Goal: Information Seeking & Learning: Find specific fact

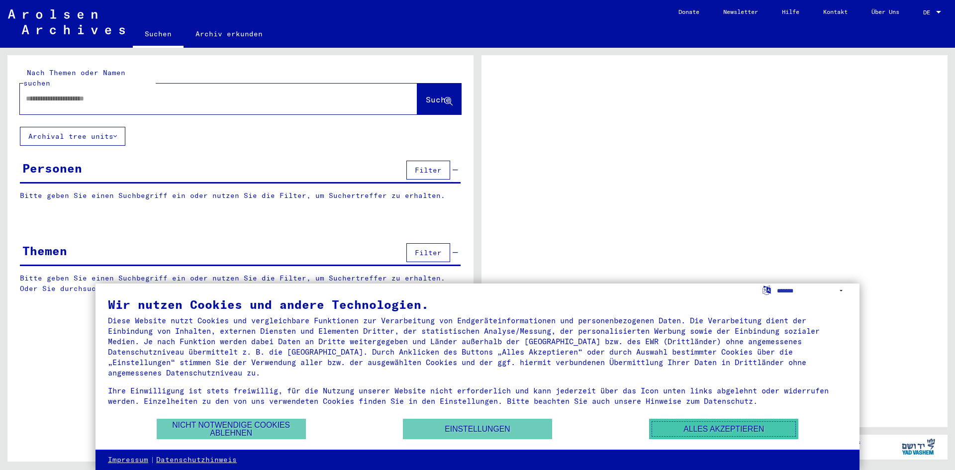
click at [706, 423] on button "Alles akzeptieren" at bounding box center [723, 429] width 149 height 20
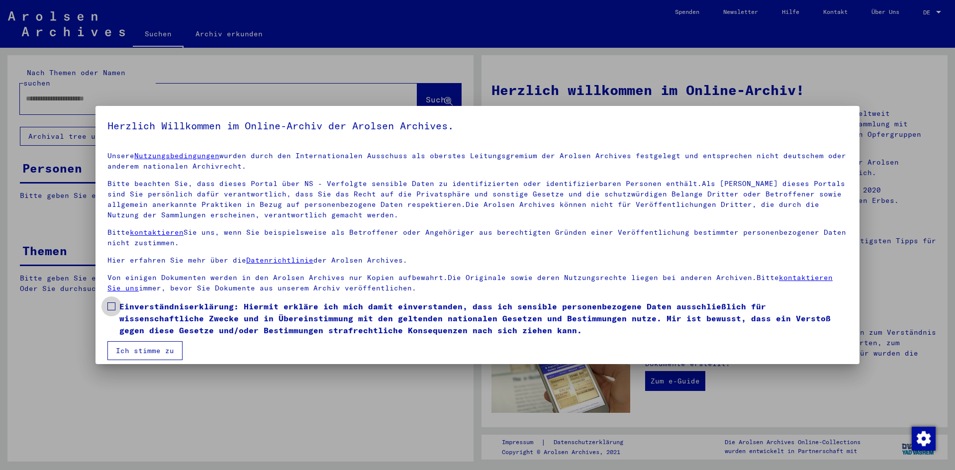
click at [109, 305] on span at bounding box center [111, 306] width 8 height 8
click at [133, 347] on button "Ich stimme zu" at bounding box center [144, 350] width 75 height 19
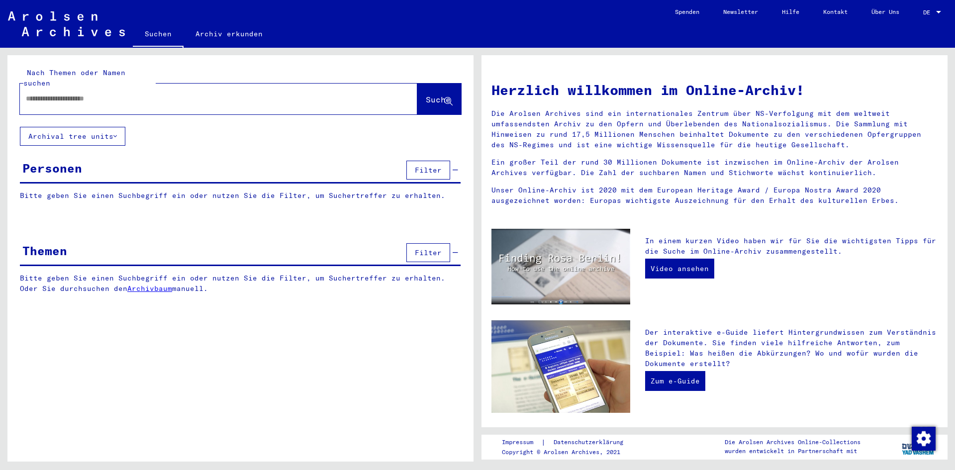
click at [71, 94] on input "text" at bounding box center [207, 99] width 362 height 10
type input "**********"
click at [426, 95] on span "Suche" at bounding box center [438, 100] width 25 height 10
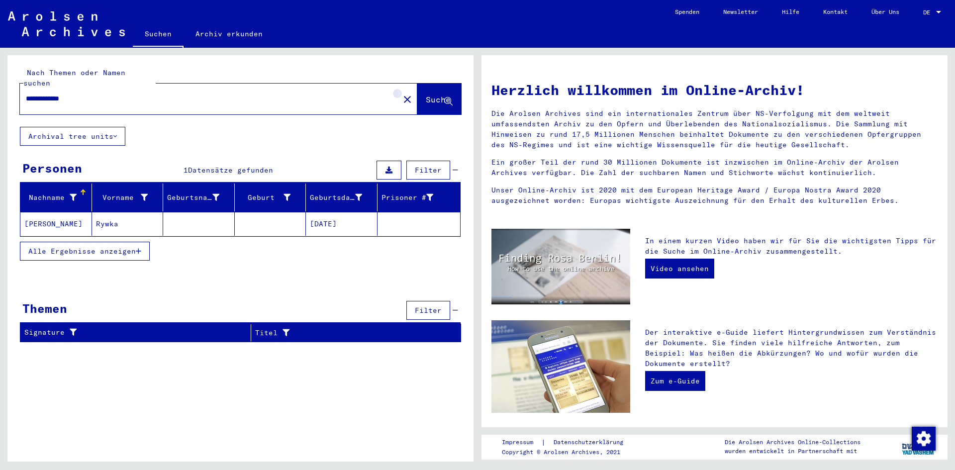
click at [402, 94] on mat-icon "close" at bounding box center [408, 100] width 12 height 12
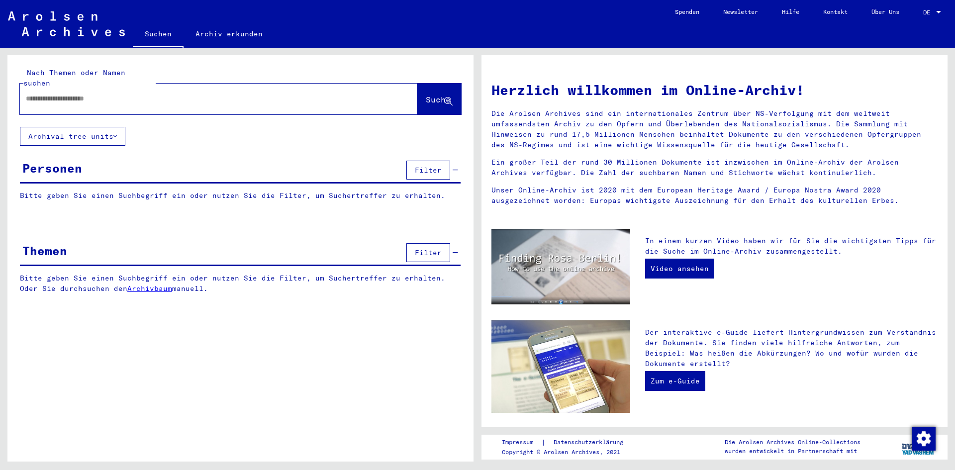
click at [324, 94] on input "text" at bounding box center [207, 99] width 362 height 10
type input "**********"
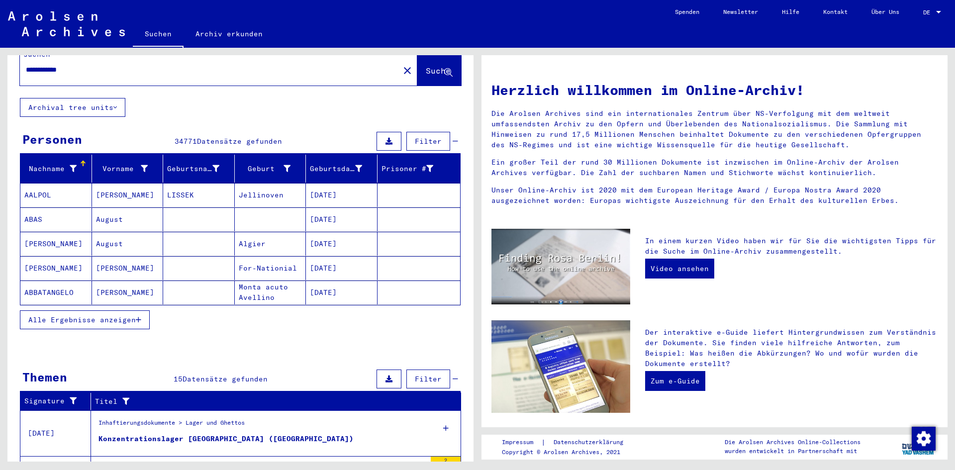
scroll to position [28, 0]
click at [127, 316] on span "Alle Ergebnisse anzeigen" at bounding box center [81, 320] width 107 height 9
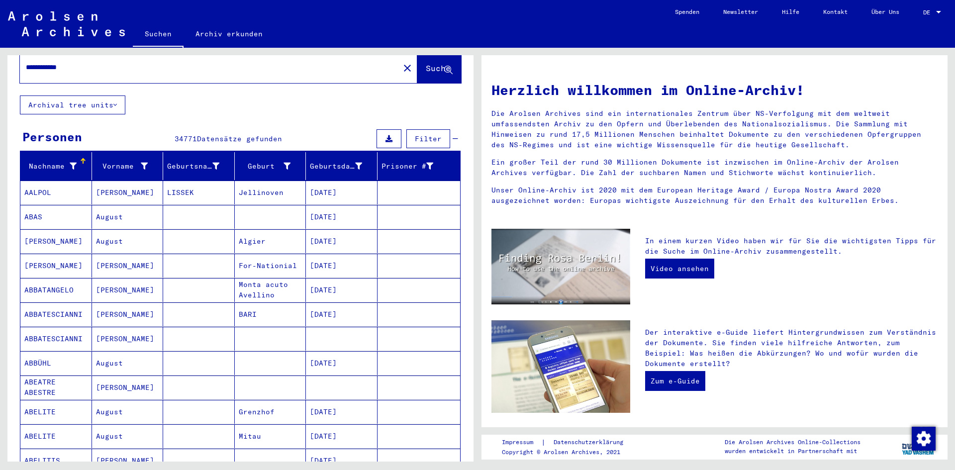
scroll to position [0, 0]
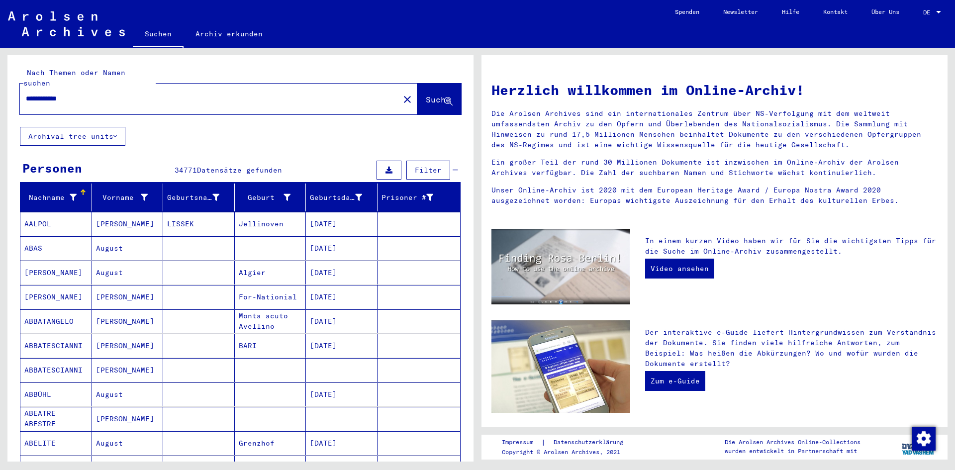
click at [121, 127] on button "Archival tree units" at bounding box center [72, 136] width 105 height 19
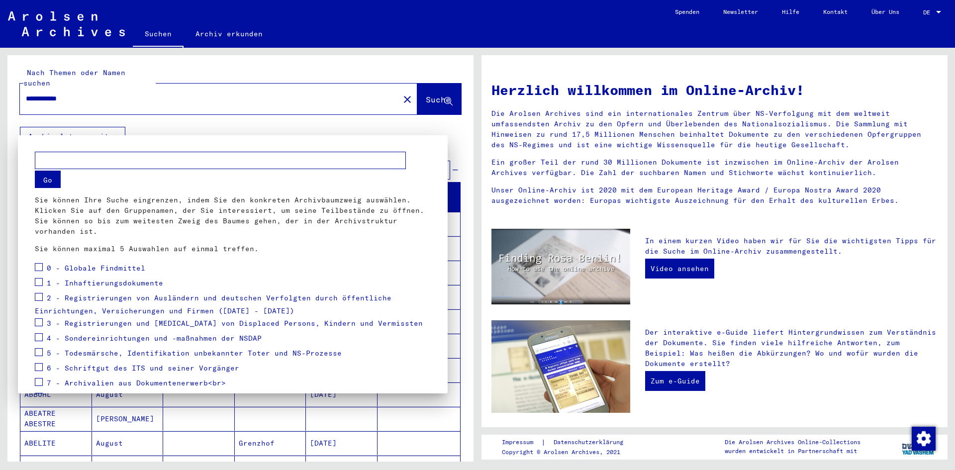
click at [121, 125] on div at bounding box center [477, 235] width 955 height 470
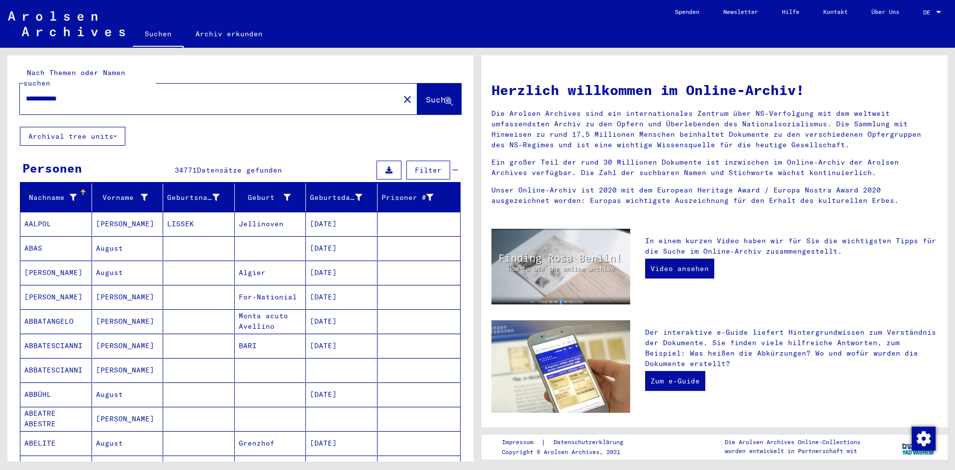
click at [425, 166] on span "Filter" at bounding box center [428, 170] width 27 height 9
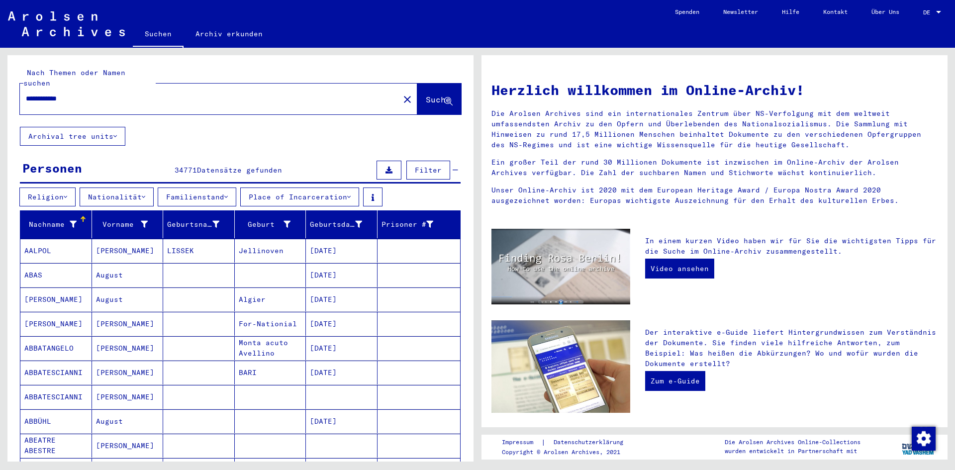
click at [327, 158] on div "Personen 34771 Datensätze gefunden Filter" at bounding box center [240, 170] width 441 height 25
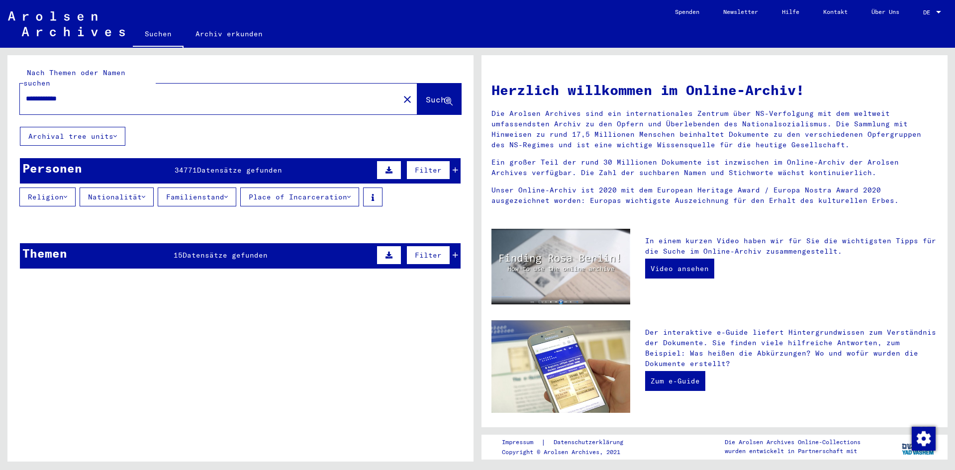
click at [327, 158] on div "Personen 34771 Datensätze gefunden Filter" at bounding box center [240, 170] width 441 height 25
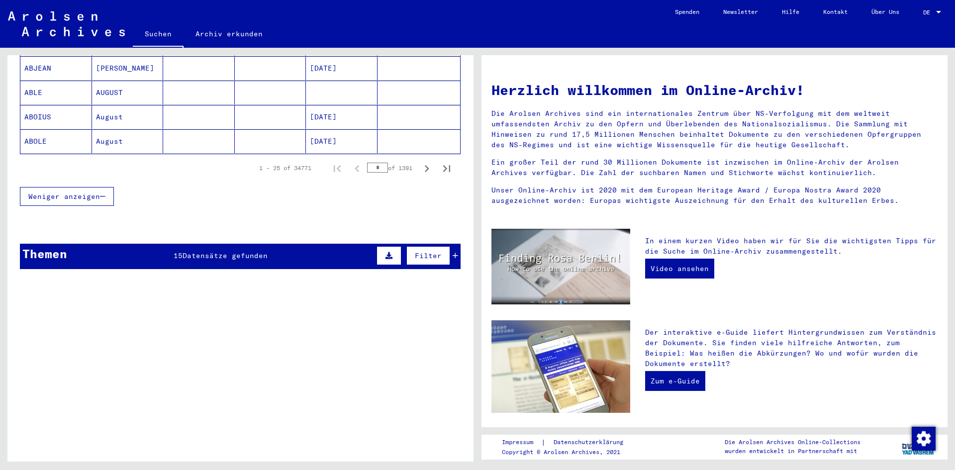
scroll to position [684, 0]
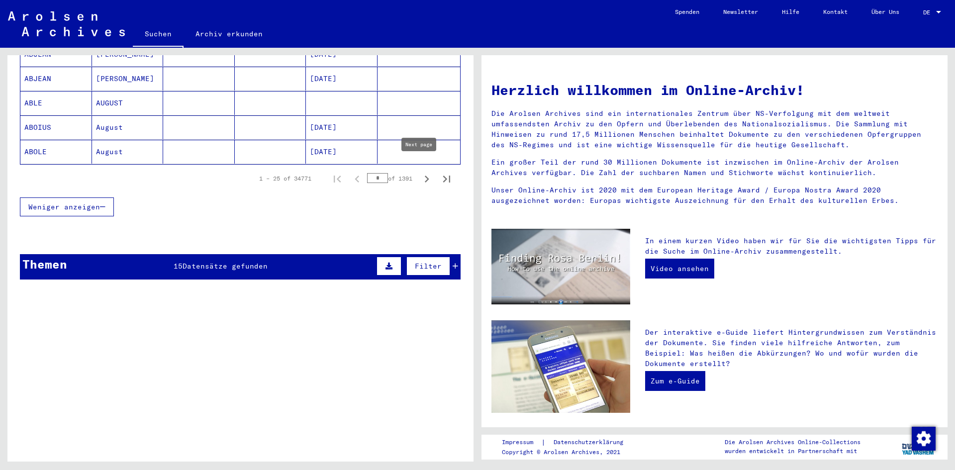
click at [420, 172] on icon "Next page" at bounding box center [427, 179] width 14 height 14
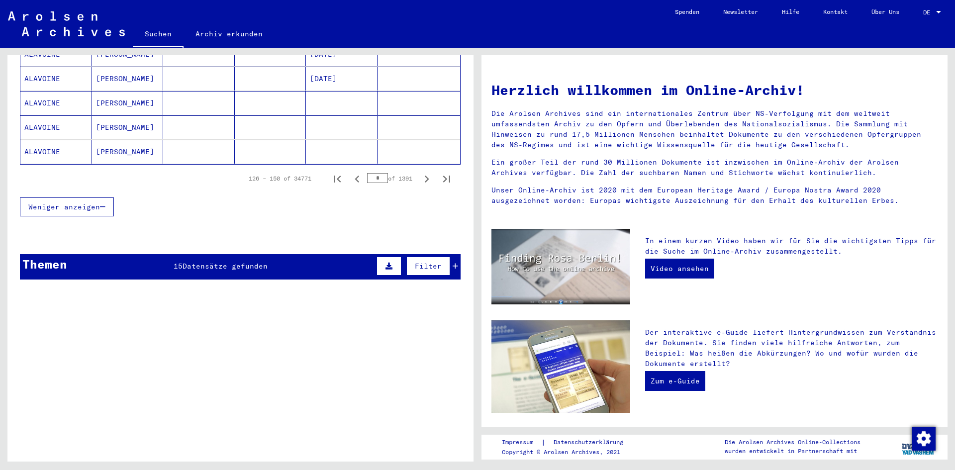
click at [420, 172] on icon "Next page" at bounding box center [427, 179] width 14 height 14
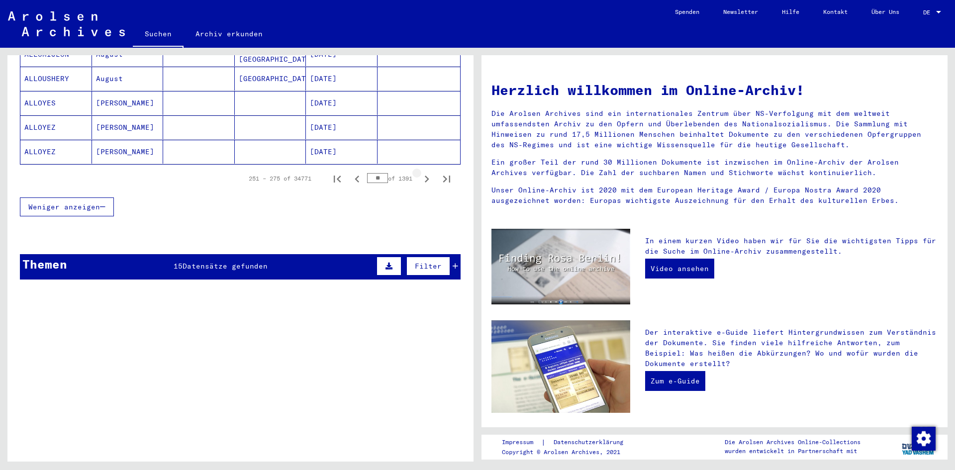
click at [420, 172] on icon "Next page" at bounding box center [427, 179] width 14 height 14
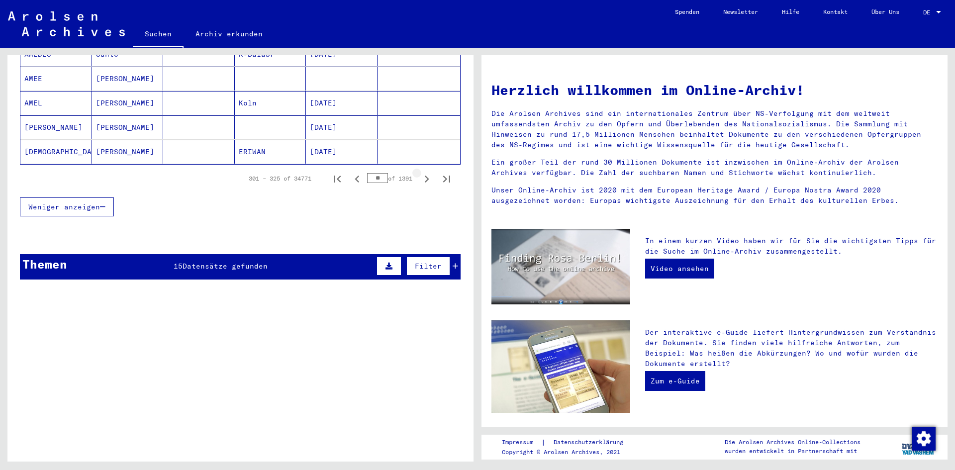
click at [420, 172] on icon "Next page" at bounding box center [427, 179] width 14 height 14
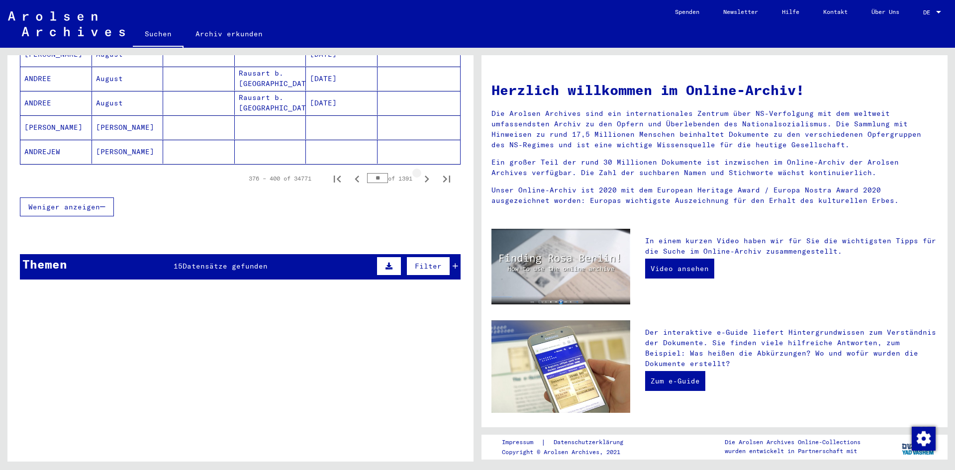
click at [420, 172] on icon "Next page" at bounding box center [427, 179] width 14 height 14
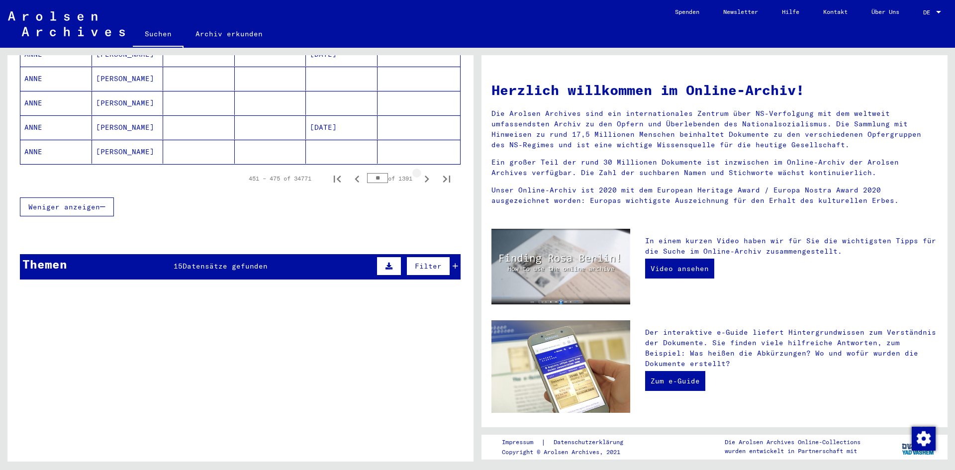
click at [420, 172] on icon "Next page" at bounding box center [427, 179] width 14 height 14
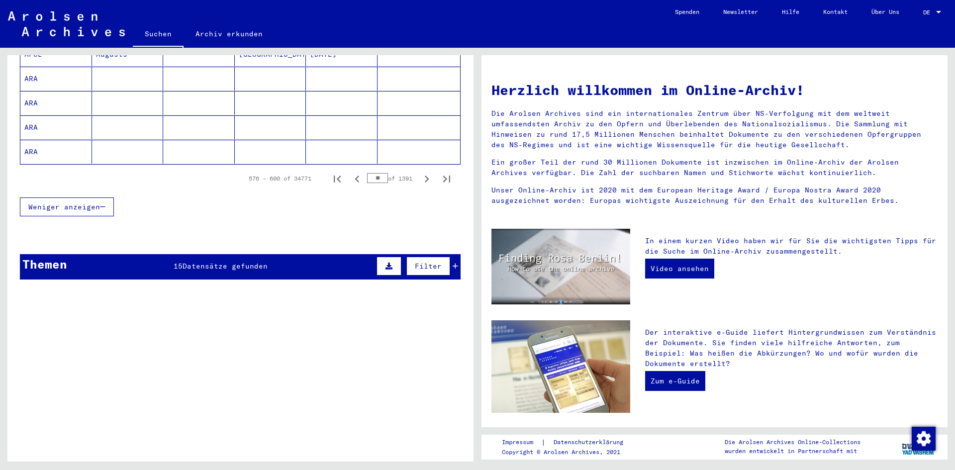
click at [420, 172] on icon "Next page" at bounding box center [427, 179] width 14 height 14
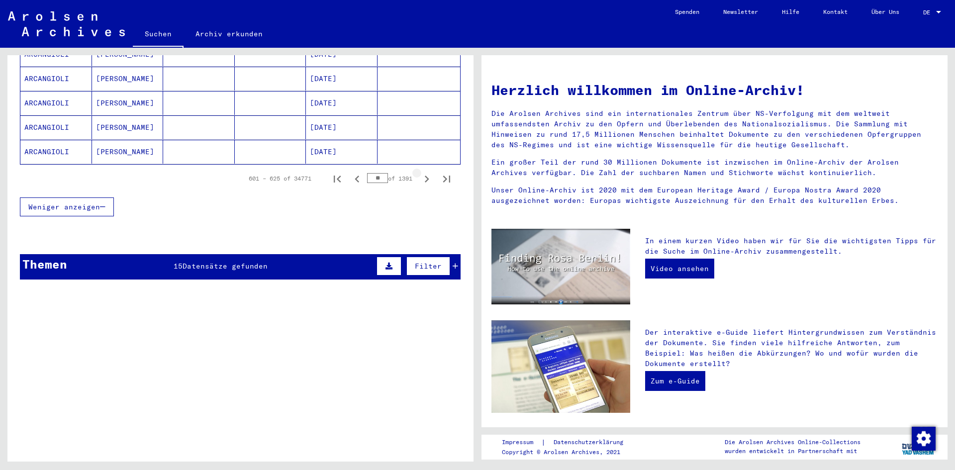
click at [420, 172] on icon "Next page" at bounding box center [427, 179] width 14 height 14
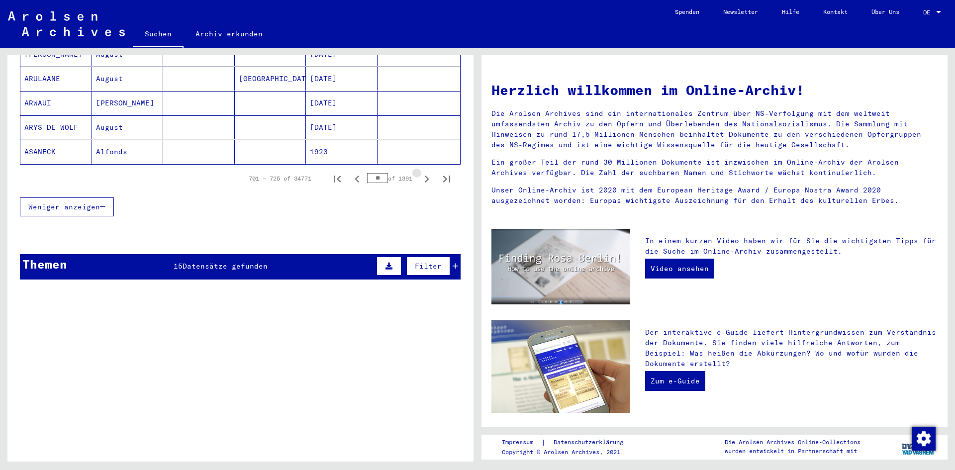
click at [420, 172] on icon "Next page" at bounding box center [427, 179] width 14 height 14
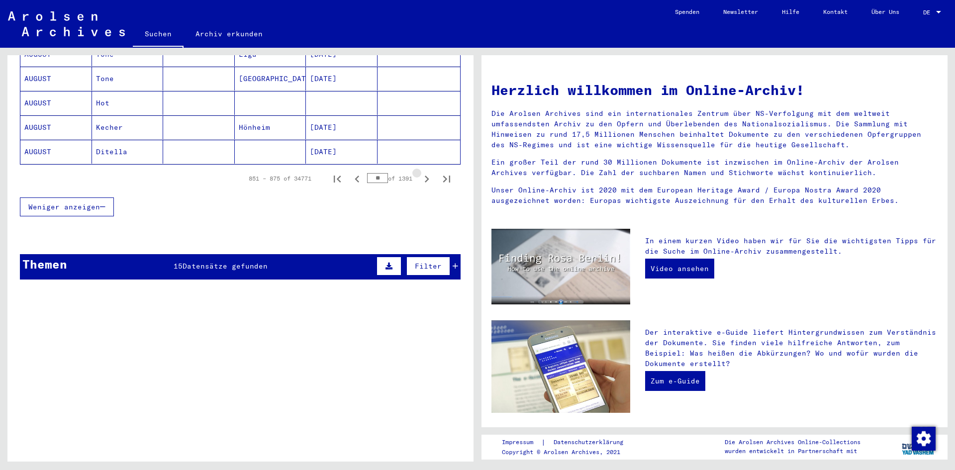
click at [420, 172] on icon "Next page" at bounding box center [427, 179] width 14 height 14
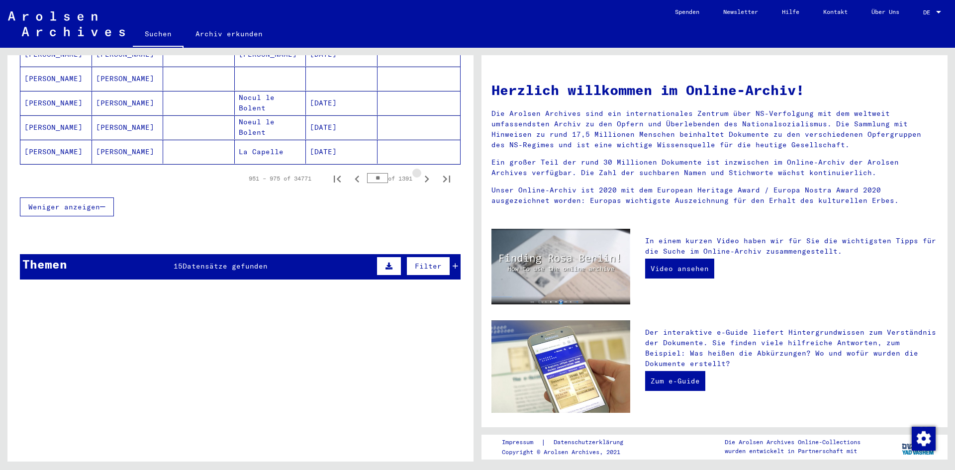
click at [420, 172] on icon "Next page" at bounding box center [427, 179] width 14 height 14
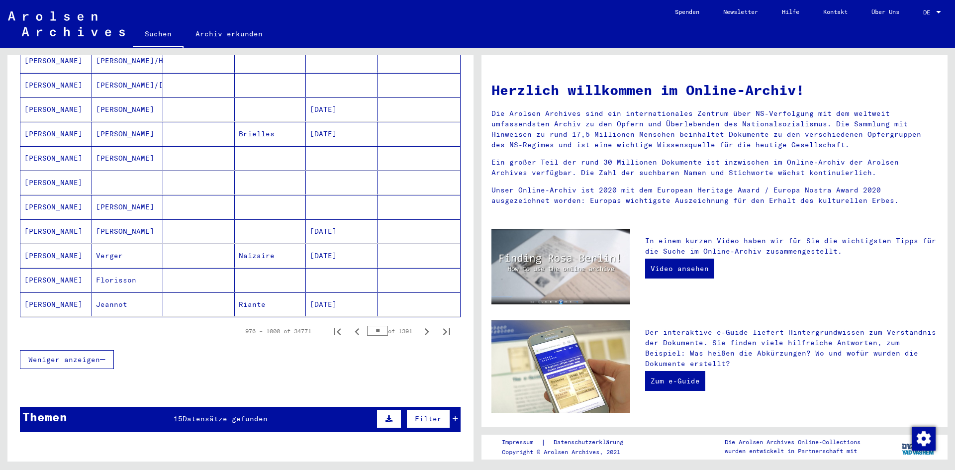
scroll to position [534, 0]
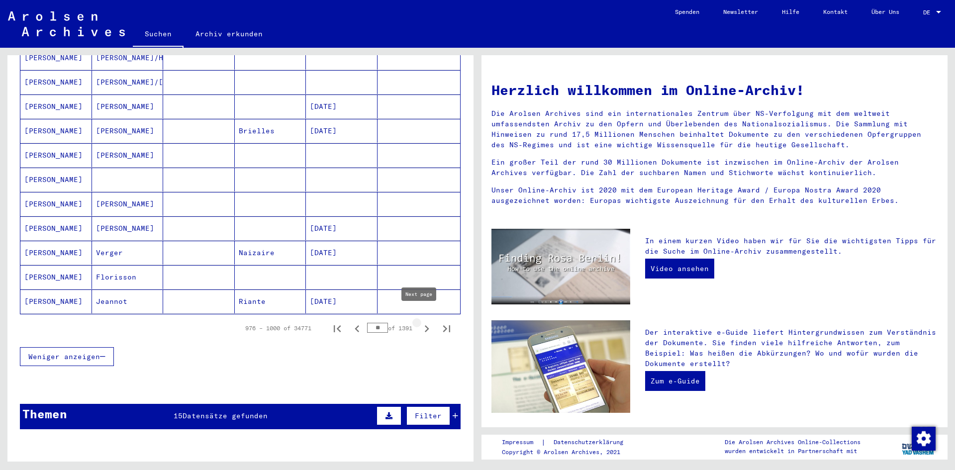
click at [420, 322] on icon "Next page" at bounding box center [427, 329] width 14 height 14
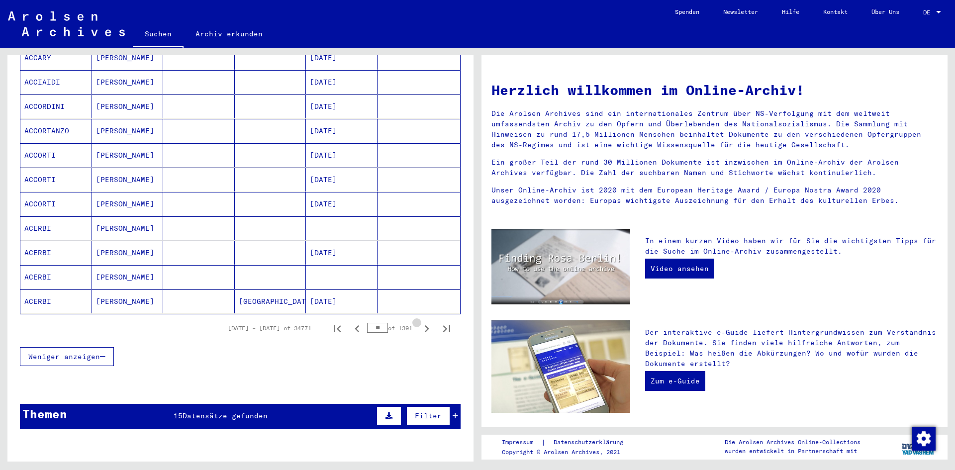
click at [420, 322] on icon "Next page" at bounding box center [427, 329] width 14 height 14
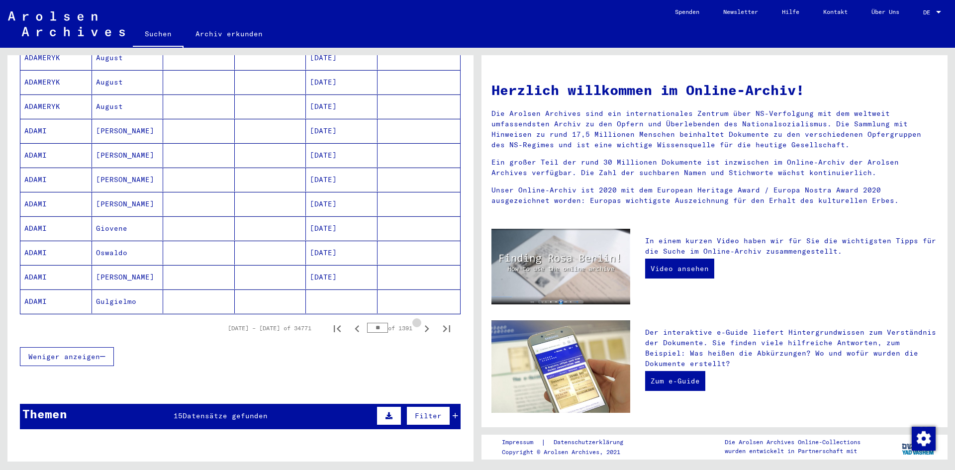
click at [420, 322] on icon "Next page" at bounding box center [427, 329] width 14 height 14
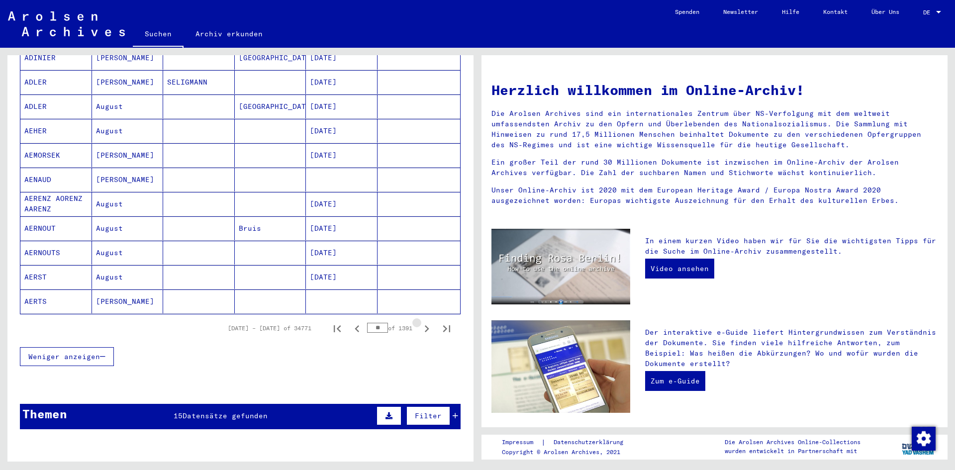
click at [420, 322] on icon "Next page" at bounding box center [427, 329] width 14 height 14
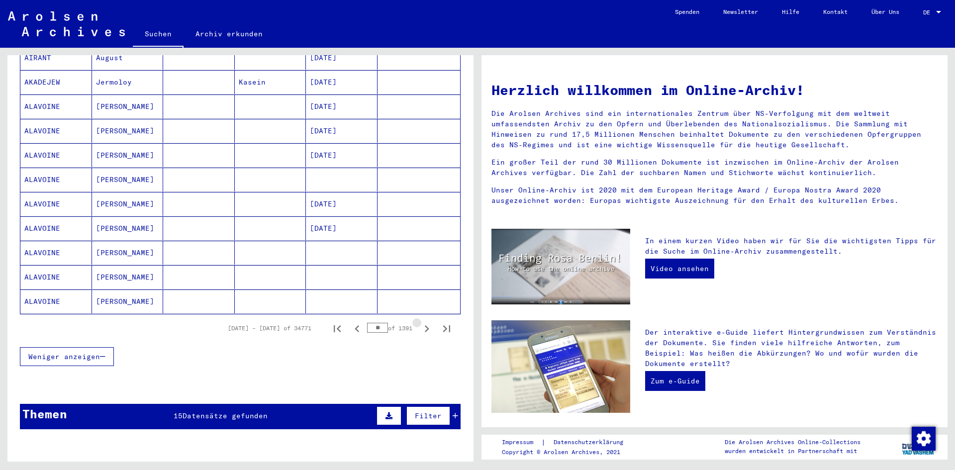
click at [420, 322] on icon "Next page" at bounding box center [427, 329] width 14 height 14
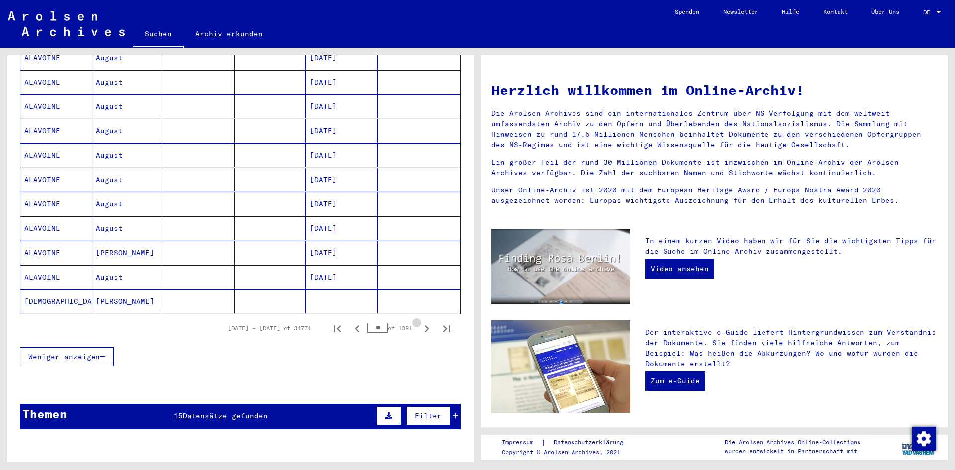
click at [420, 322] on icon "Next page" at bounding box center [427, 329] width 14 height 14
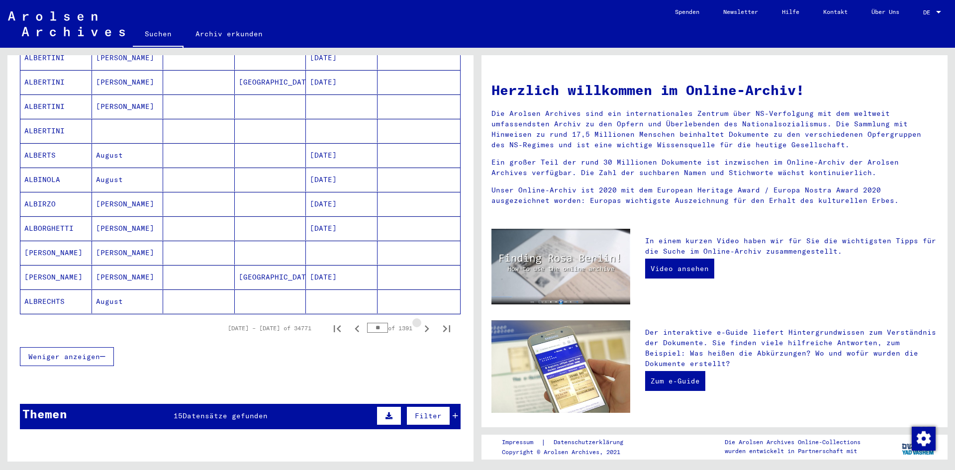
click at [420, 322] on icon "Next page" at bounding box center [427, 329] width 14 height 14
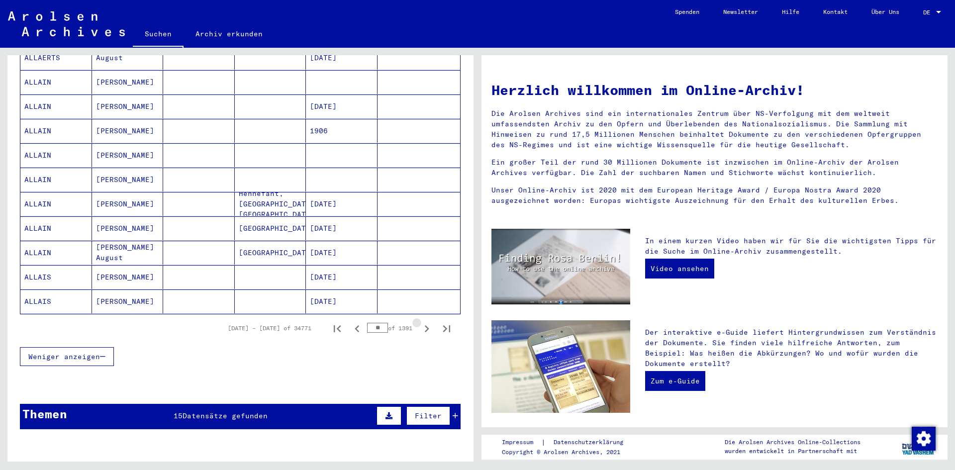
click at [420, 322] on icon "Next page" at bounding box center [427, 329] width 14 height 14
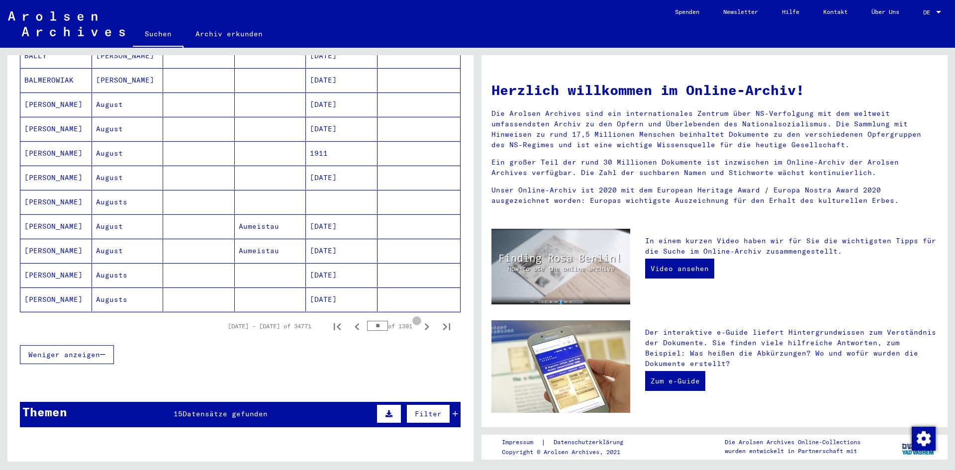
click at [420, 320] on icon "Next page" at bounding box center [427, 327] width 14 height 14
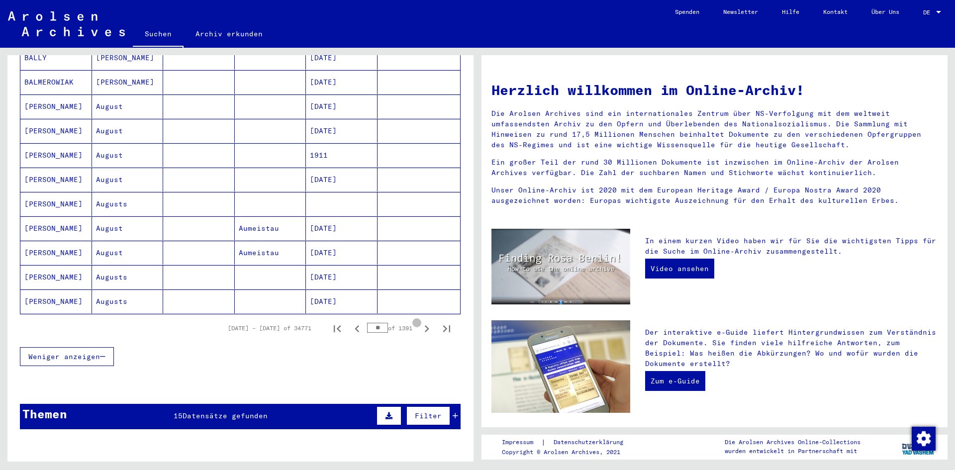
click at [420, 322] on icon "Next page" at bounding box center [427, 329] width 14 height 14
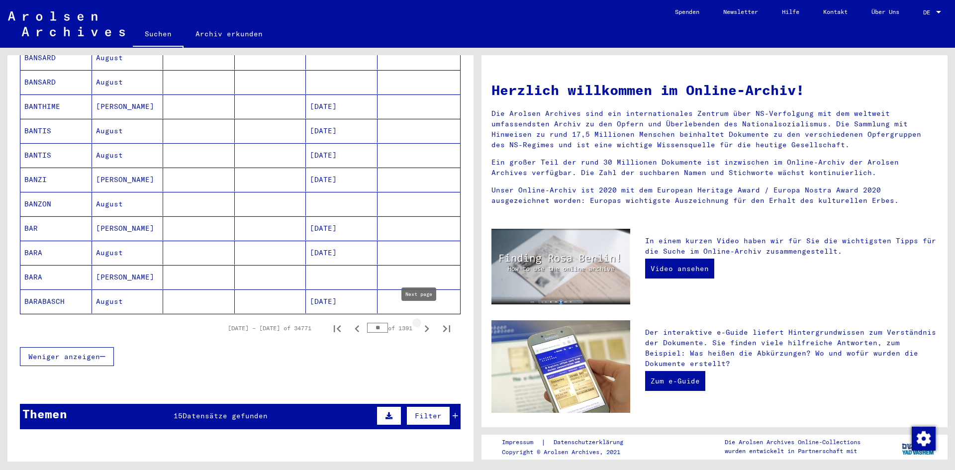
click at [420, 322] on icon "Next page" at bounding box center [427, 329] width 14 height 14
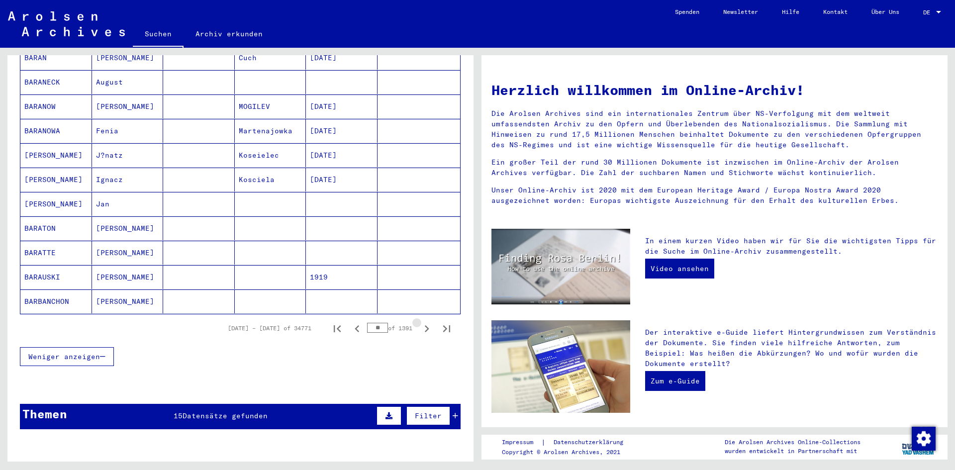
click at [420, 322] on icon "Next page" at bounding box center [427, 329] width 14 height 14
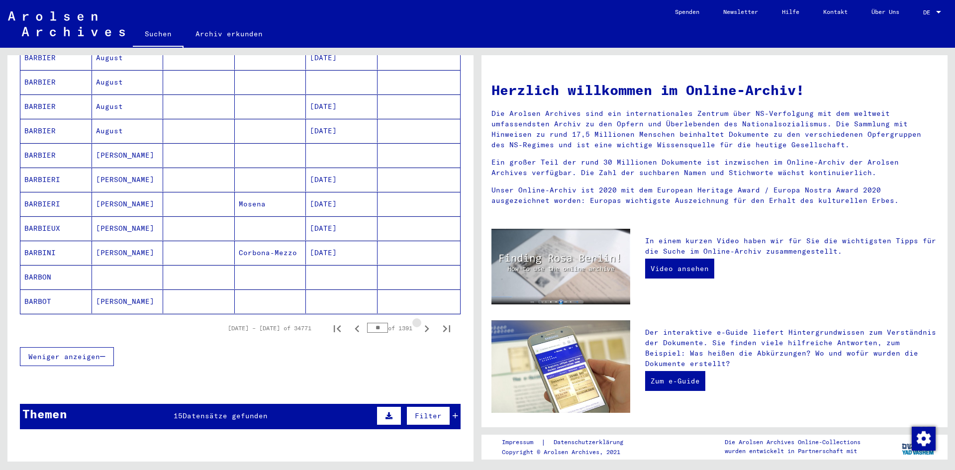
click at [420, 322] on icon "Next page" at bounding box center [427, 329] width 14 height 14
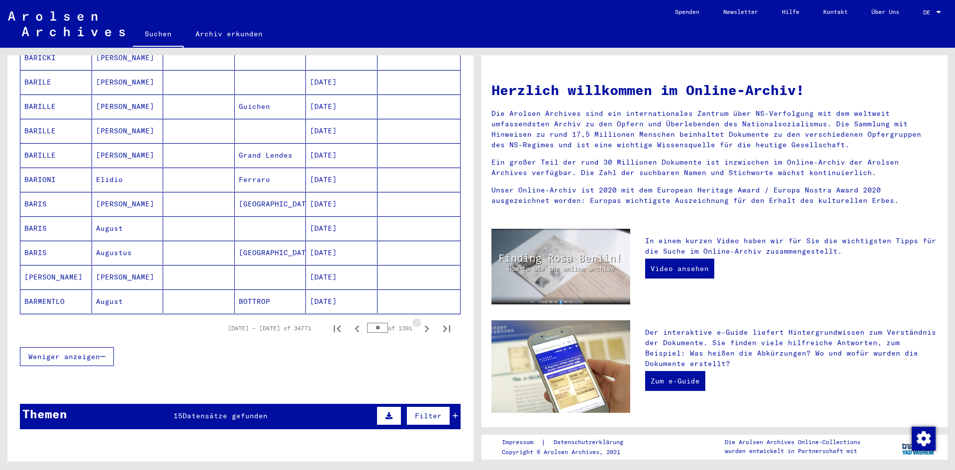
click at [420, 322] on icon "Next page" at bounding box center [427, 329] width 14 height 14
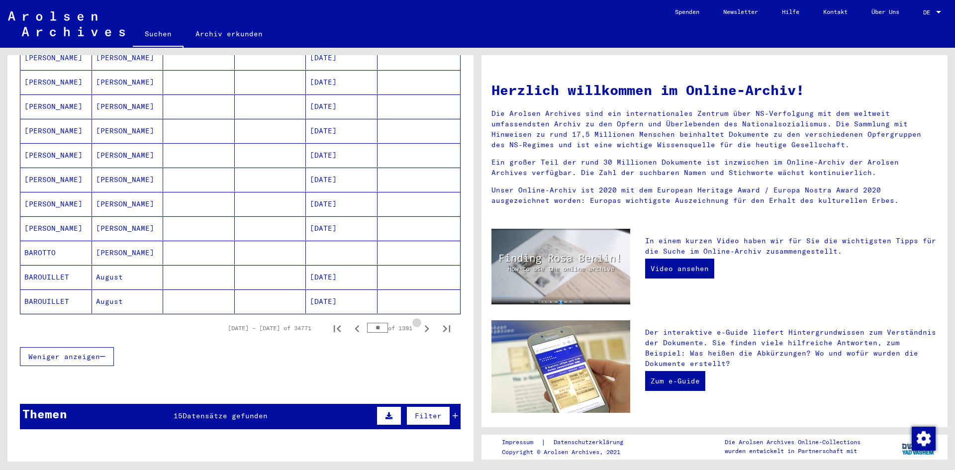
click at [420, 322] on icon "Next page" at bounding box center [427, 329] width 14 height 14
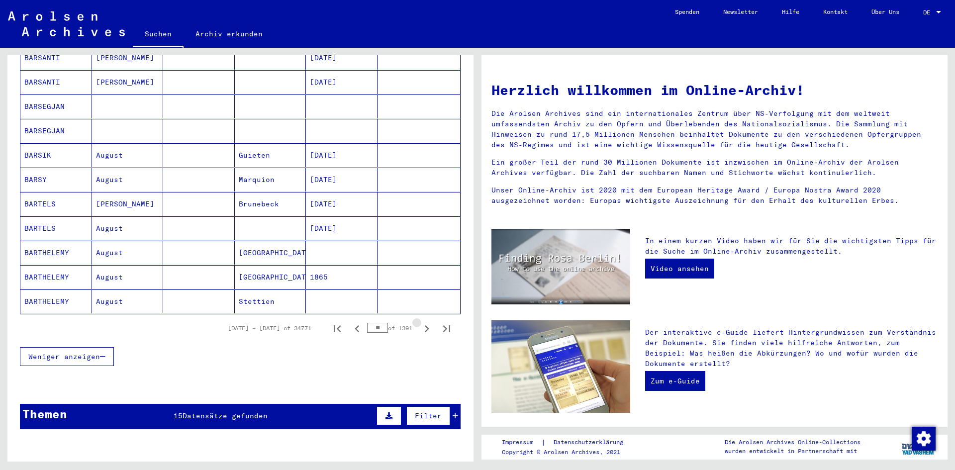
click at [420, 322] on icon "Next page" at bounding box center [427, 329] width 14 height 14
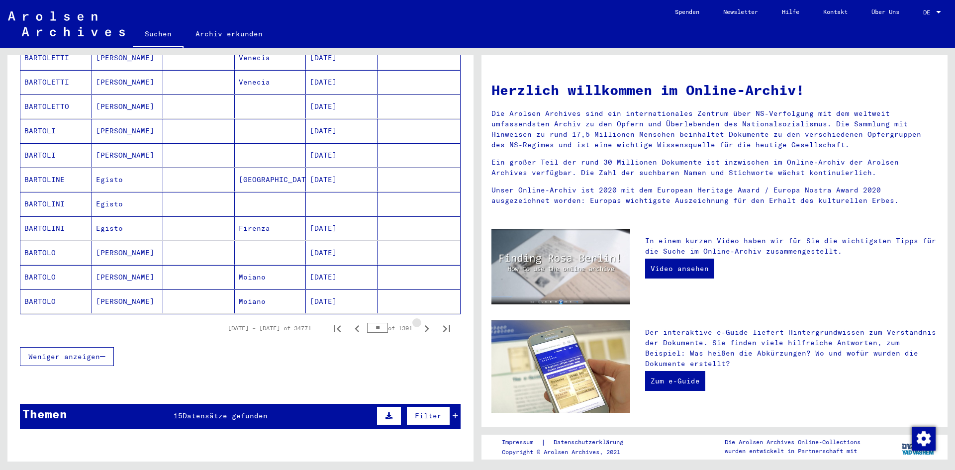
click at [420, 322] on icon "Next page" at bounding box center [427, 329] width 14 height 14
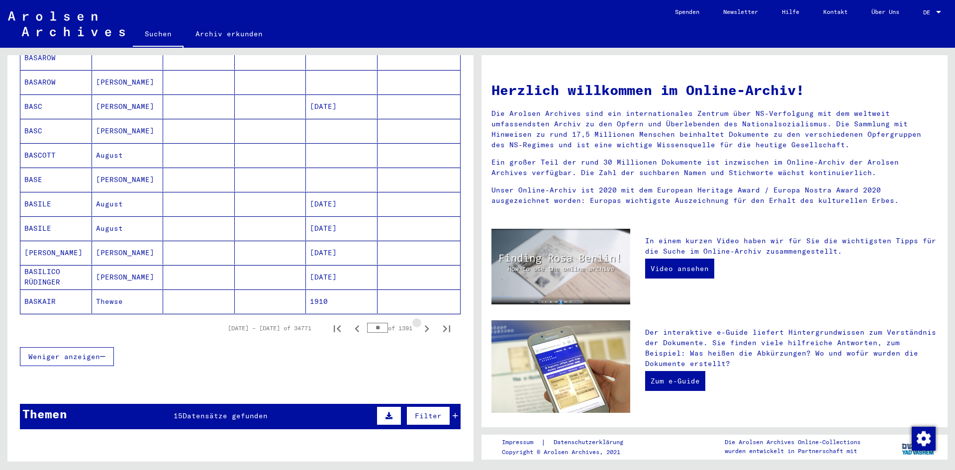
click at [420, 322] on icon "Next page" at bounding box center [427, 329] width 14 height 14
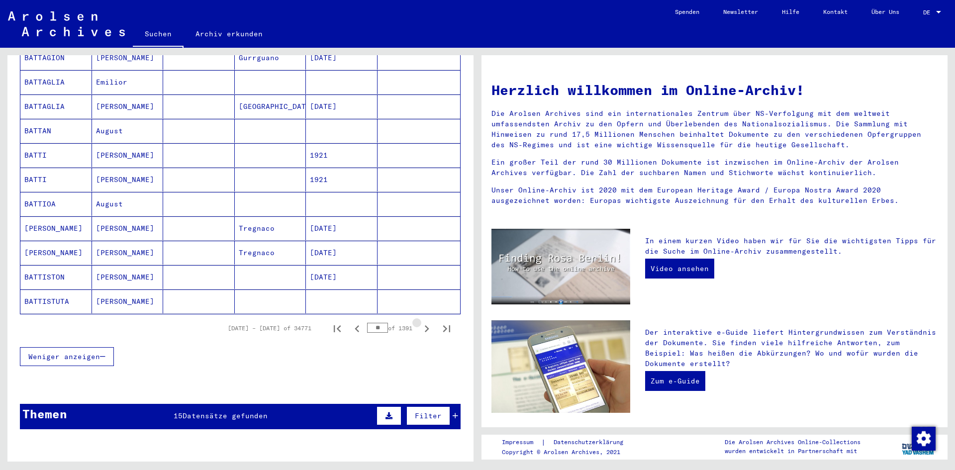
click at [420, 322] on icon "Next page" at bounding box center [427, 329] width 14 height 14
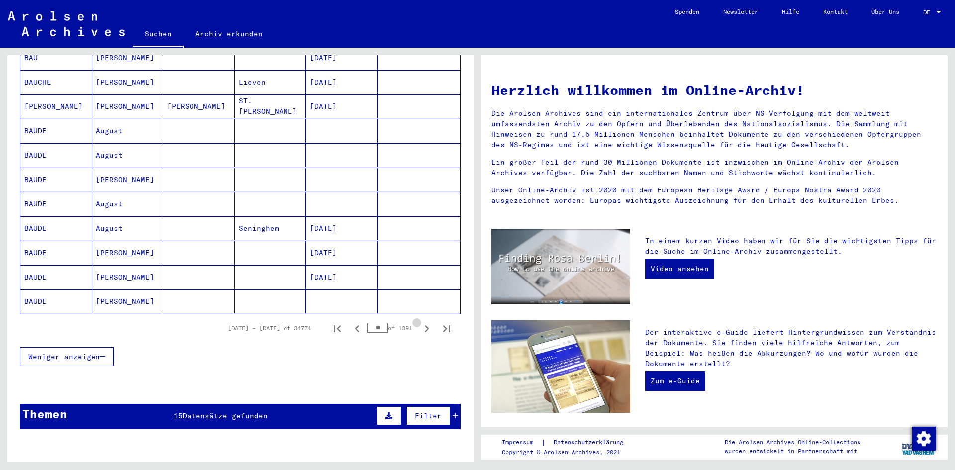
click at [420, 322] on icon "Next page" at bounding box center [427, 329] width 14 height 14
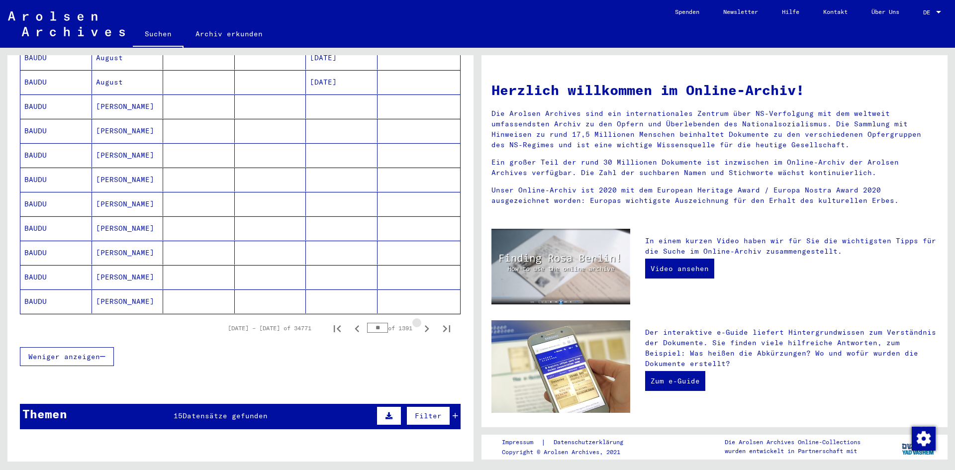
click at [420, 322] on icon "Next page" at bounding box center [427, 329] width 14 height 14
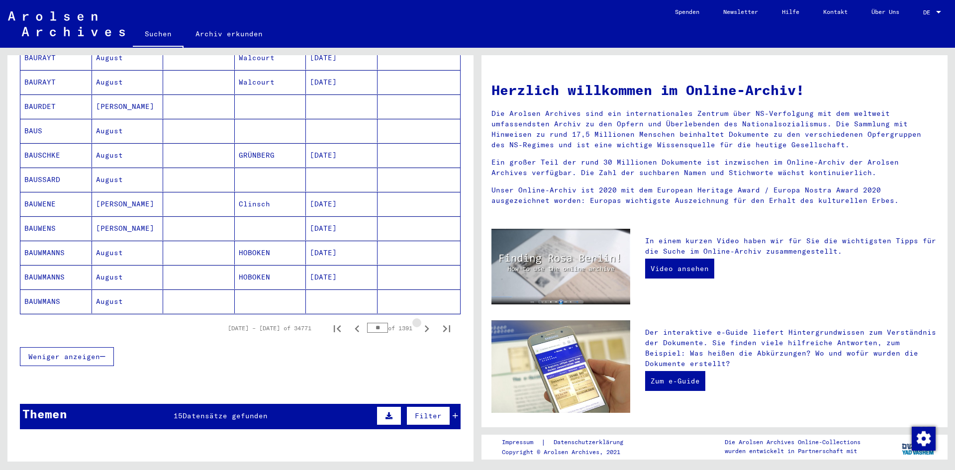
click at [420, 322] on icon "Next page" at bounding box center [427, 329] width 14 height 14
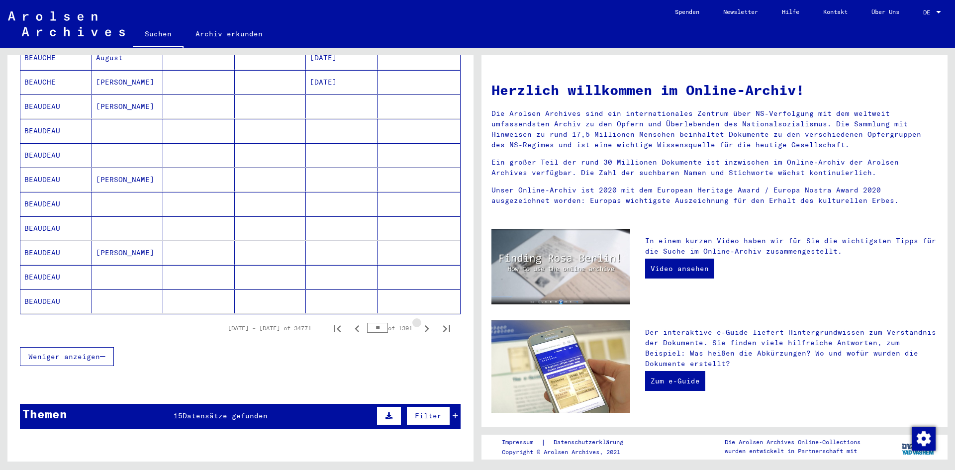
click at [420, 322] on icon "Next page" at bounding box center [427, 329] width 14 height 14
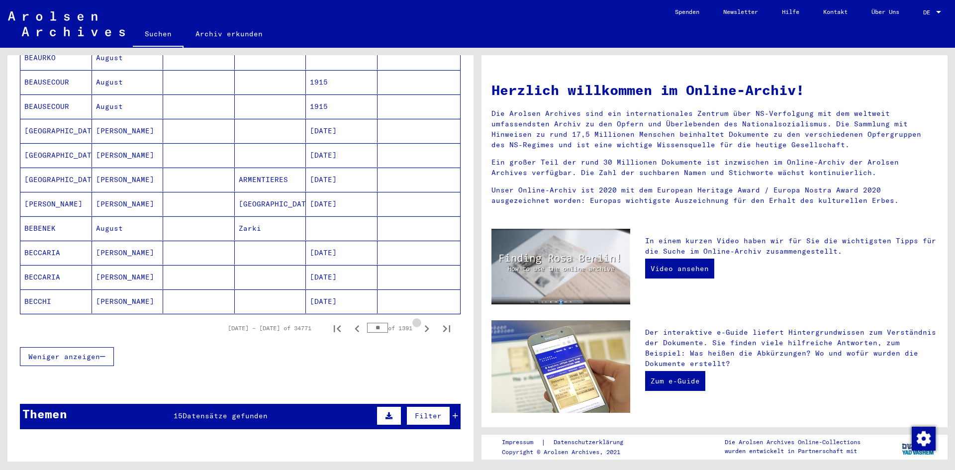
click at [420, 322] on icon "Next page" at bounding box center [427, 329] width 14 height 14
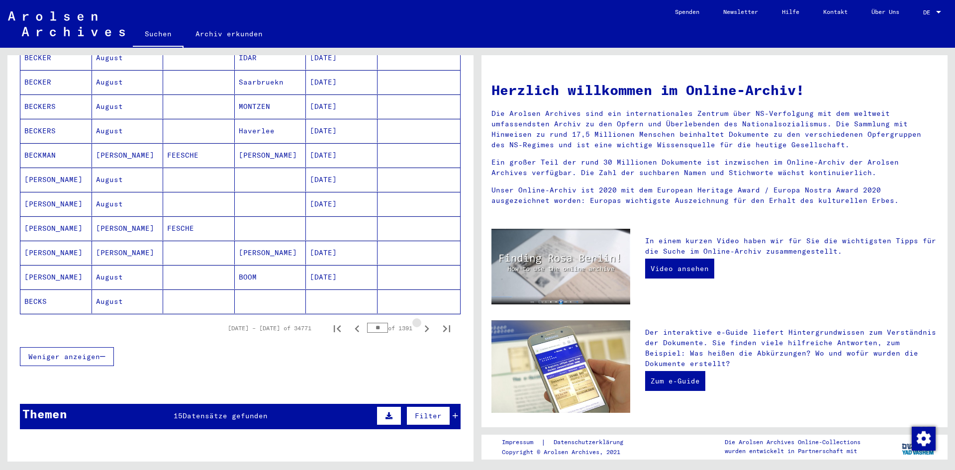
click at [420, 322] on icon "Next page" at bounding box center [427, 329] width 14 height 14
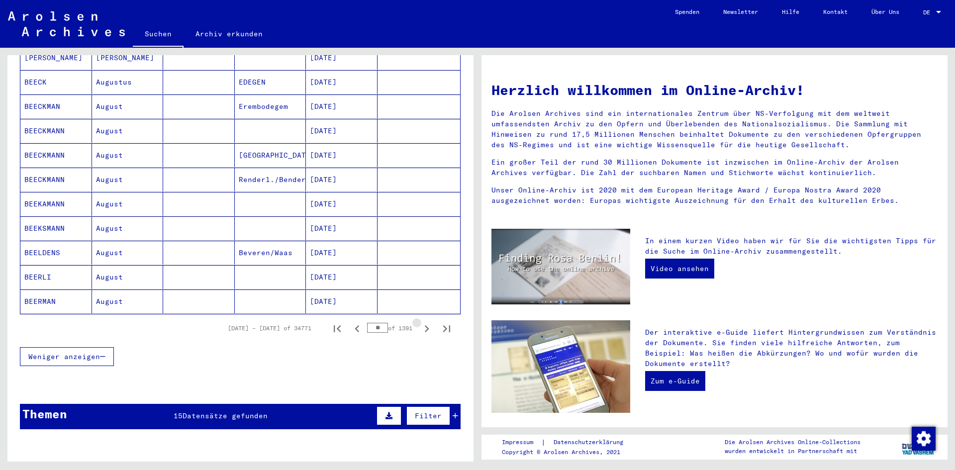
click at [420, 322] on icon "Next page" at bounding box center [427, 329] width 14 height 14
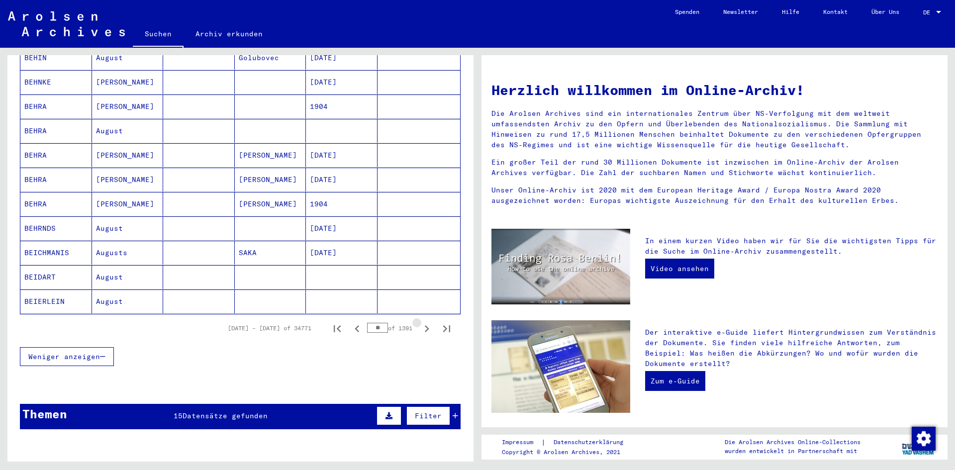
click at [420, 322] on icon "Next page" at bounding box center [427, 329] width 14 height 14
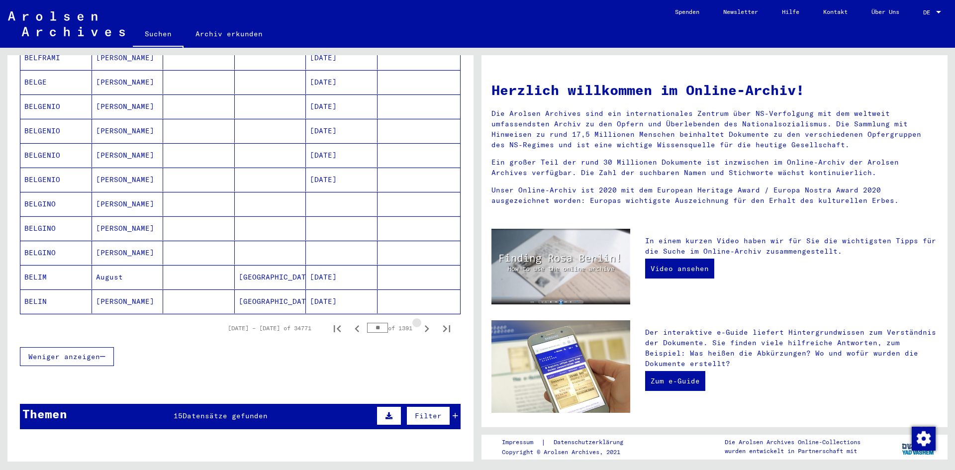
click at [420, 322] on icon "Next page" at bounding box center [427, 329] width 14 height 14
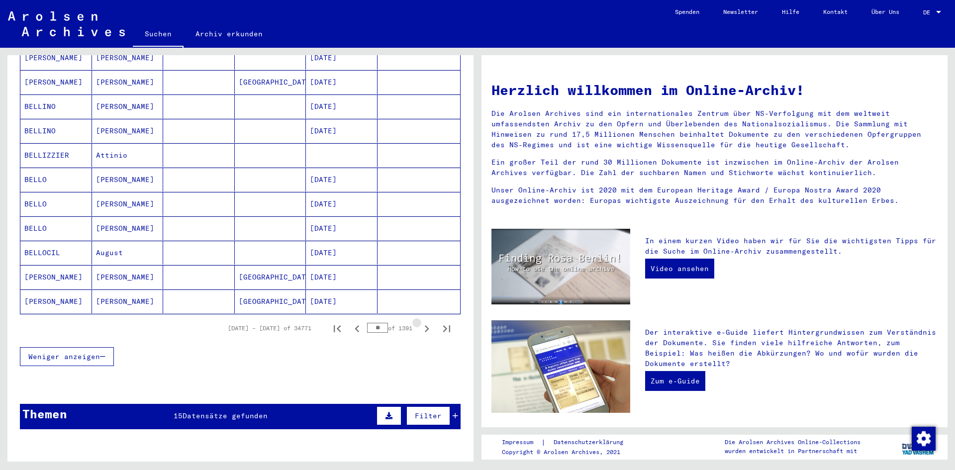
click at [420, 322] on icon "Next page" at bounding box center [427, 329] width 14 height 14
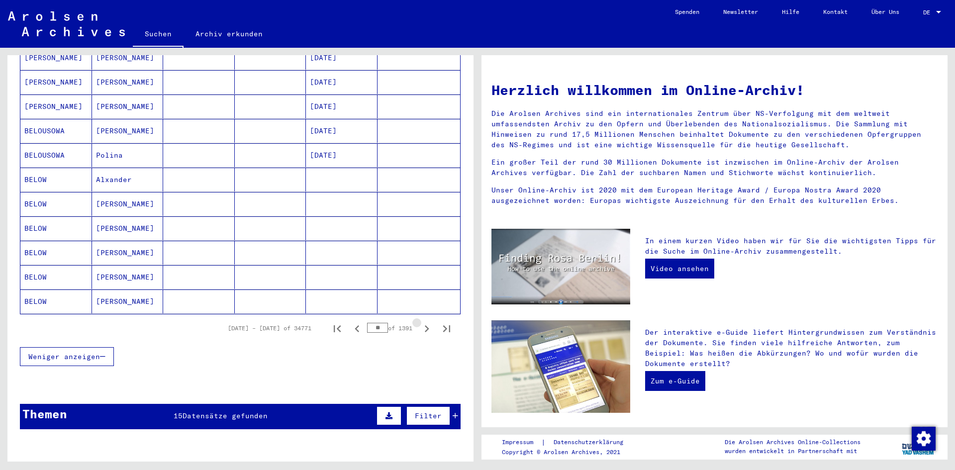
click at [420, 322] on icon "Next page" at bounding box center [427, 329] width 14 height 14
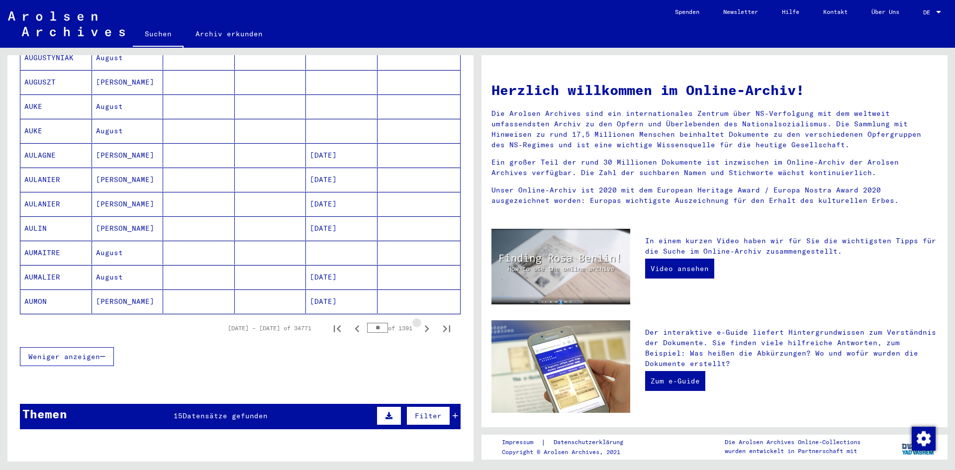
click at [420, 322] on icon "Next page" at bounding box center [427, 329] width 14 height 14
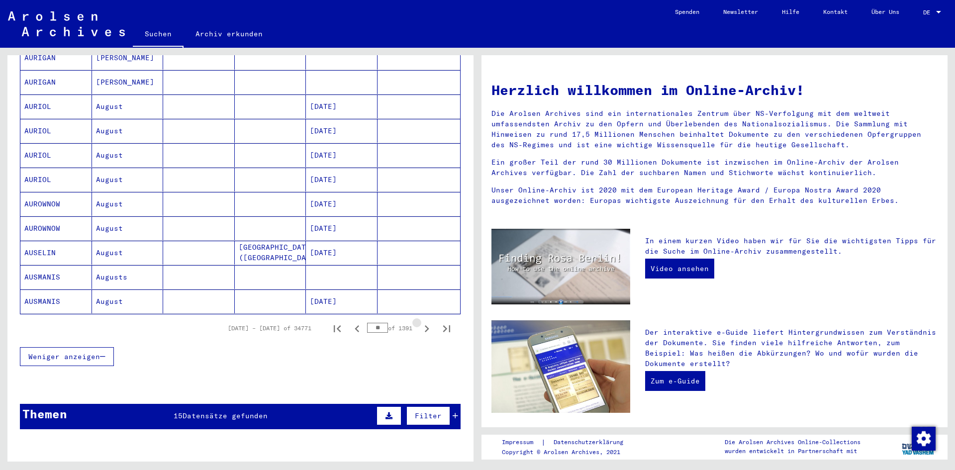
click at [420, 322] on icon "Next page" at bounding box center [427, 329] width 14 height 14
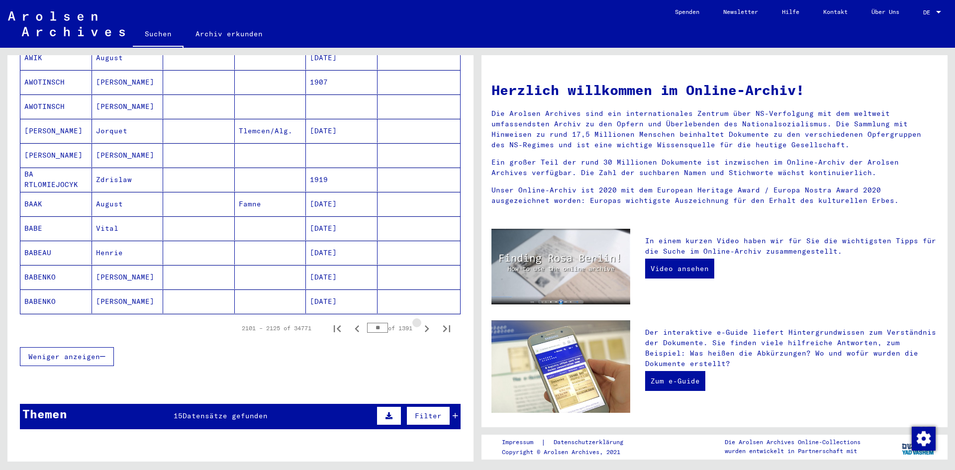
click at [420, 322] on icon "Next page" at bounding box center [427, 329] width 14 height 14
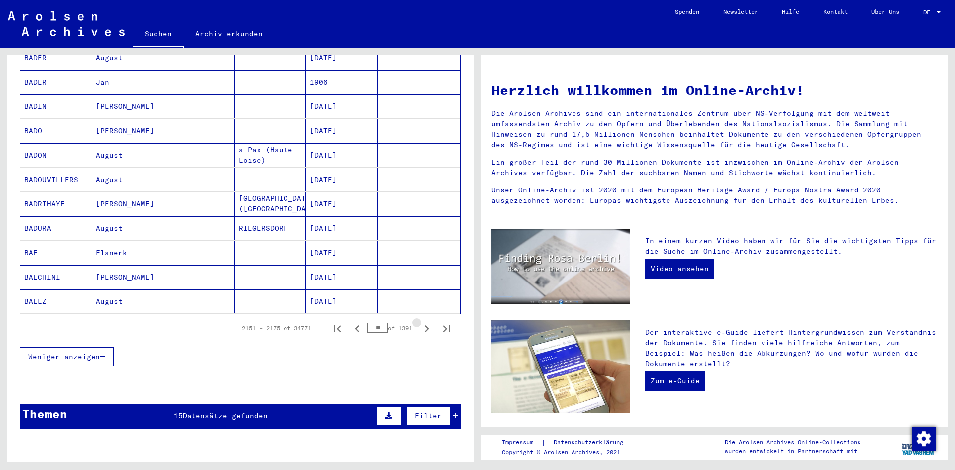
click at [420, 322] on icon "Next page" at bounding box center [427, 329] width 14 height 14
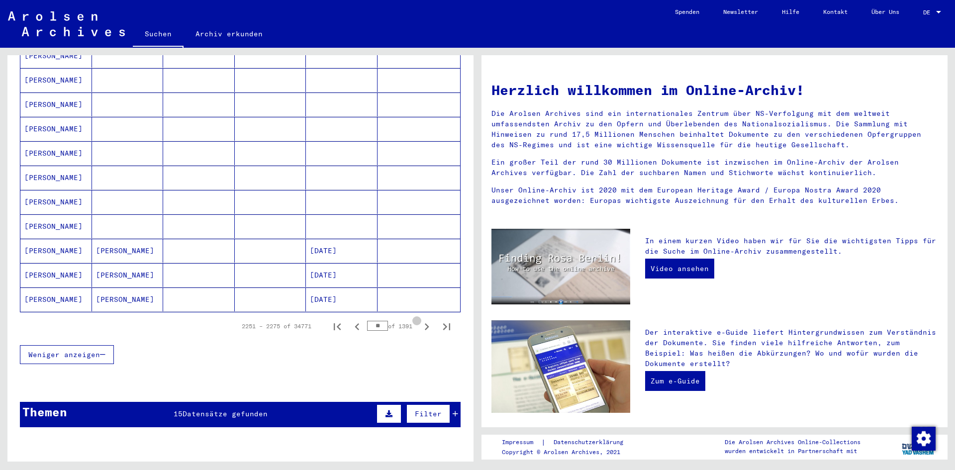
click at [420, 320] on icon "Next page" at bounding box center [427, 327] width 14 height 14
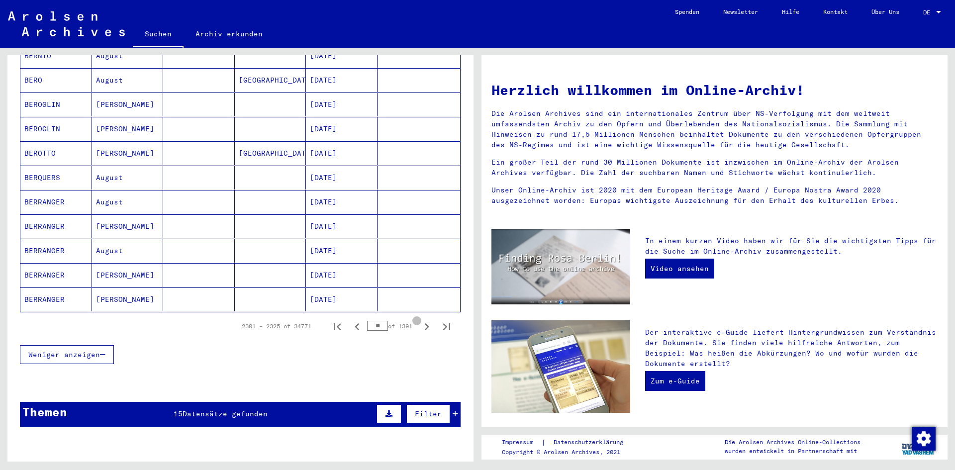
scroll to position [534, 0]
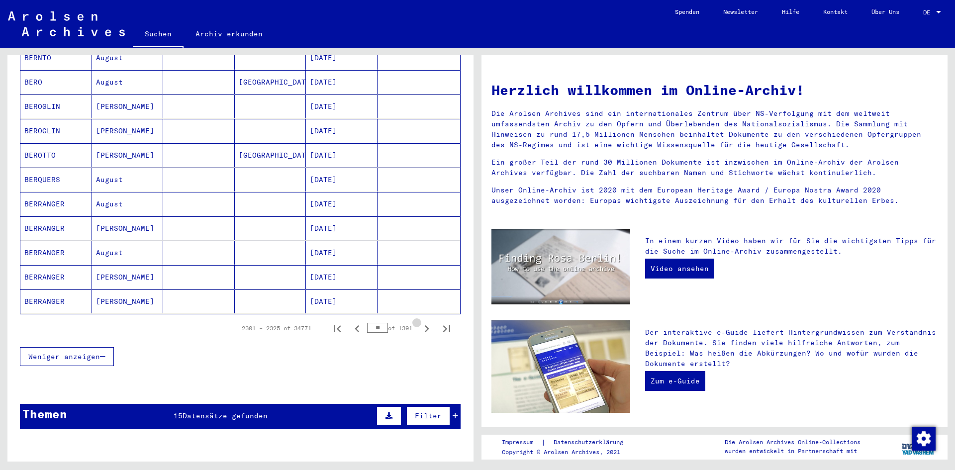
click at [420, 322] on icon "Next page" at bounding box center [427, 329] width 14 height 14
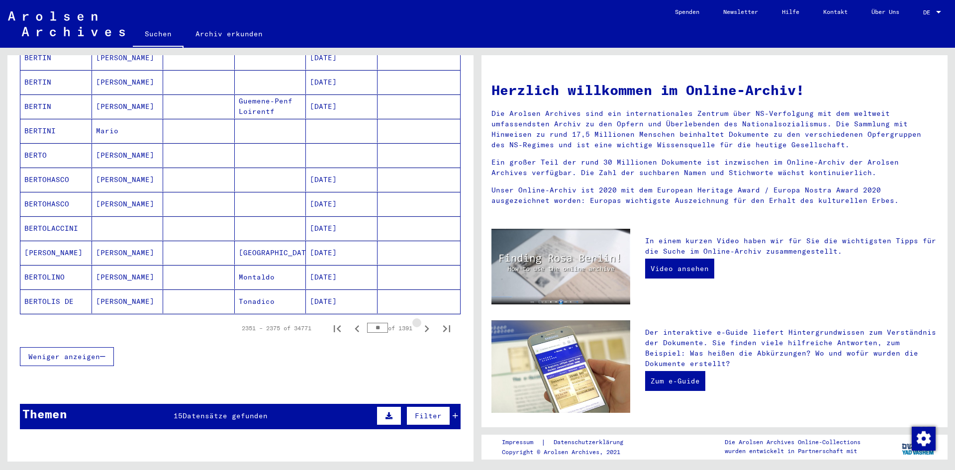
click at [420, 322] on icon "Next page" at bounding box center [427, 329] width 14 height 14
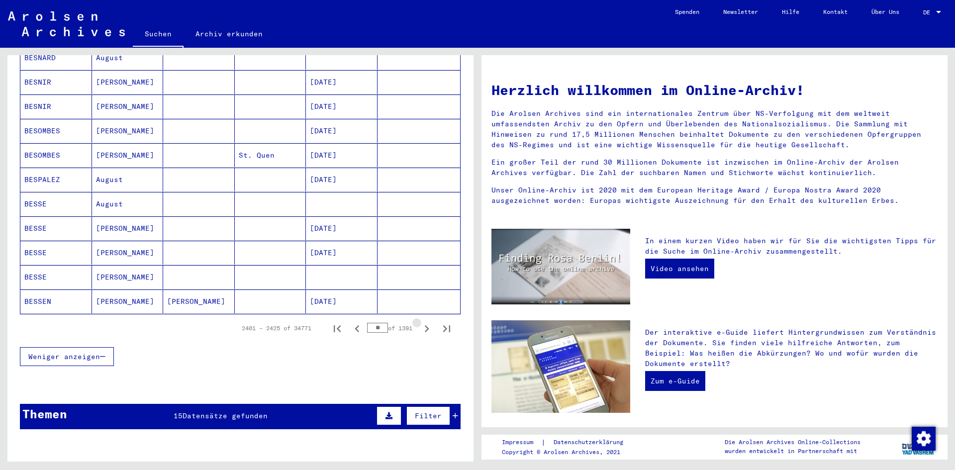
click at [420, 322] on icon "Next page" at bounding box center [427, 329] width 14 height 14
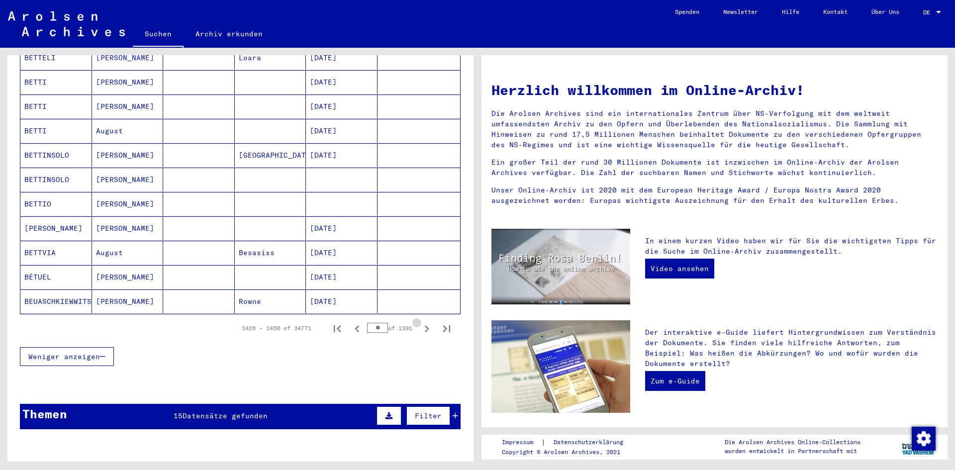
click at [420, 322] on icon "Next page" at bounding box center [427, 329] width 14 height 14
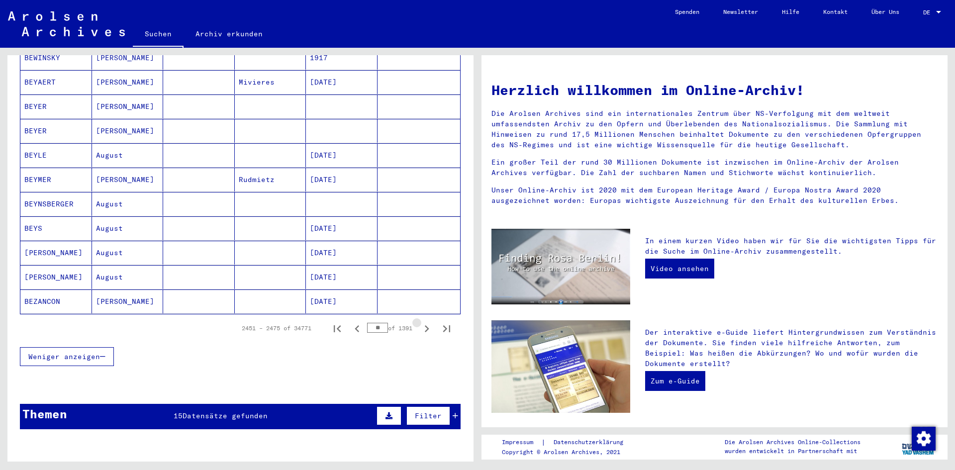
click at [420, 322] on icon "Next page" at bounding box center [427, 329] width 14 height 14
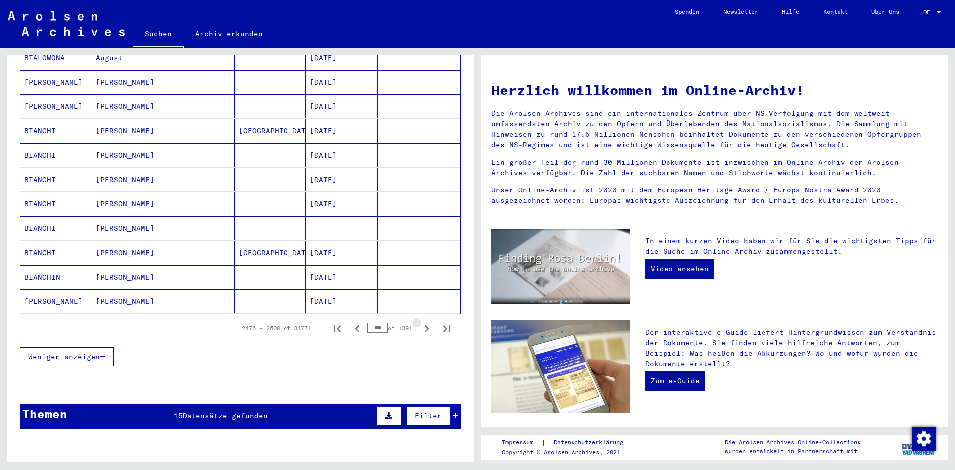
click at [420, 322] on icon "Next page" at bounding box center [427, 329] width 14 height 14
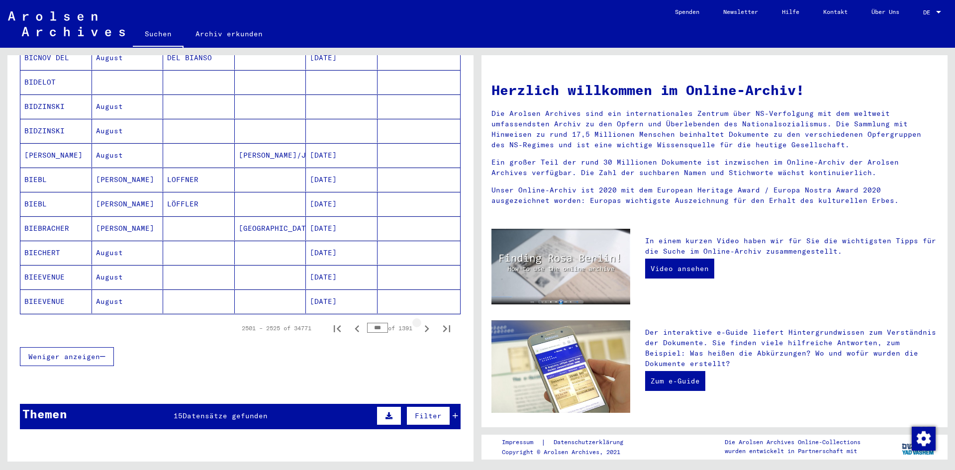
click at [420, 322] on icon "Next page" at bounding box center [427, 329] width 14 height 14
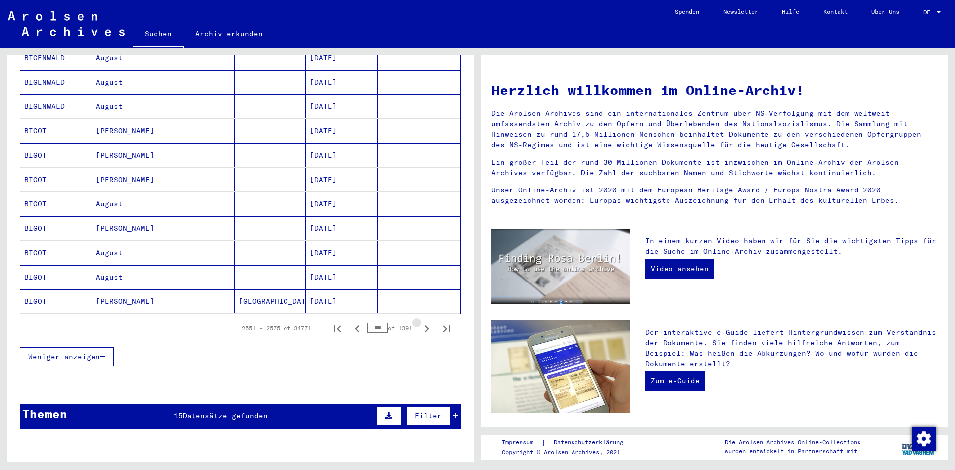
click at [420, 322] on icon "Next page" at bounding box center [427, 329] width 14 height 14
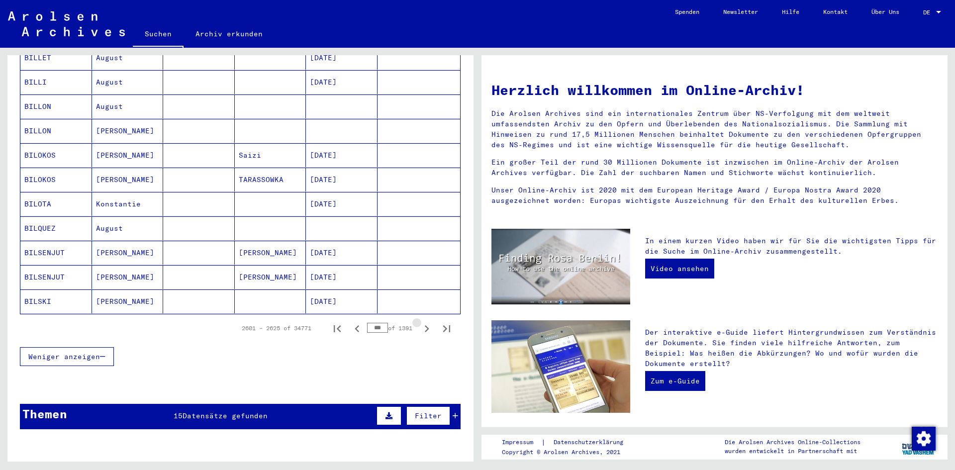
click at [420, 322] on icon "Next page" at bounding box center [427, 329] width 14 height 14
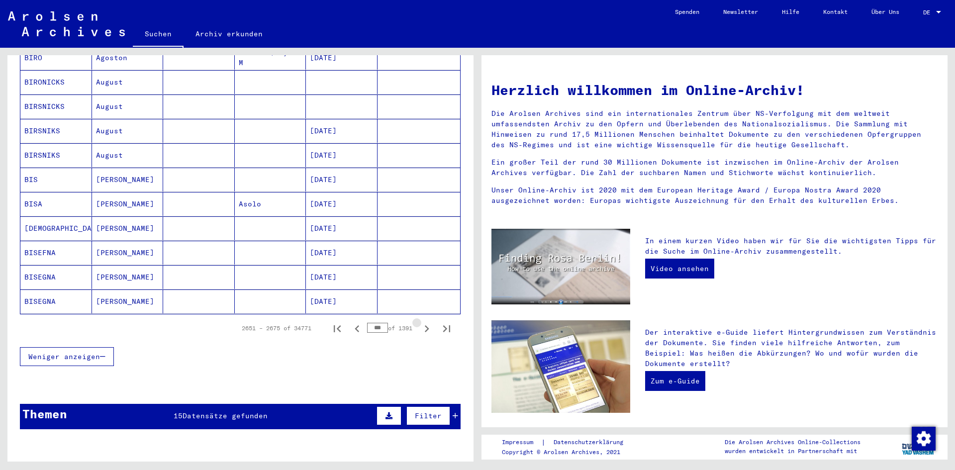
click at [420, 322] on icon "Next page" at bounding box center [427, 329] width 14 height 14
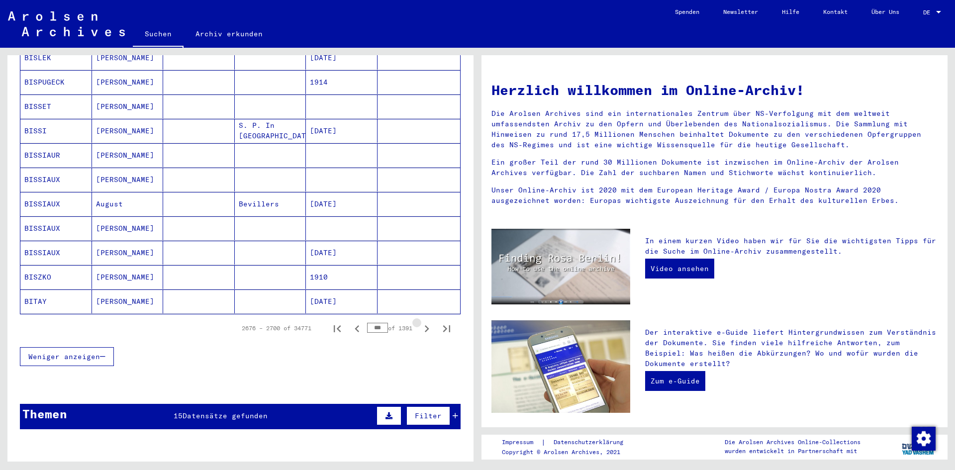
click at [420, 322] on icon "Next page" at bounding box center [427, 329] width 14 height 14
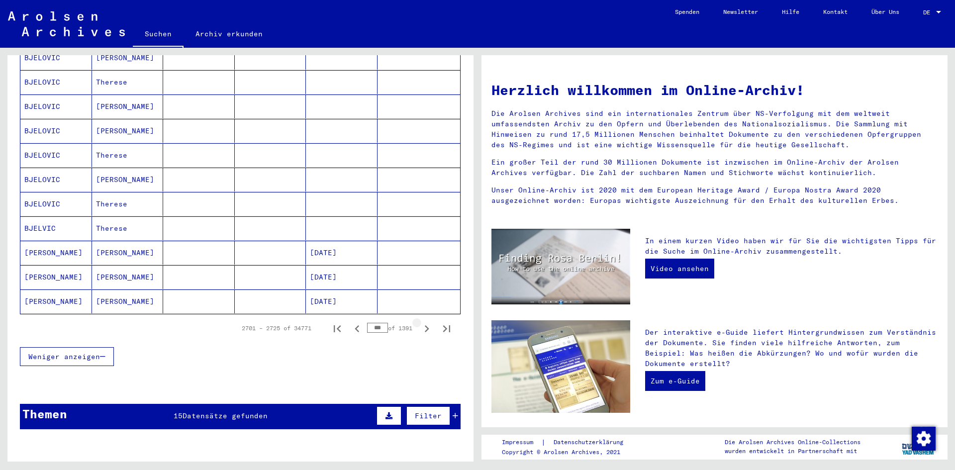
click at [420, 322] on icon "Next page" at bounding box center [427, 329] width 14 height 14
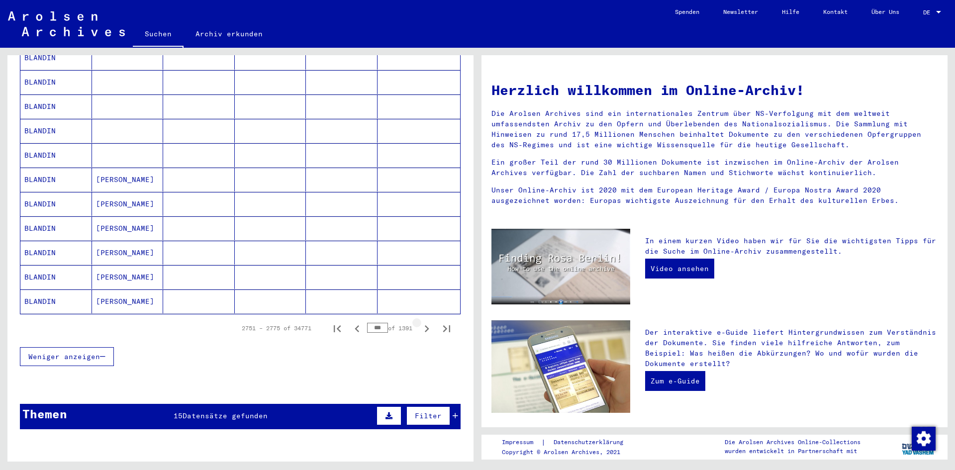
click at [420, 322] on icon "Next page" at bounding box center [427, 329] width 14 height 14
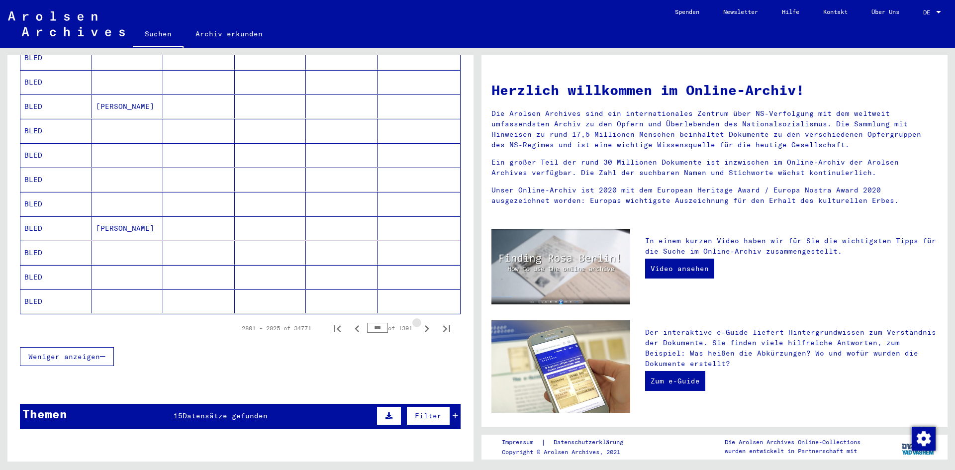
click at [420, 322] on icon "Next page" at bounding box center [427, 329] width 14 height 14
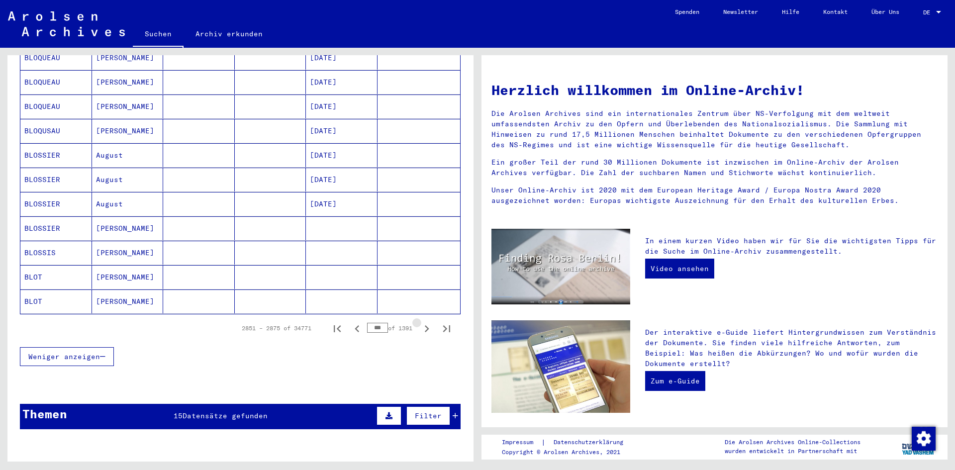
click at [420, 322] on icon "Next page" at bounding box center [427, 329] width 14 height 14
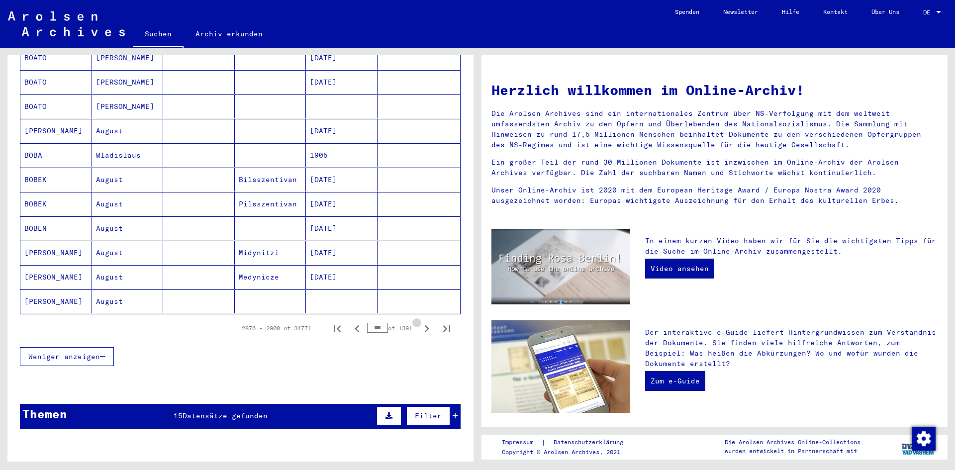
click at [420, 322] on icon "Next page" at bounding box center [427, 329] width 14 height 14
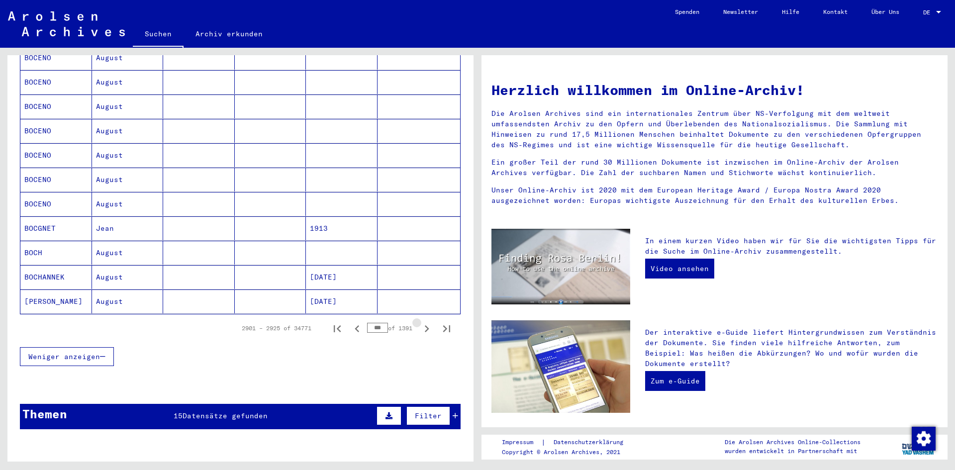
click at [420, 322] on icon "Next page" at bounding box center [427, 329] width 14 height 14
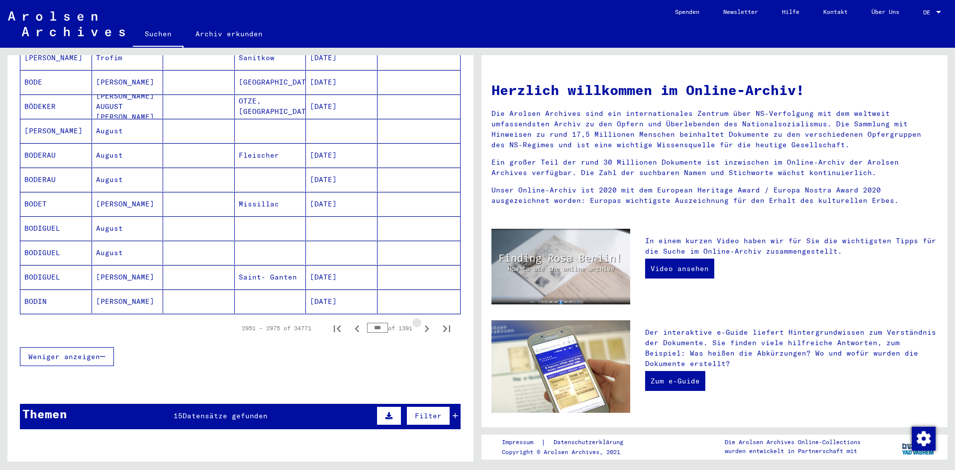
click at [420, 322] on icon "Next page" at bounding box center [427, 329] width 14 height 14
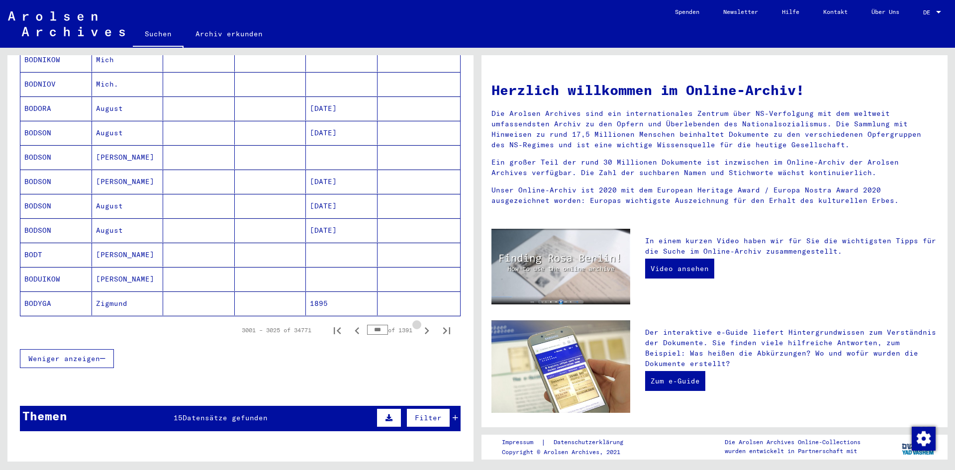
scroll to position [536, 0]
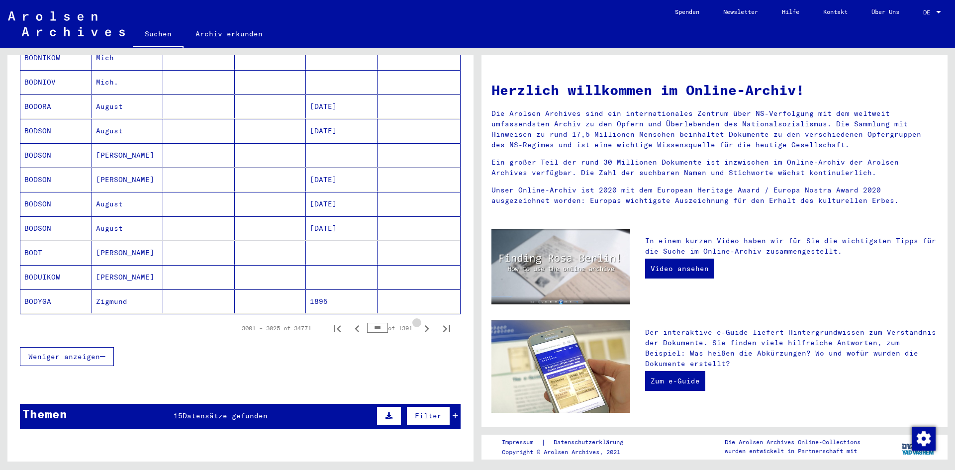
click at [420, 322] on icon "Next page" at bounding box center [427, 329] width 14 height 14
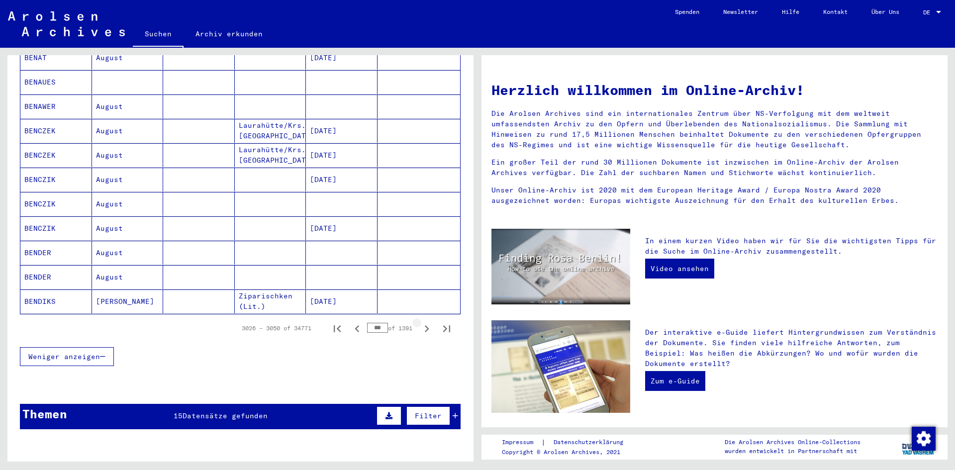
click at [420, 322] on icon "Next page" at bounding box center [427, 329] width 14 height 14
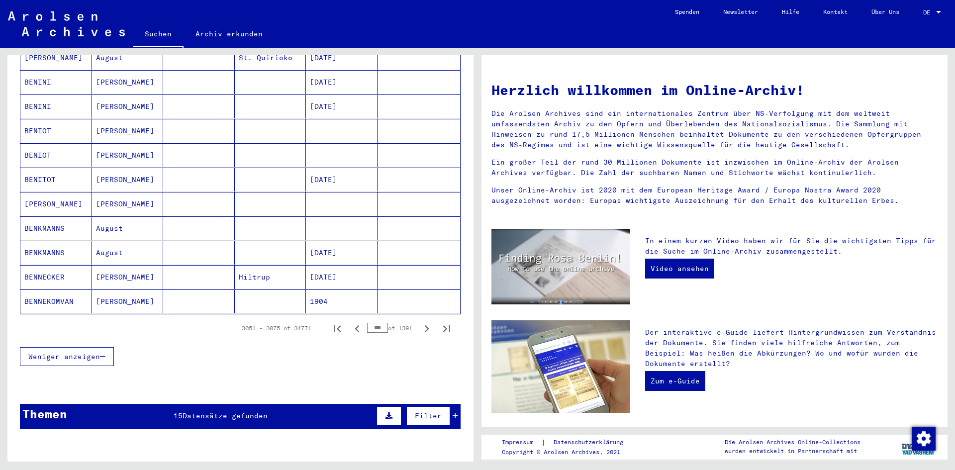
drag, startPoint x: 380, startPoint y: 316, endPoint x: 367, endPoint y: 320, distance: 13.1
click at [367, 323] on div "*** of 1391" at bounding box center [392, 327] width 50 height 9
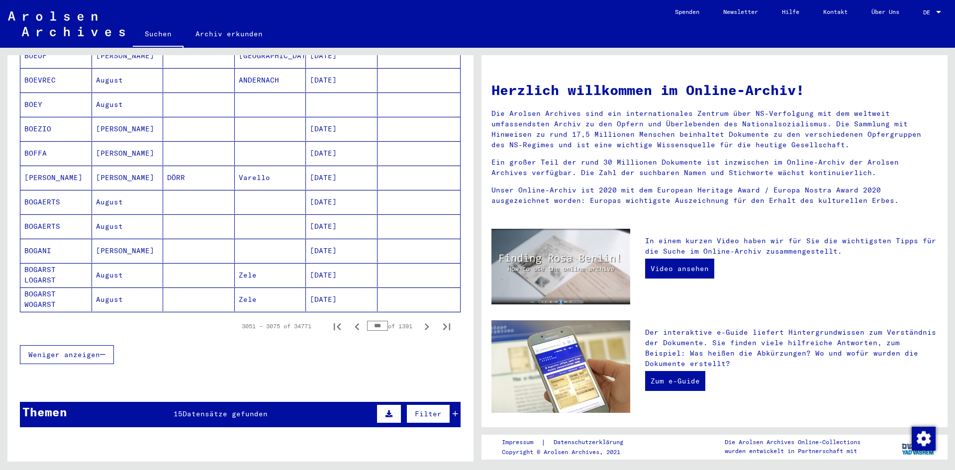
scroll to position [534, 0]
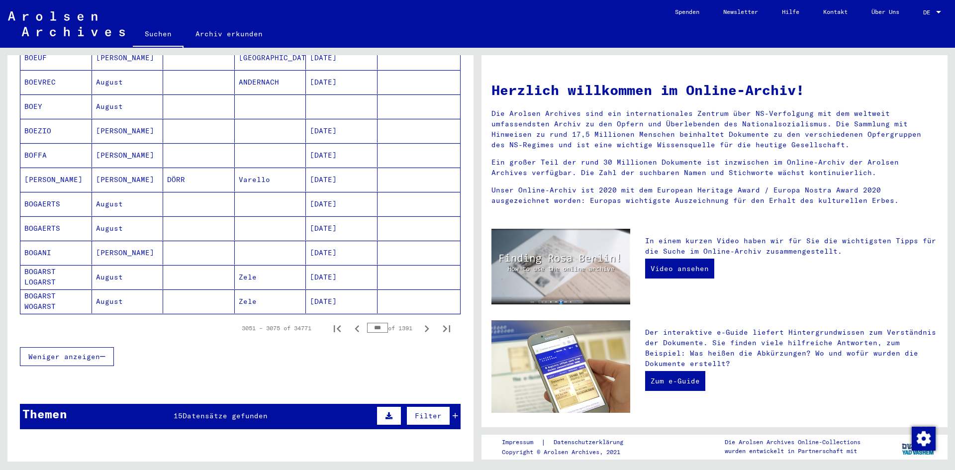
click at [371, 323] on input "***" at bounding box center [377, 328] width 21 height 10
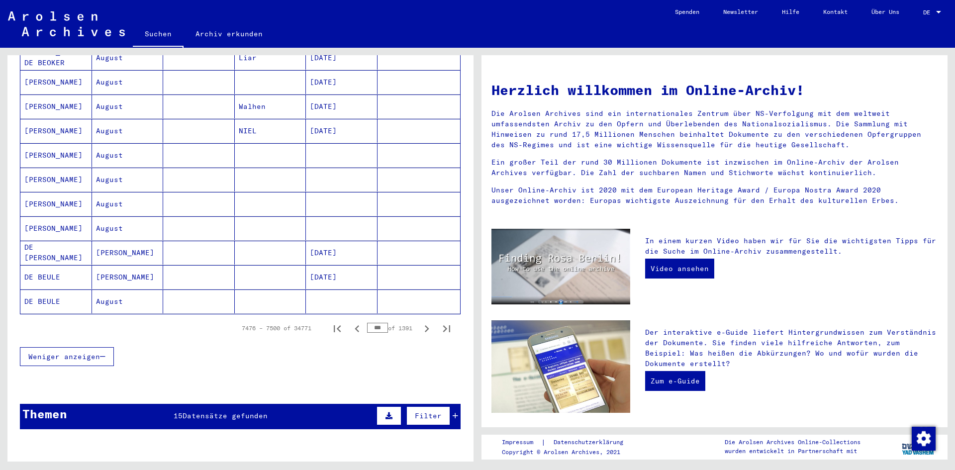
click at [394, 324] on div "7476 – 7500 of 34771 *** of 1391" at bounding box center [343, 328] width 227 height 20
drag, startPoint x: 376, startPoint y: 315, endPoint x: 358, endPoint y: 318, distance: 18.1
click at [358, 318] on div "7476 – 7500 of 34771 *** of 1391" at bounding box center [343, 328] width 227 height 20
click at [369, 342] on div "Weniger anzeigen" at bounding box center [240, 356] width 441 height 29
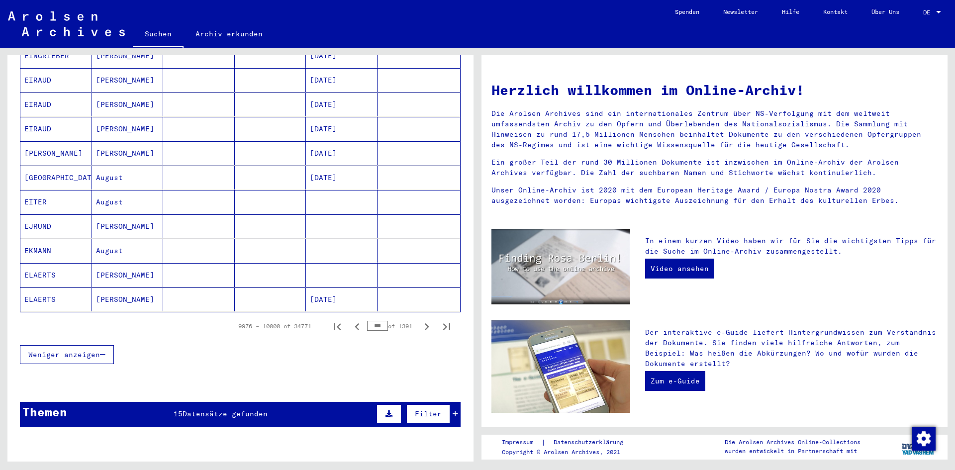
scroll to position [534, 0]
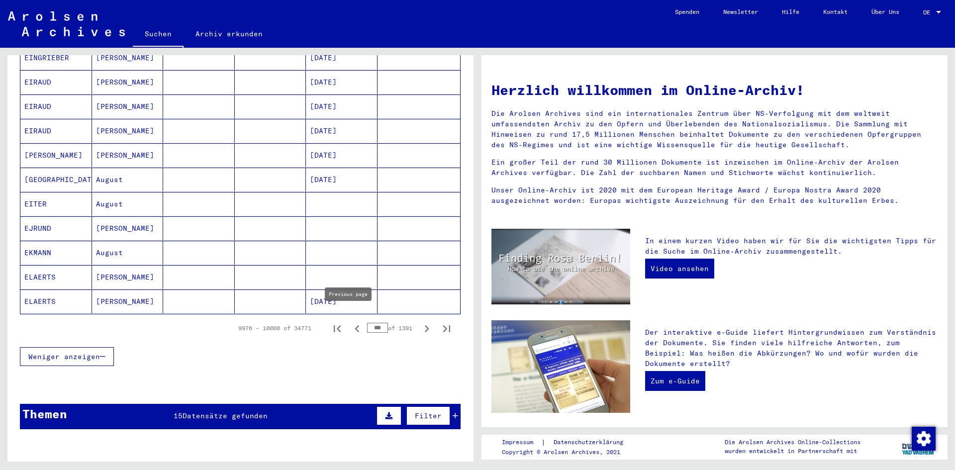
drag, startPoint x: 376, startPoint y: 318, endPoint x: 346, endPoint y: 318, distance: 29.9
click at [346, 318] on div "9976 – 10000 of 34771 *** of 1391" at bounding box center [341, 328] width 230 height 20
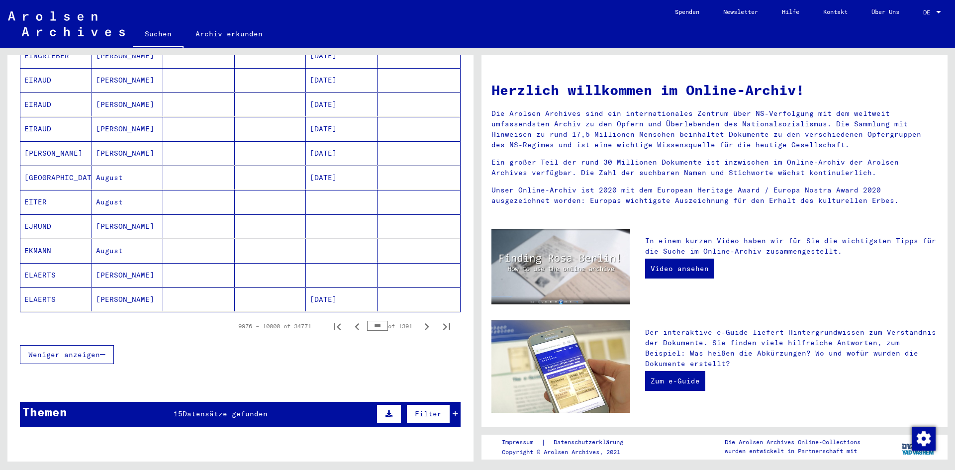
click at [407, 340] on div "Weniger anzeigen" at bounding box center [240, 354] width 441 height 29
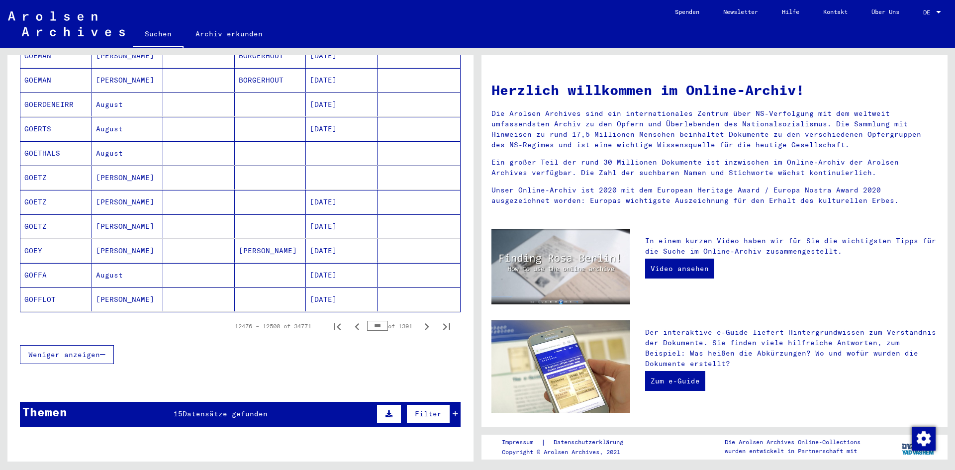
scroll to position [534, 0]
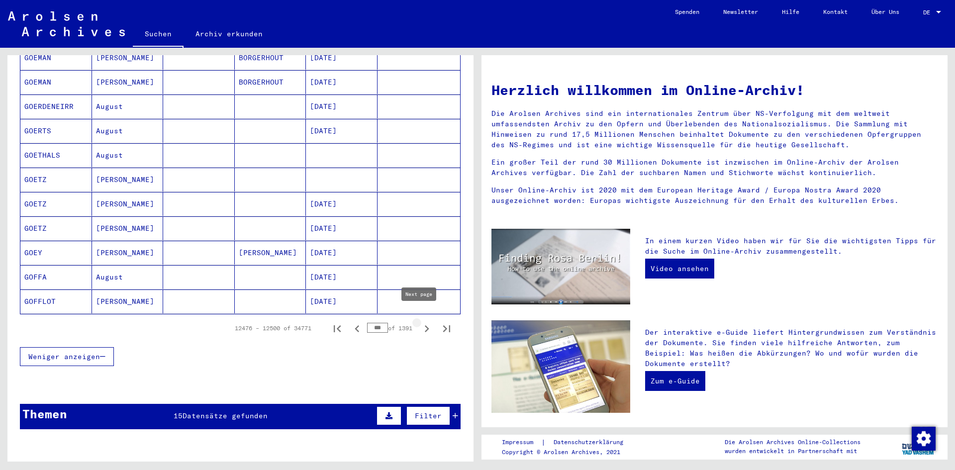
click at [425, 325] on icon "Next page" at bounding box center [427, 328] width 4 height 7
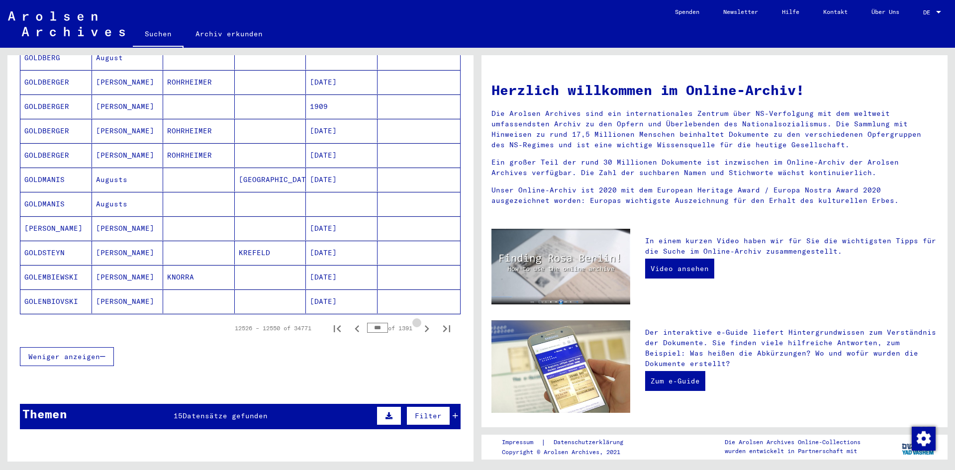
click at [425, 325] on icon "Next page" at bounding box center [427, 328] width 4 height 7
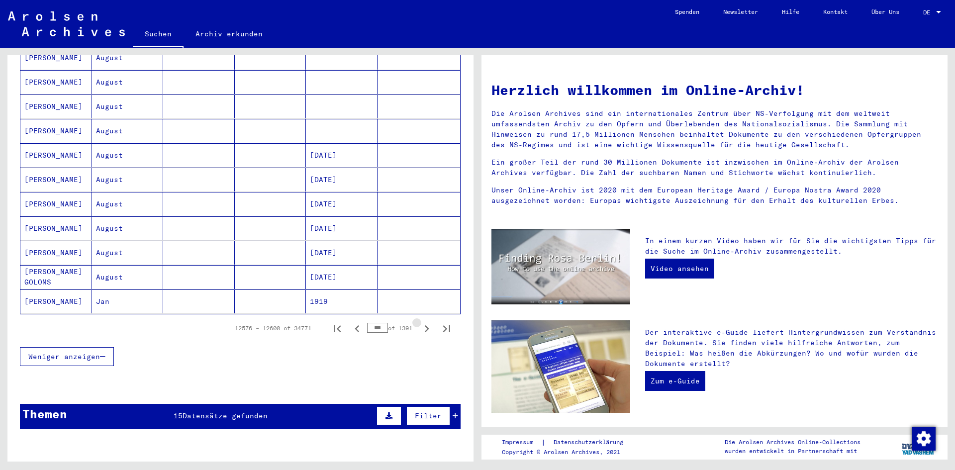
click at [425, 325] on icon "Next page" at bounding box center [427, 328] width 4 height 7
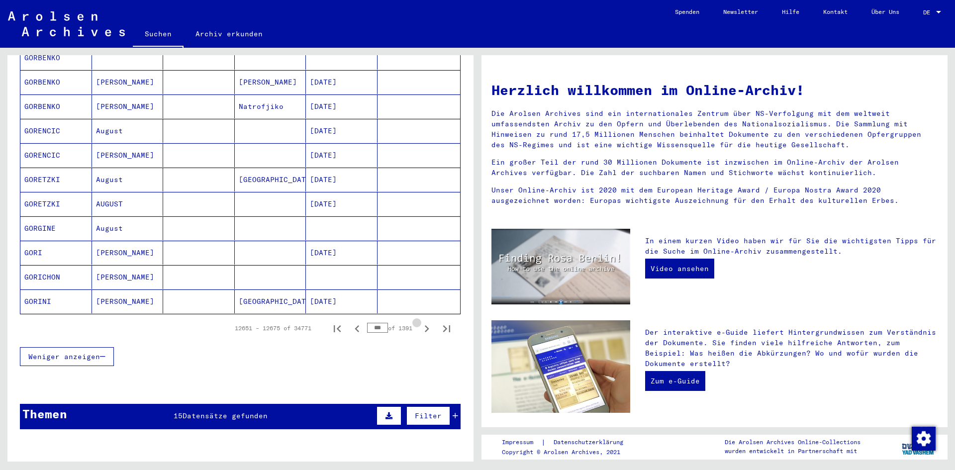
click at [425, 325] on icon "Next page" at bounding box center [427, 328] width 4 height 7
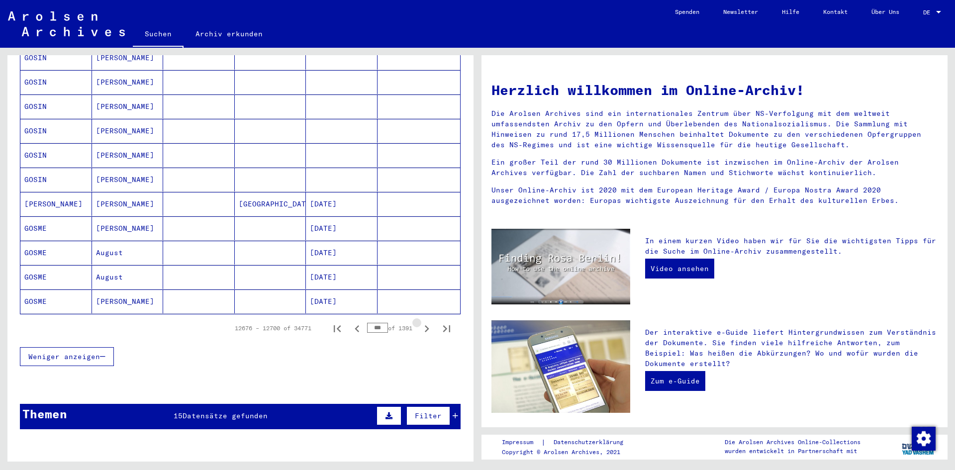
click at [425, 325] on icon "Next page" at bounding box center [427, 328] width 4 height 7
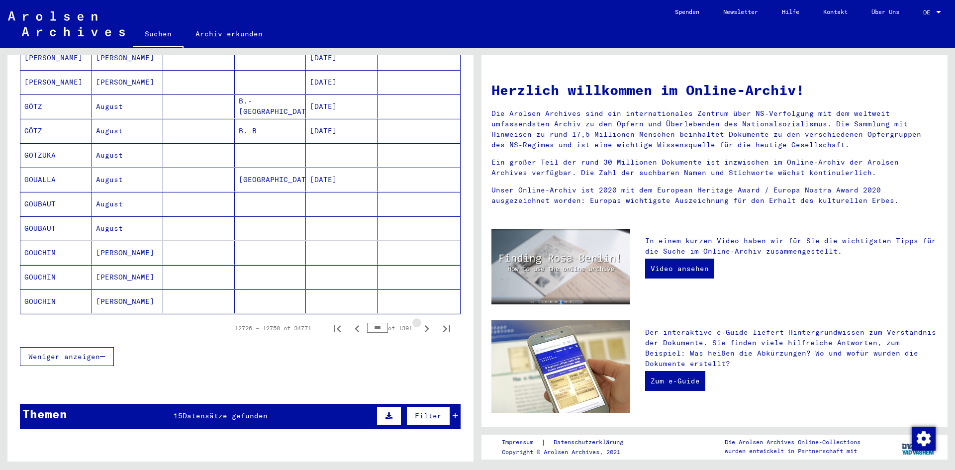
click at [425, 325] on icon "Next page" at bounding box center [427, 328] width 4 height 7
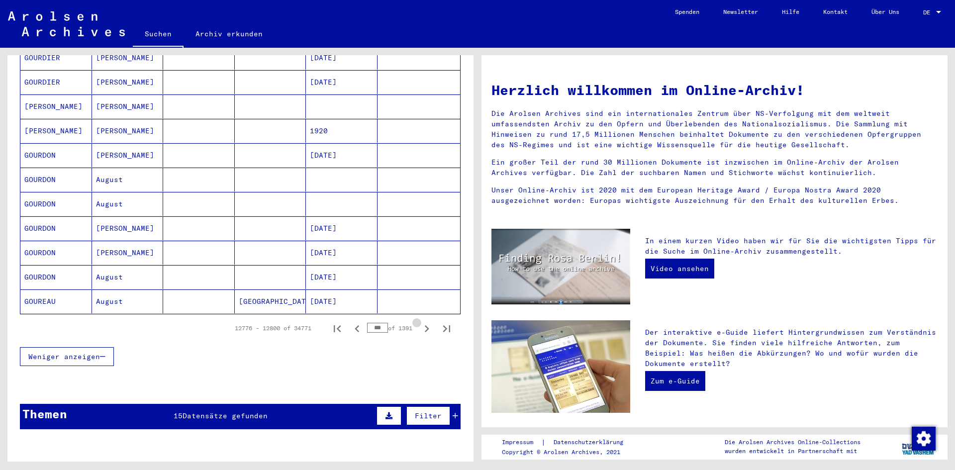
click at [425, 325] on icon "Next page" at bounding box center [427, 328] width 4 height 7
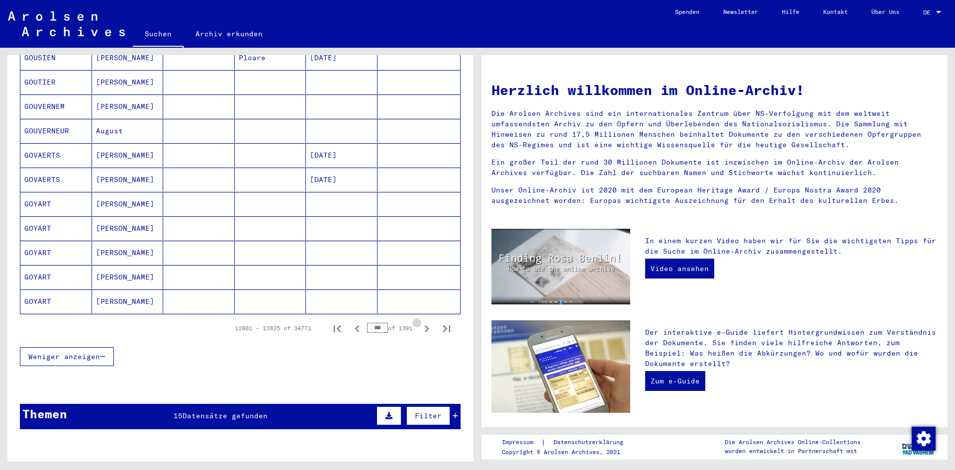
click at [425, 325] on icon "Next page" at bounding box center [427, 328] width 4 height 7
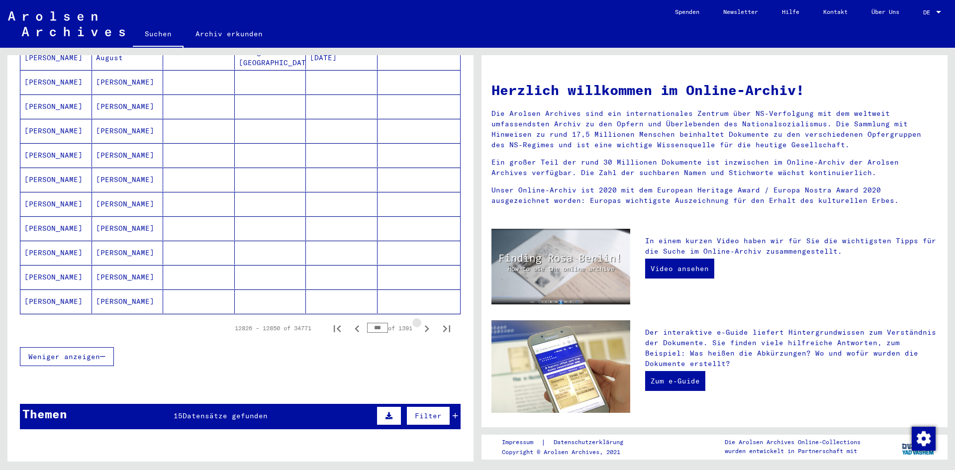
click at [425, 325] on icon "Next page" at bounding box center [427, 328] width 4 height 7
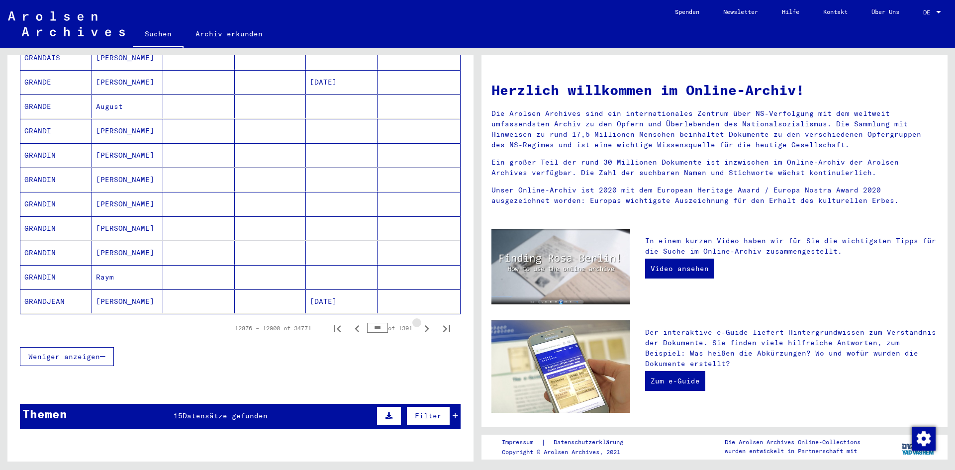
click at [425, 325] on icon "Next page" at bounding box center [427, 328] width 4 height 7
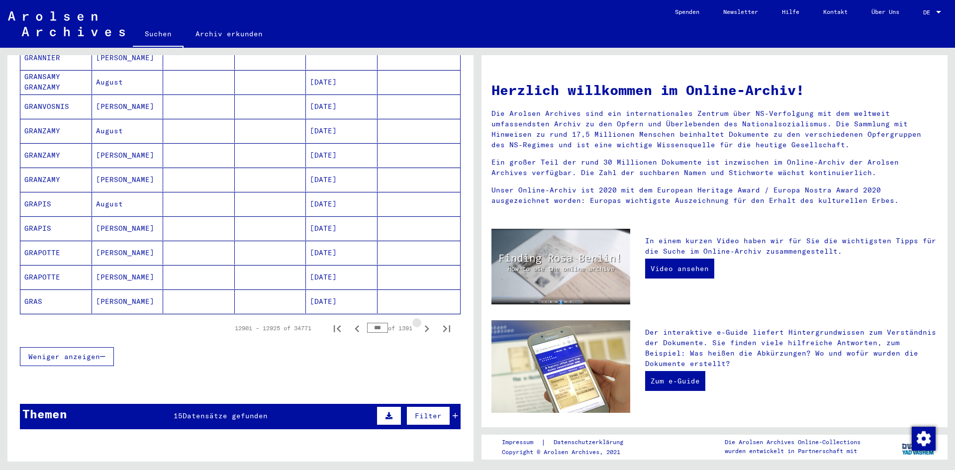
click at [425, 325] on icon "Next page" at bounding box center [427, 328] width 4 height 7
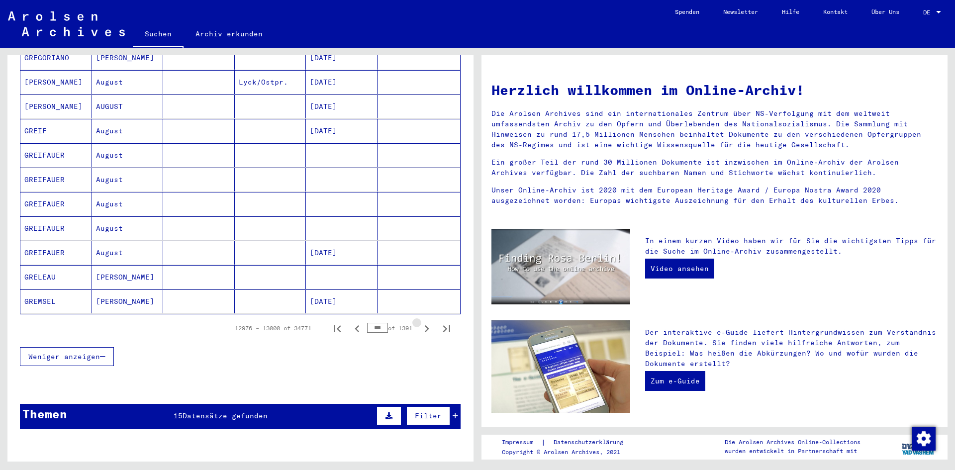
click at [425, 325] on icon "Next page" at bounding box center [427, 328] width 4 height 7
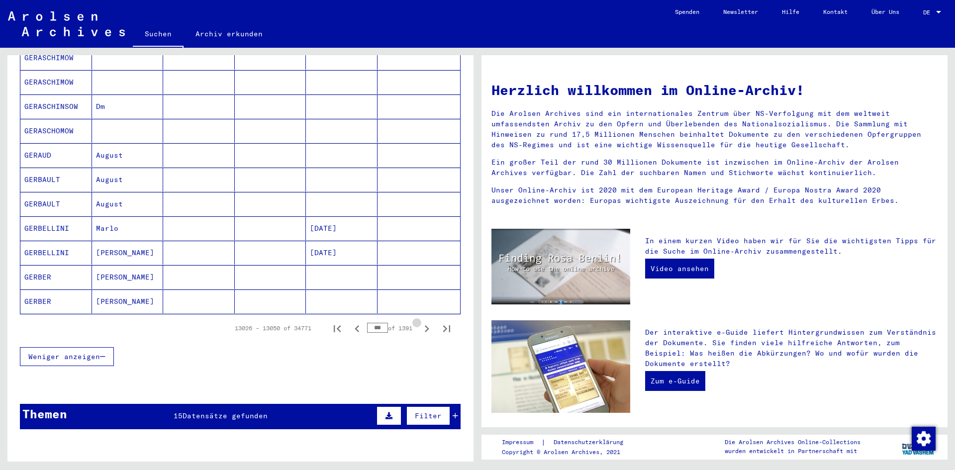
click at [425, 325] on icon "Next page" at bounding box center [427, 328] width 4 height 7
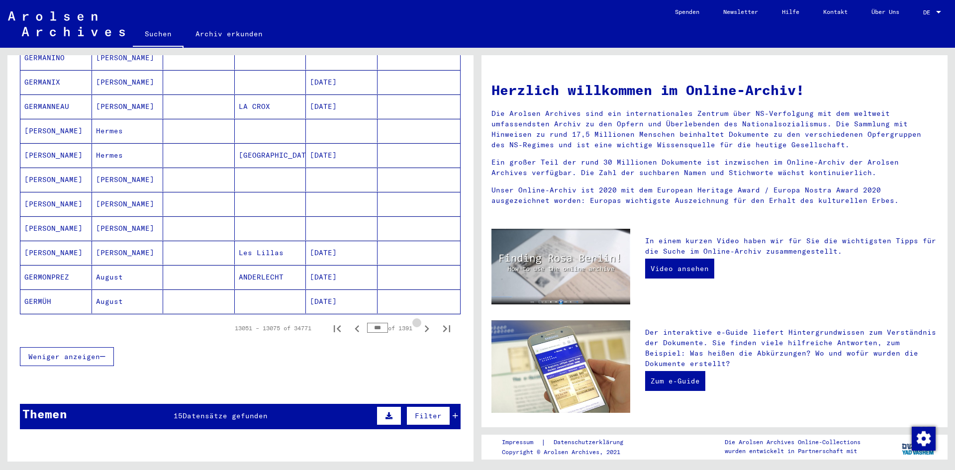
click at [425, 325] on icon "Next page" at bounding box center [427, 328] width 4 height 7
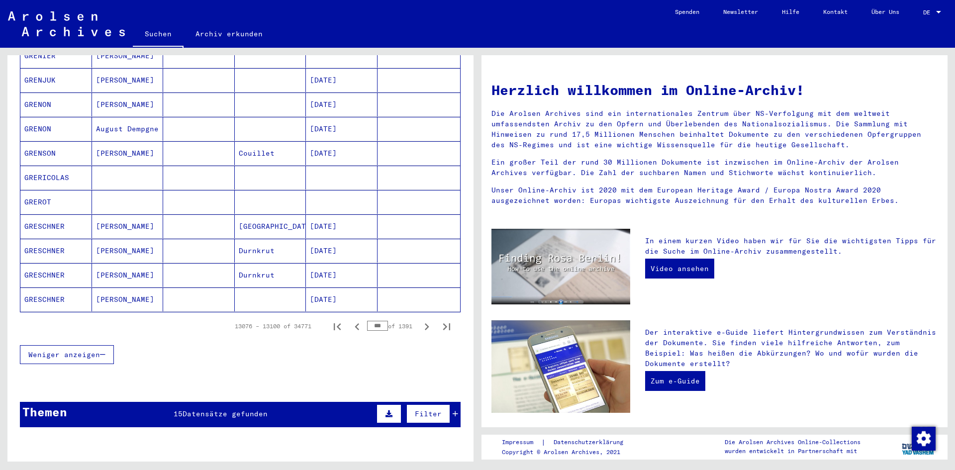
scroll to position [534, 0]
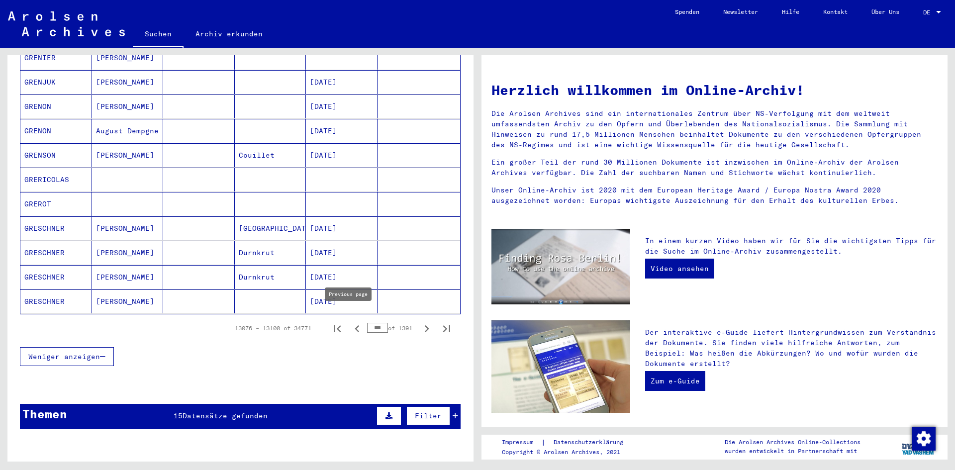
drag, startPoint x: 376, startPoint y: 320, endPoint x: 356, endPoint y: 321, distance: 19.4
click at [356, 321] on div "13076 – 13100 of 34771 *** of 1391" at bounding box center [340, 328] width 234 height 20
click at [381, 342] on div "Weniger anzeigen" at bounding box center [240, 356] width 441 height 29
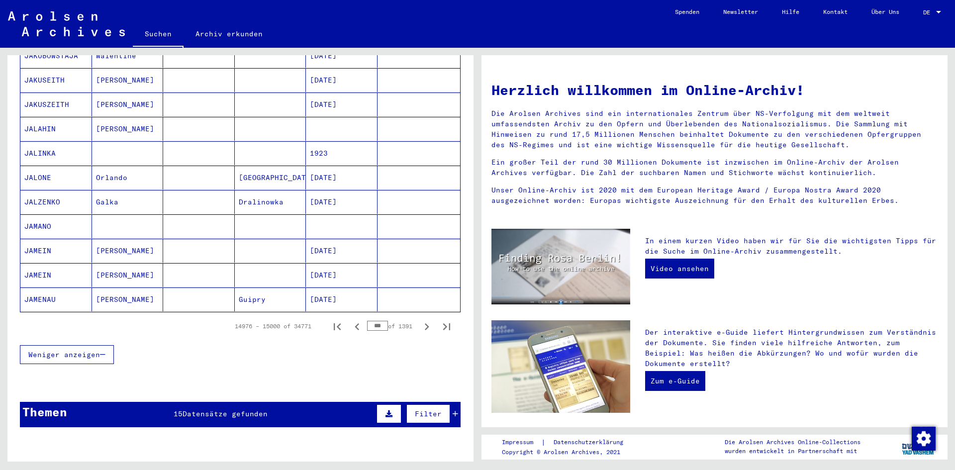
scroll to position [534, 0]
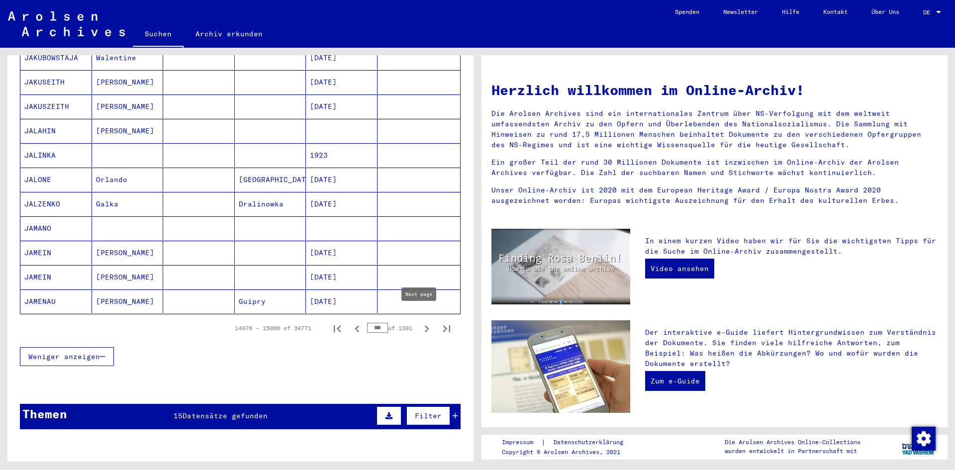
click at [425, 325] on icon "Next page" at bounding box center [427, 328] width 4 height 7
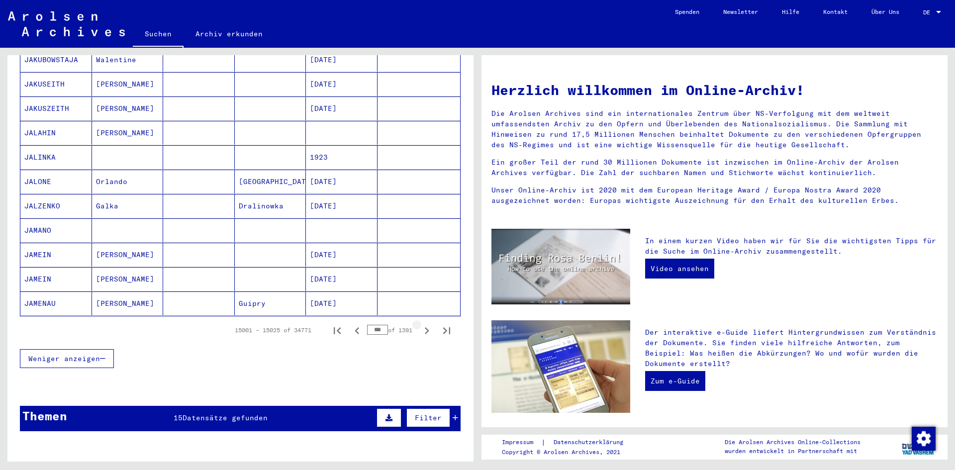
scroll to position [536, 0]
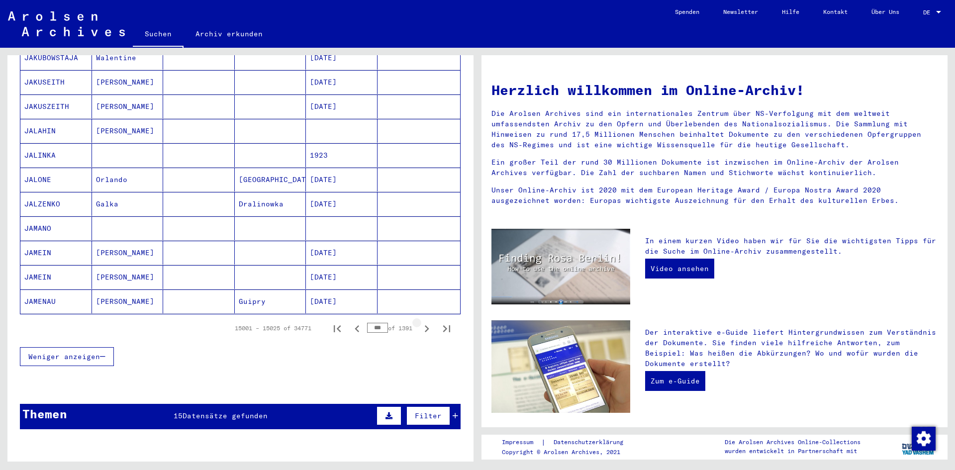
click at [425, 325] on icon "Next page" at bounding box center [427, 328] width 4 height 7
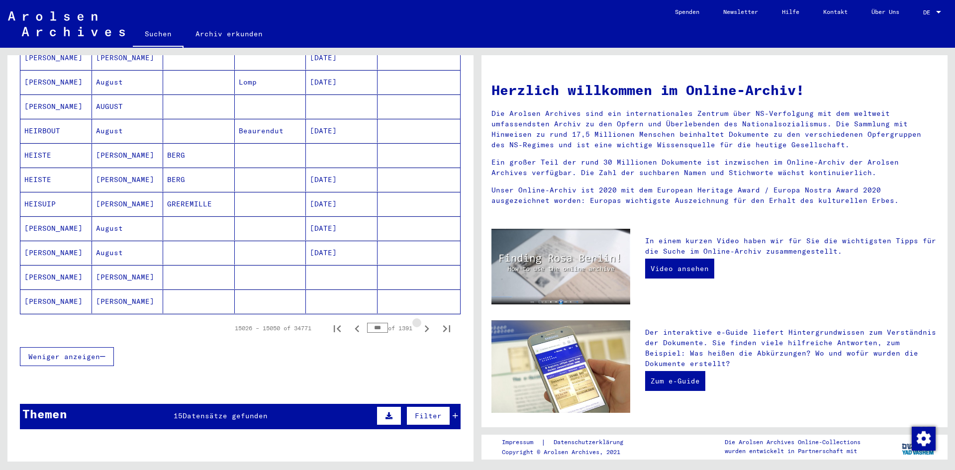
click at [425, 325] on icon "Next page" at bounding box center [427, 328] width 4 height 7
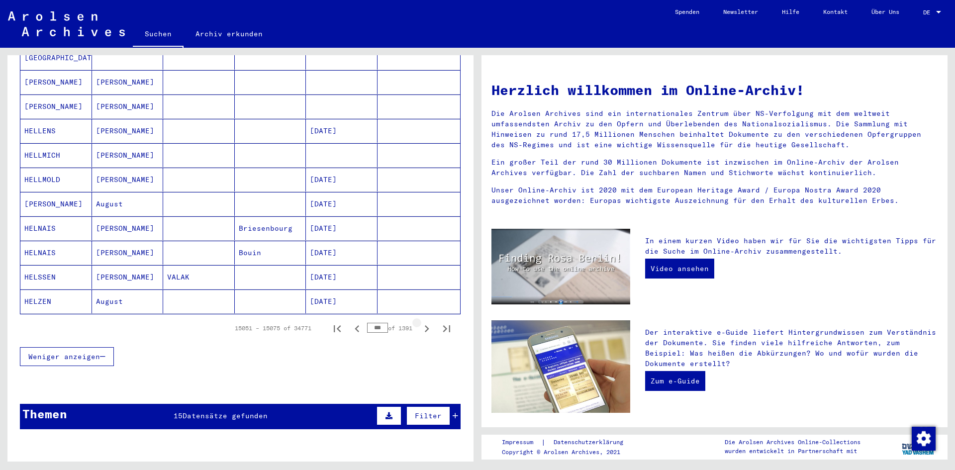
click at [425, 325] on icon "Next page" at bounding box center [427, 328] width 4 height 7
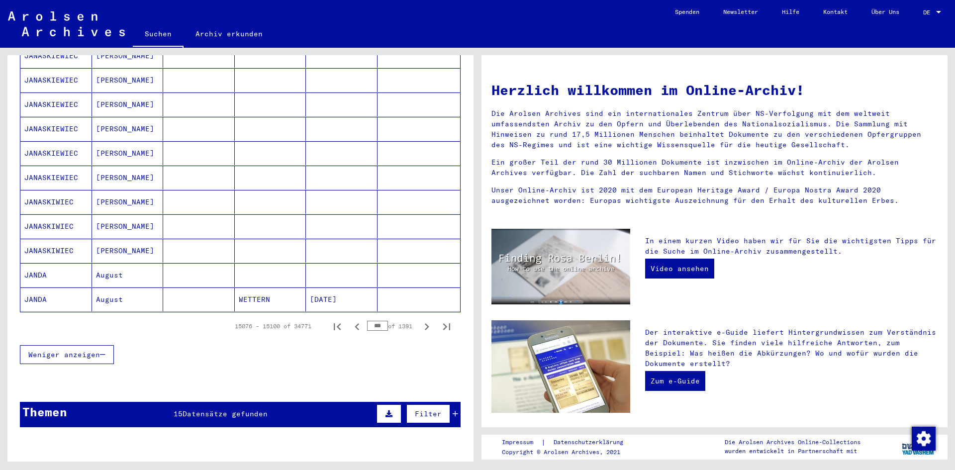
scroll to position [534, 0]
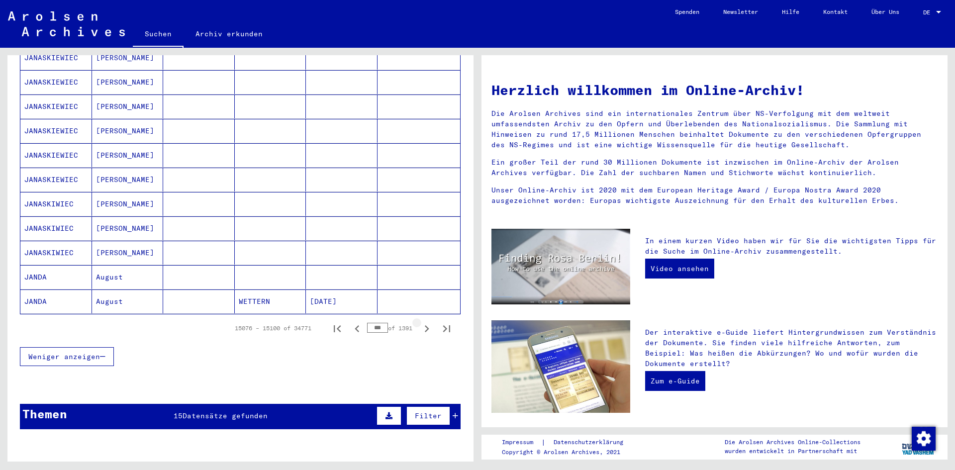
click at [425, 325] on icon "Next page" at bounding box center [427, 328] width 4 height 7
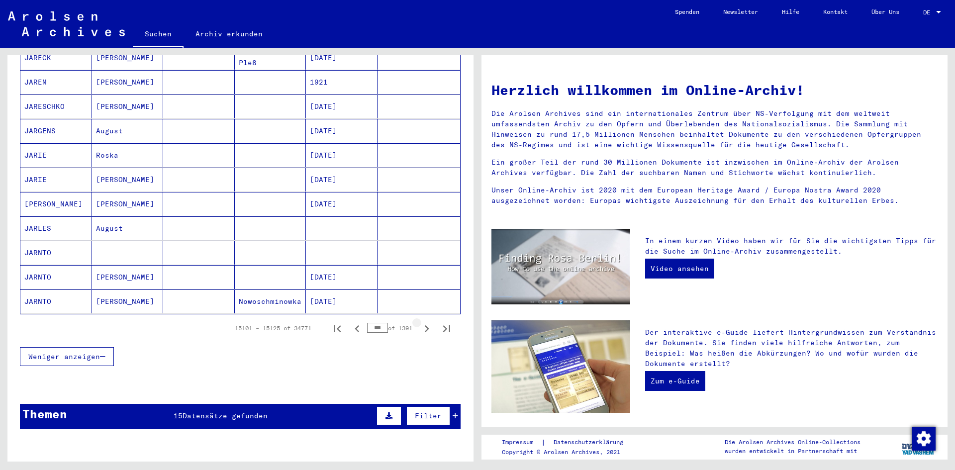
click at [425, 325] on icon "Next page" at bounding box center [427, 328] width 4 height 7
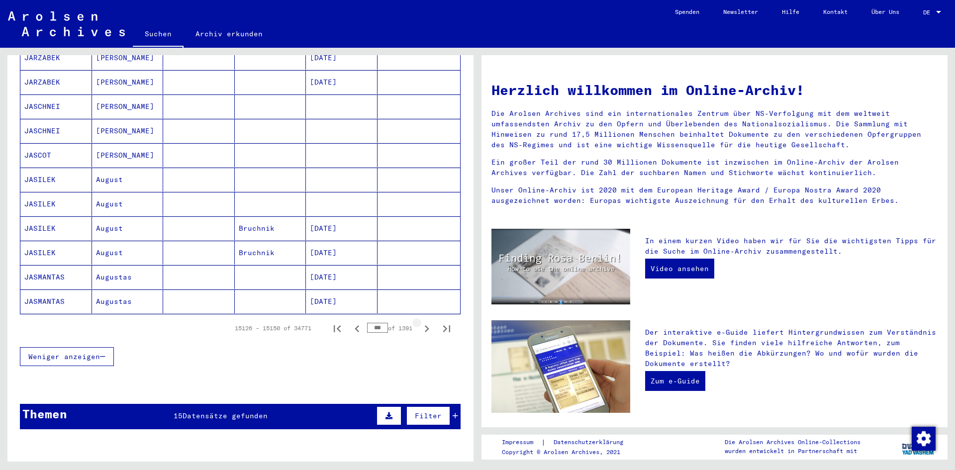
click at [425, 325] on icon "Next page" at bounding box center [427, 328] width 4 height 7
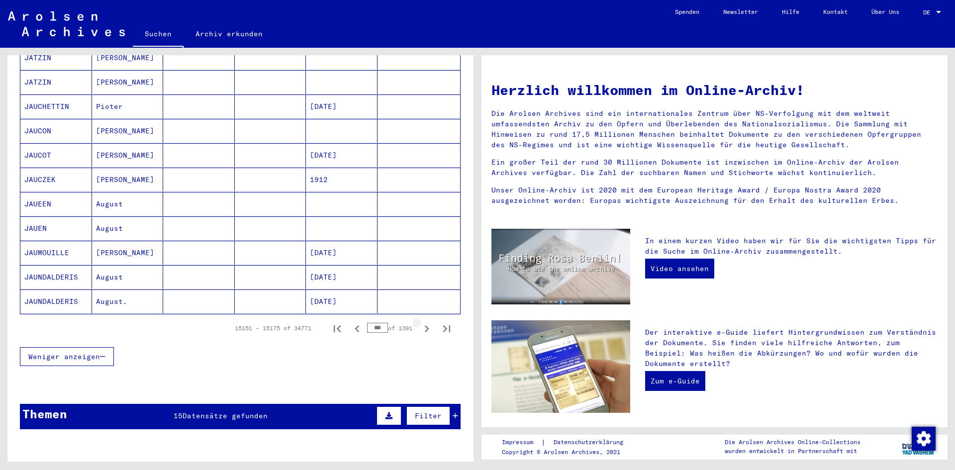
click at [425, 325] on icon "Next page" at bounding box center [427, 328] width 4 height 7
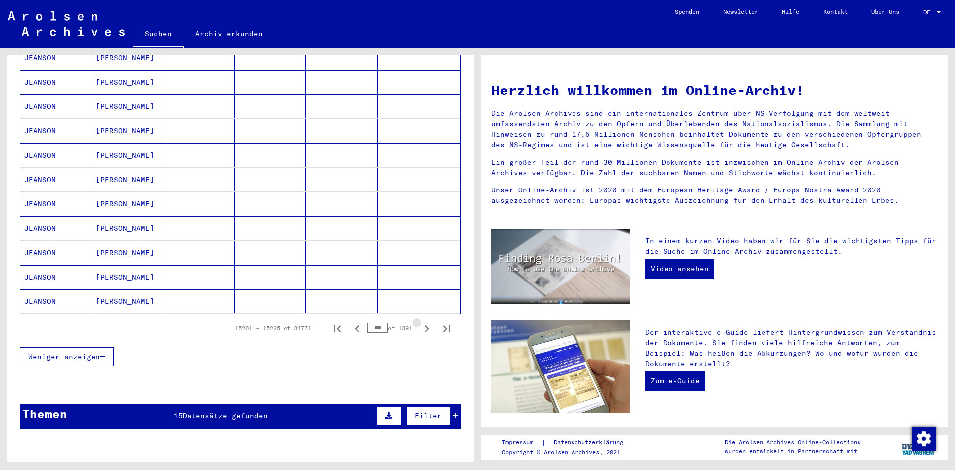
click at [425, 325] on icon "Next page" at bounding box center [427, 328] width 4 height 7
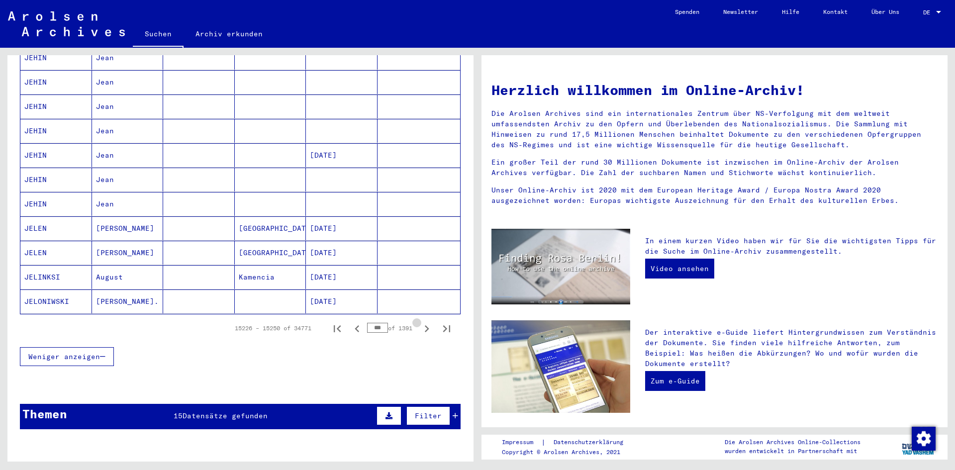
click at [425, 325] on icon "Next page" at bounding box center [427, 328] width 4 height 7
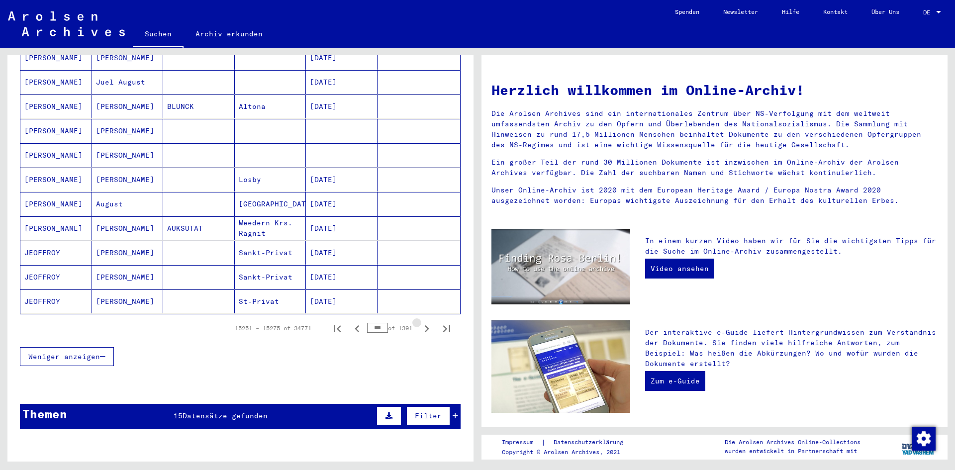
click at [425, 325] on icon "Next page" at bounding box center [427, 328] width 4 height 7
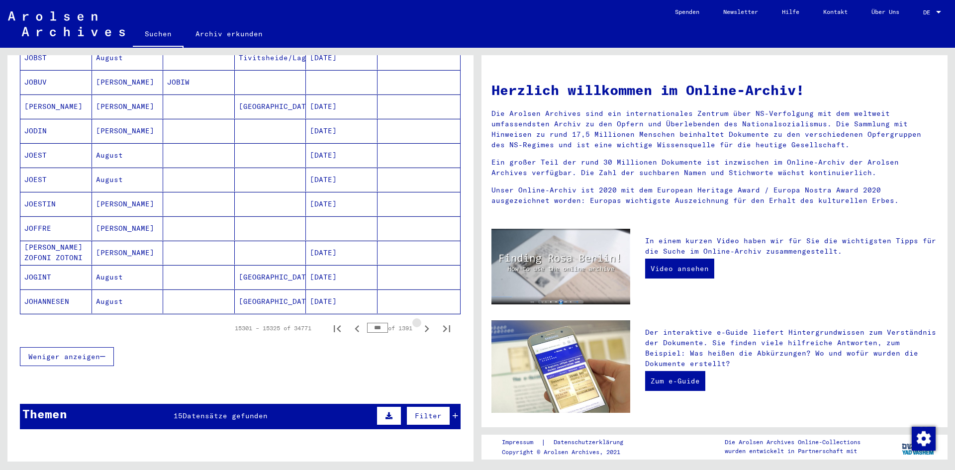
click at [425, 325] on icon "Next page" at bounding box center [427, 328] width 4 height 7
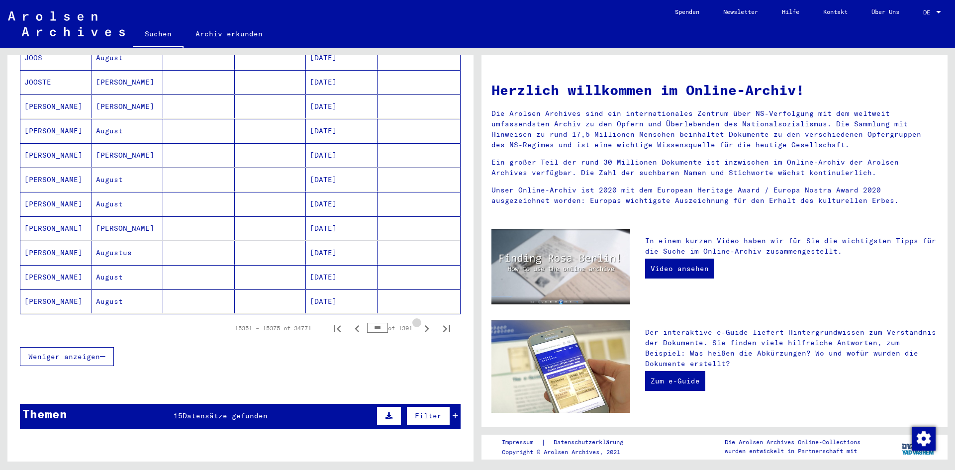
click at [425, 325] on icon "Next page" at bounding box center [427, 328] width 4 height 7
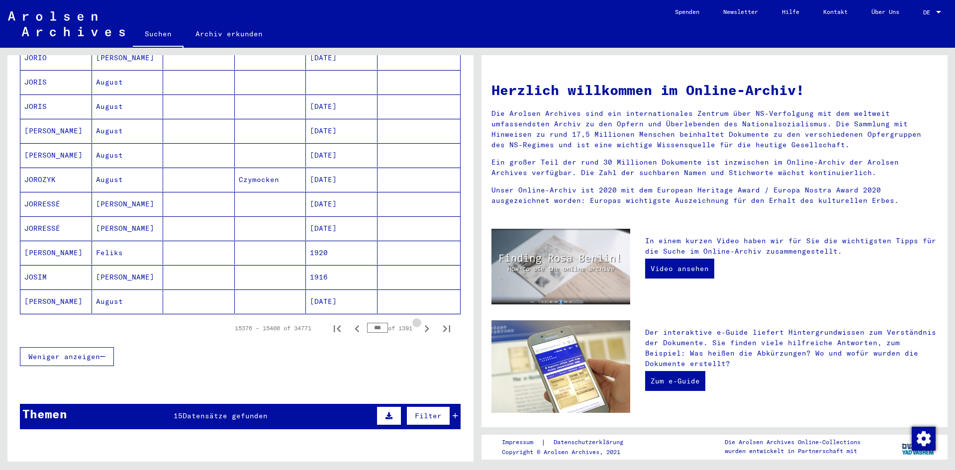
click at [425, 325] on icon "Next page" at bounding box center [427, 328] width 4 height 7
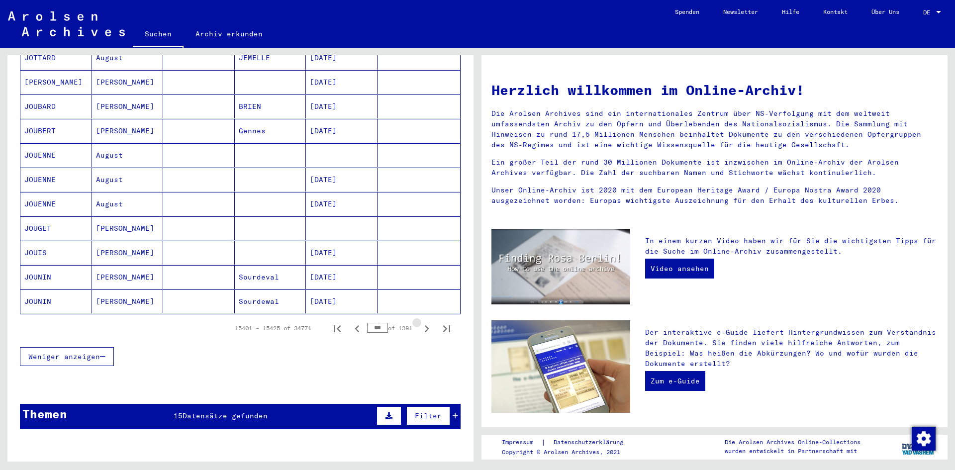
click at [425, 325] on icon "Next page" at bounding box center [427, 328] width 4 height 7
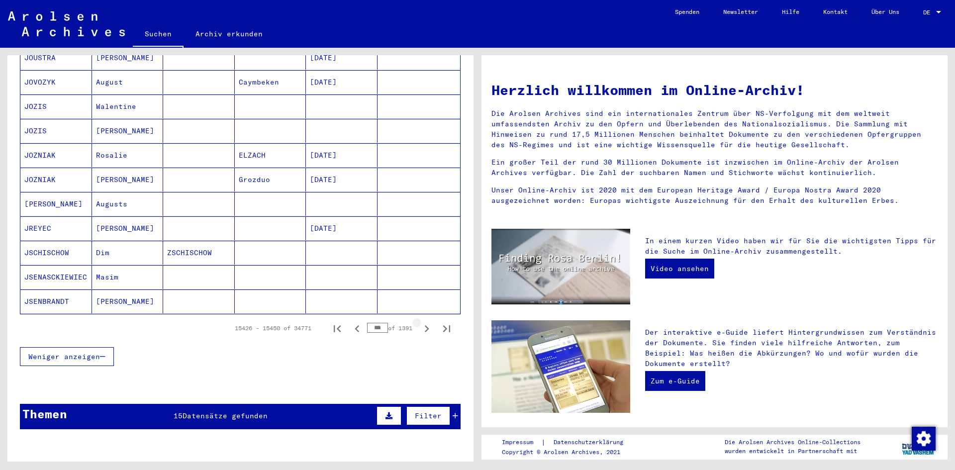
click at [425, 325] on icon "Next page" at bounding box center [427, 328] width 4 height 7
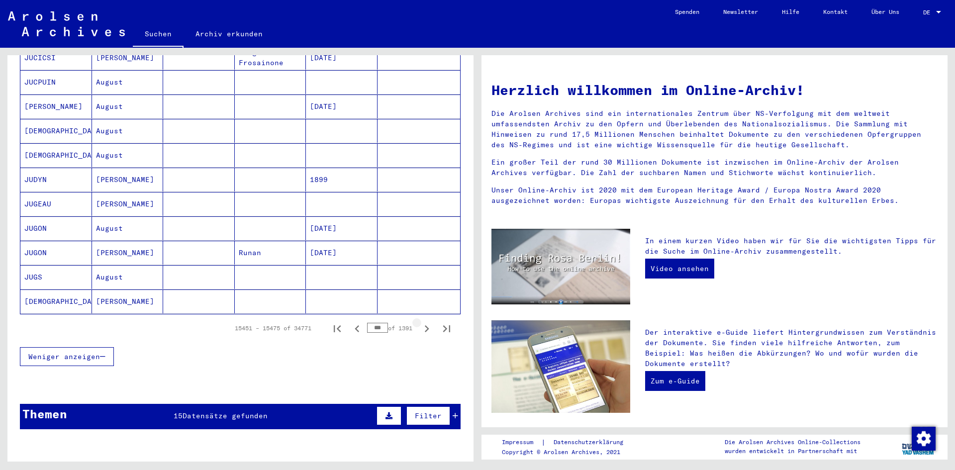
click at [425, 325] on icon "Next page" at bounding box center [427, 328] width 4 height 7
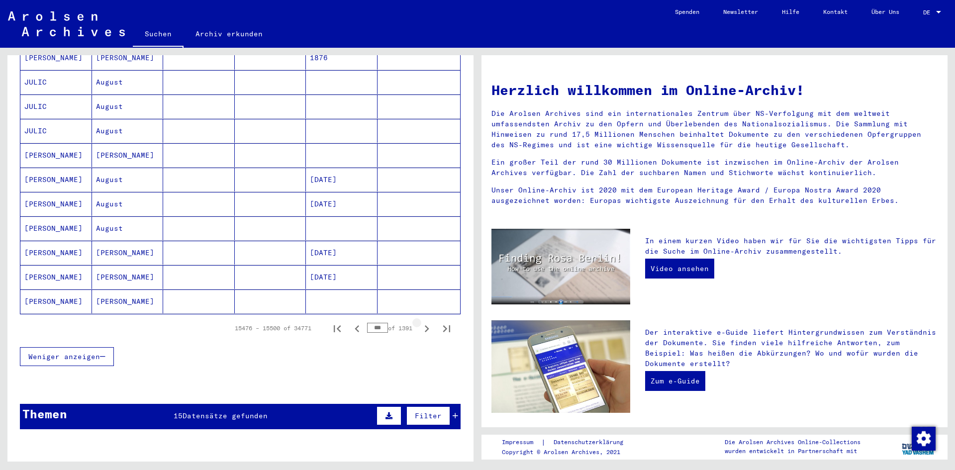
click at [425, 325] on icon "Next page" at bounding box center [427, 328] width 4 height 7
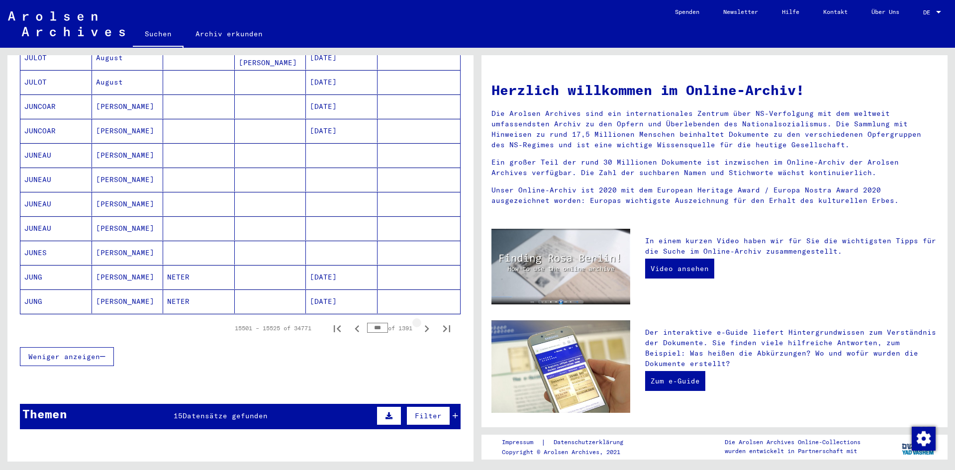
click at [425, 325] on icon "Next page" at bounding box center [427, 328] width 4 height 7
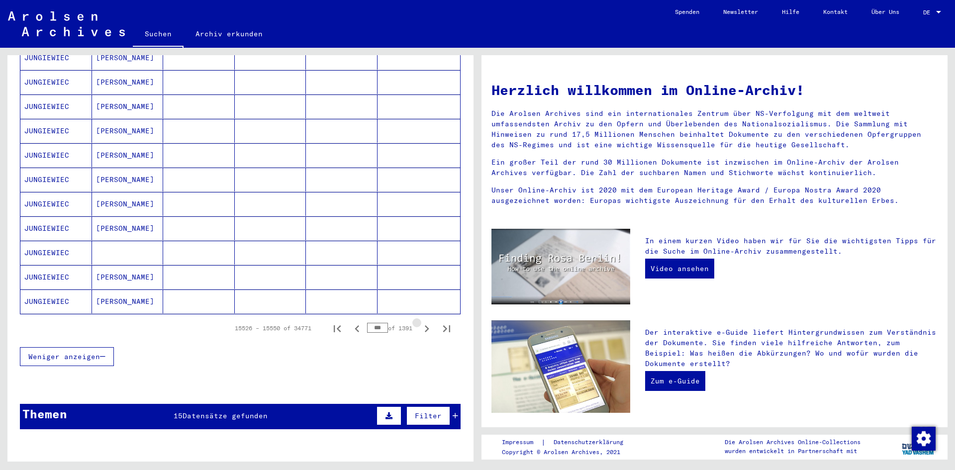
click at [425, 325] on icon "Next page" at bounding box center [427, 328] width 4 height 7
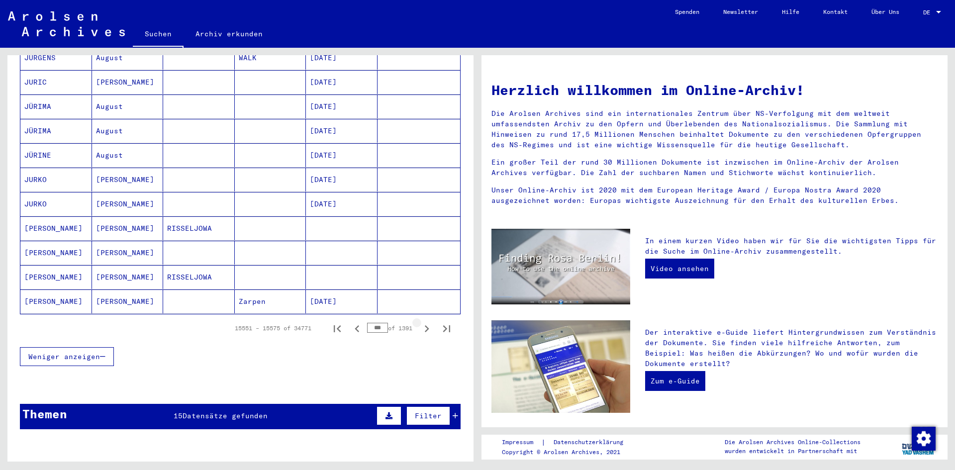
click at [425, 325] on icon "Next page" at bounding box center [427, 328] width 4 height 7
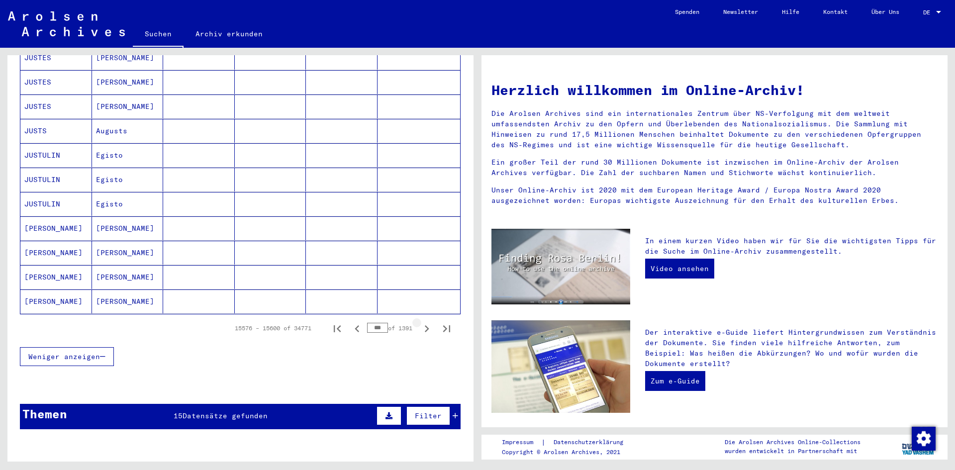
click at [425, 325] on icon "Next page" at bounding box center [427, 328] width 4 height 7
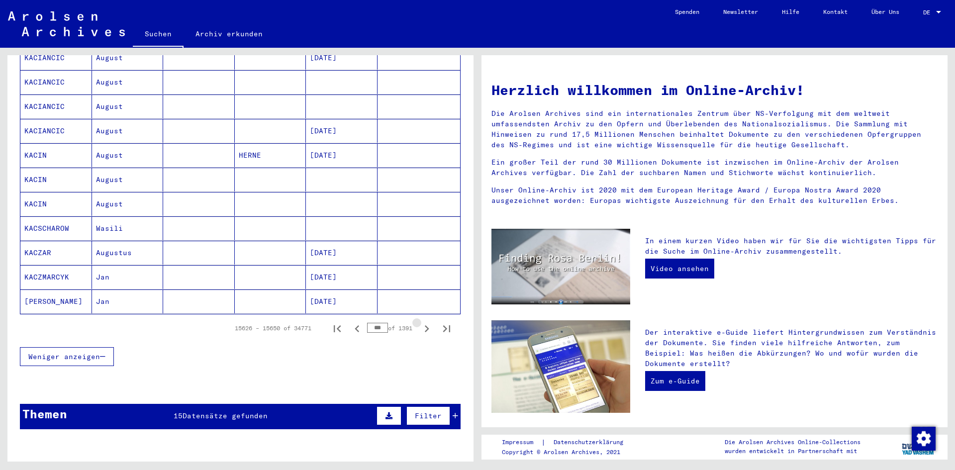
click at [425, 325] on icon "Next page" at bounding box center [427, 328] width 4 height 7
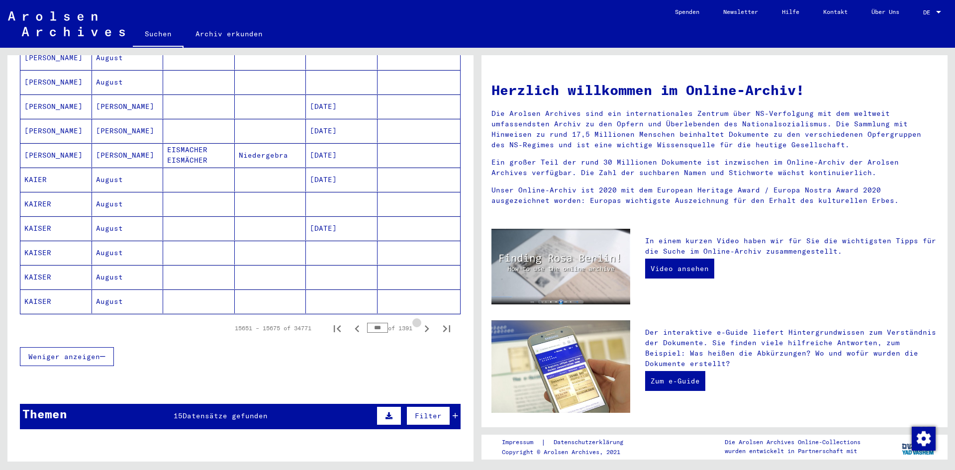
click at [425, 325] on icon "Next page" at bounding box center [427, 328] width 4 height 7
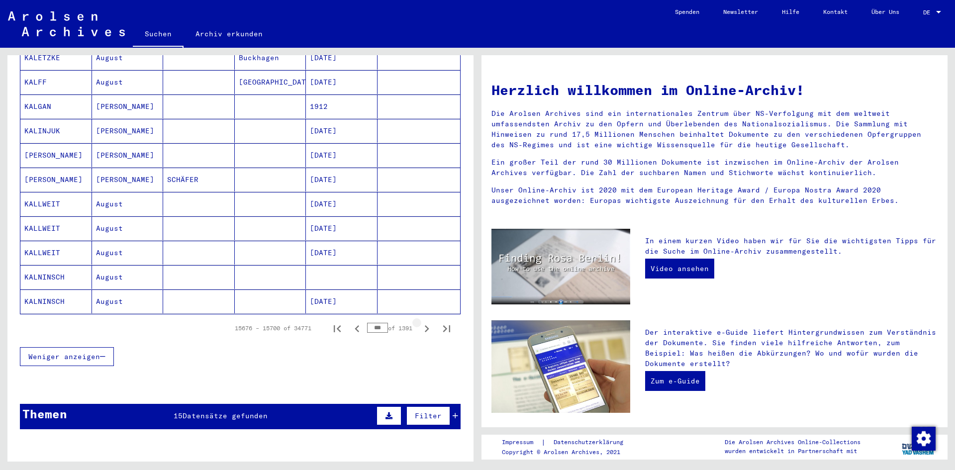
click at [425, 325] on icon "Next page" at bounding box center [427, 328] width 4 height 7
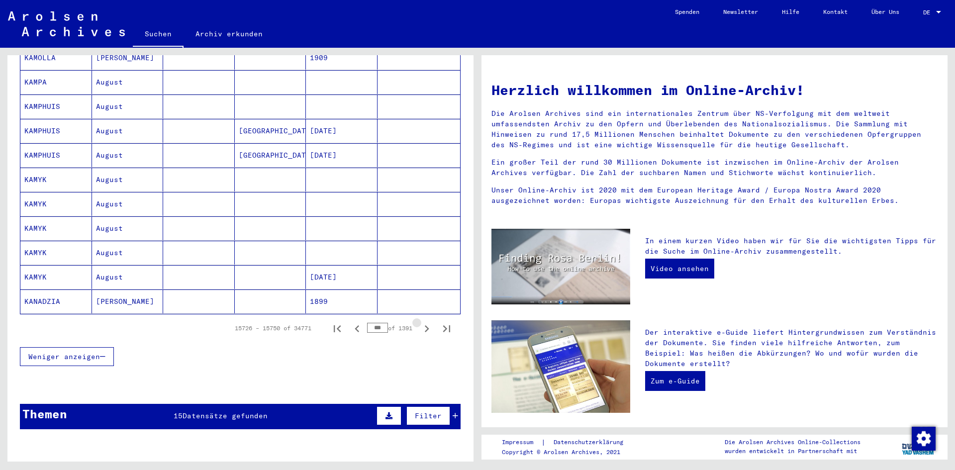
click at [425, 325] on icon "Next page" at bounding box center [427, 328] width 4 height 7
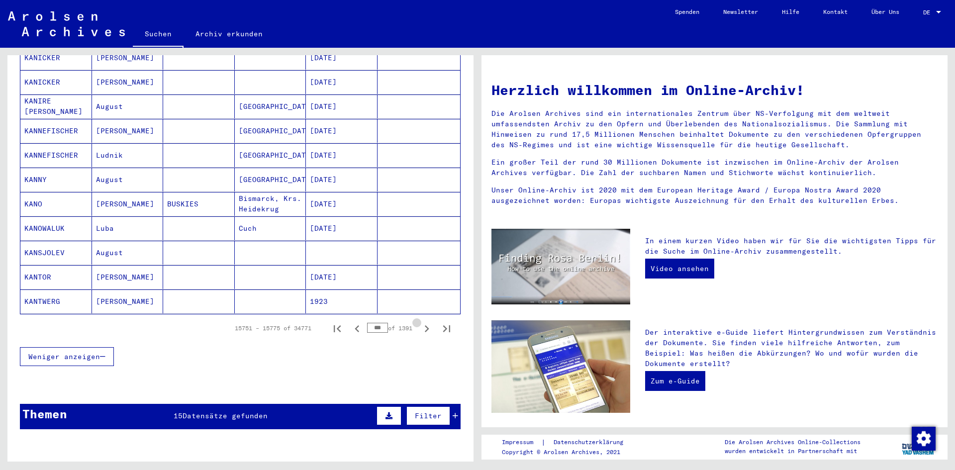
click at [425, 325] on icon "Next page" at bounding box center [427, 328] width 4 height 7
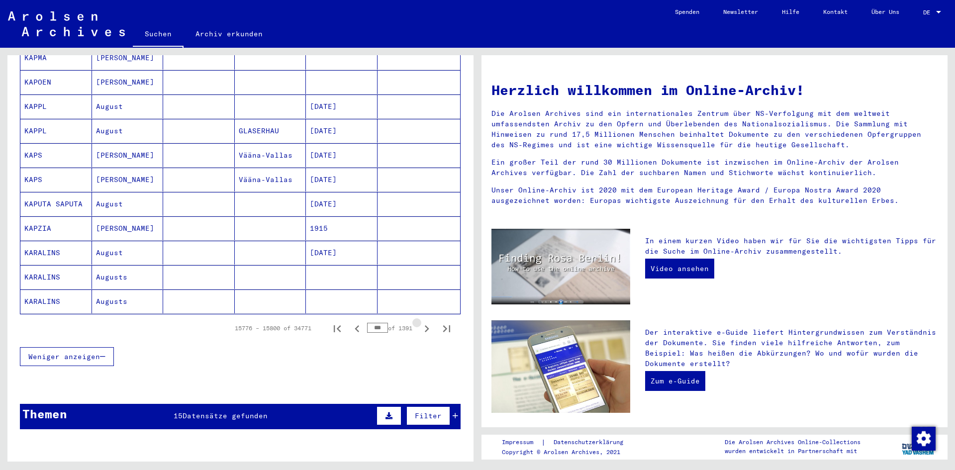
click at [425, 325] on icon "Next page" at bounding box center [427, 328] width 4 height 7
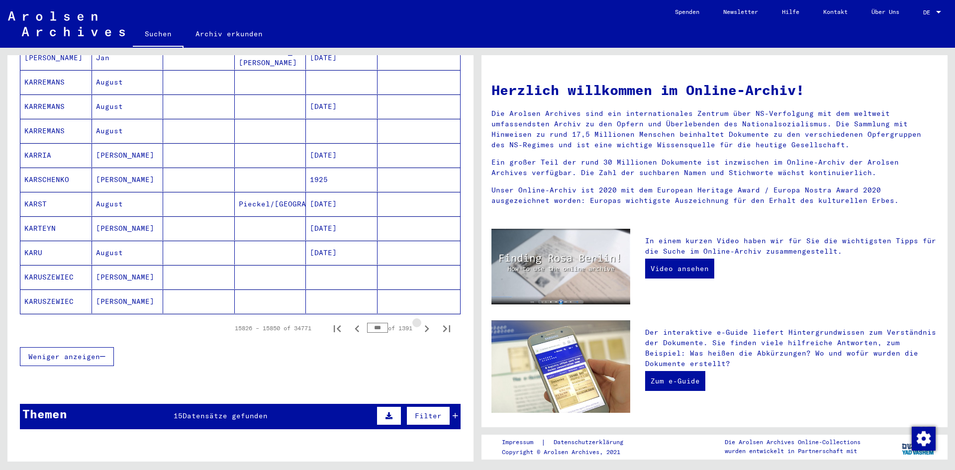
click at [425, 325] on icon "Next page" at bounding box center [427, 328] width 4 height 7
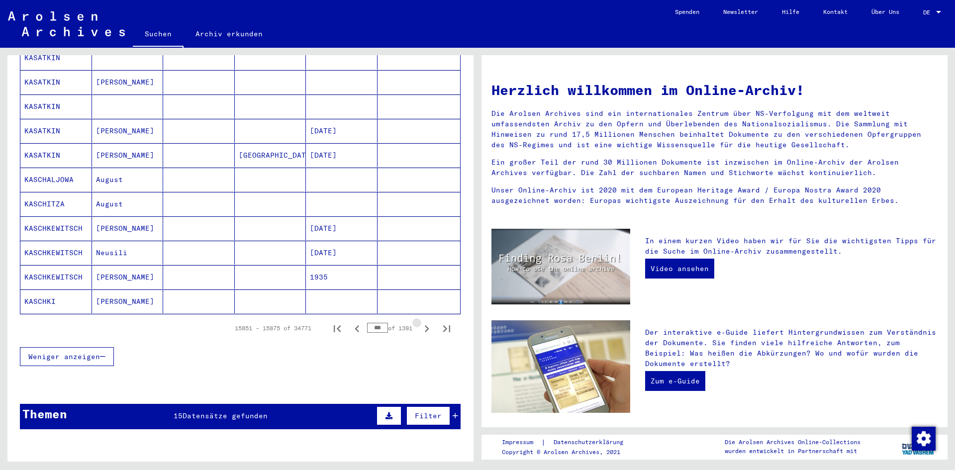
click at [425, 325] on icon "Next page" at bounding box center [427, 328] width 4 height 7
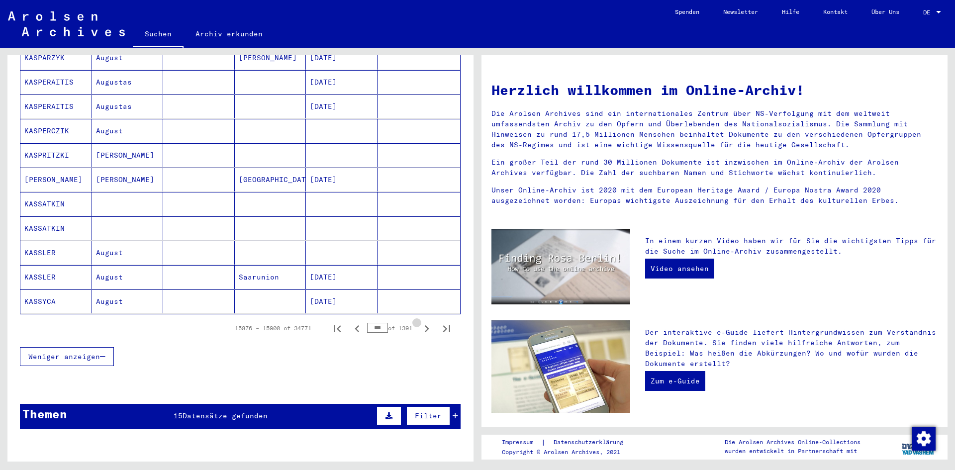
click at [425, 325] on icon "Next page" at bounding box center [427, 328] width 4 height 7
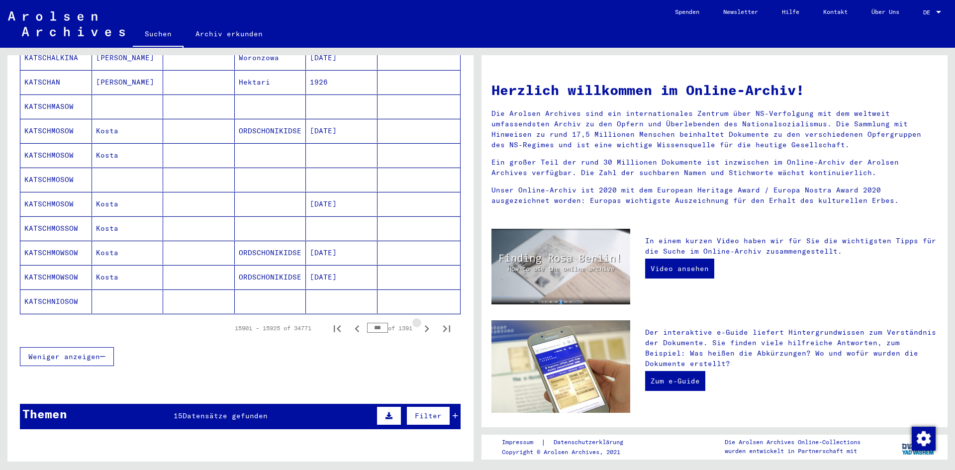
click at [425, 325] on icon "Next page" at bounding box center [427, 328] width 4 height 7
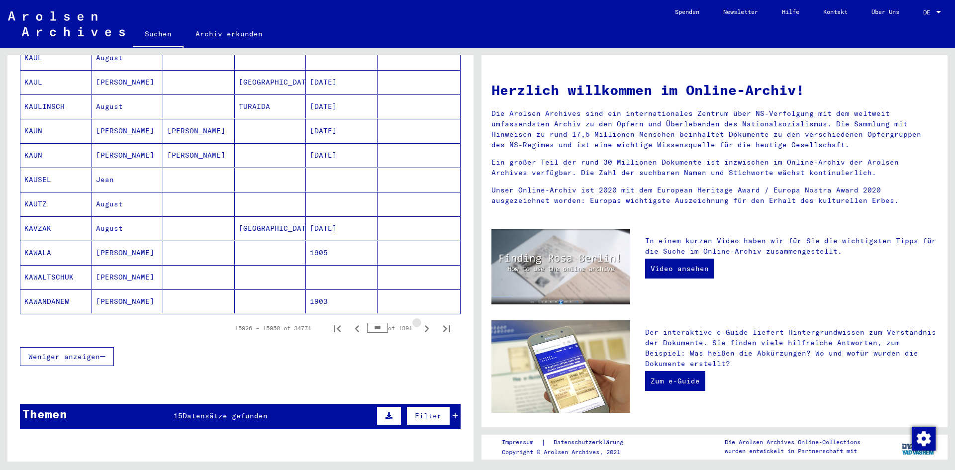
click at [425, 325] on icon "Next page" at bounding box center [427, 328] width 4 height 7
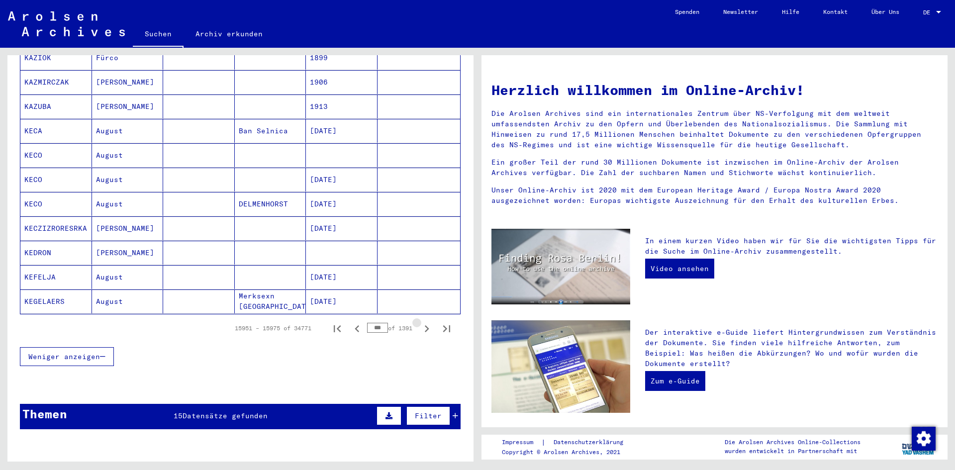
click at [425, 325] on icon "Next page" at bounding box center [427, 328] width 4 height 7
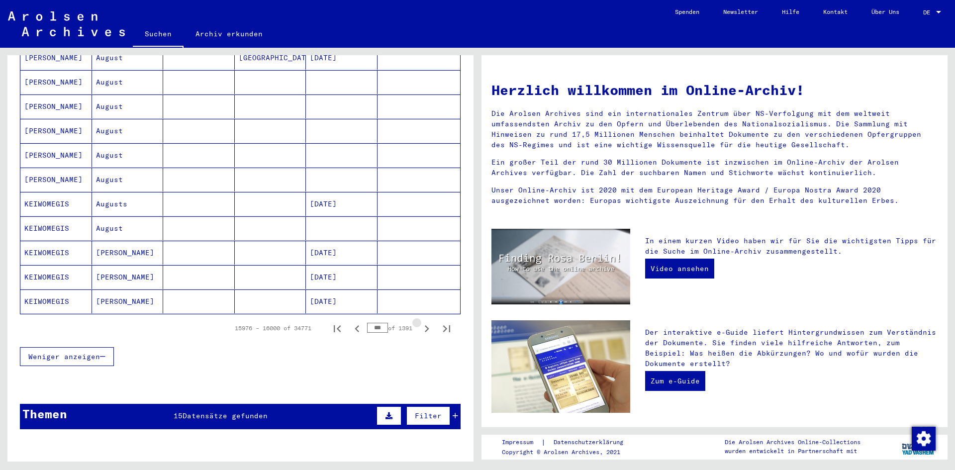
click at [425, 325] on icon "Next page" at bounding box center [427, 328] width 4 height 7
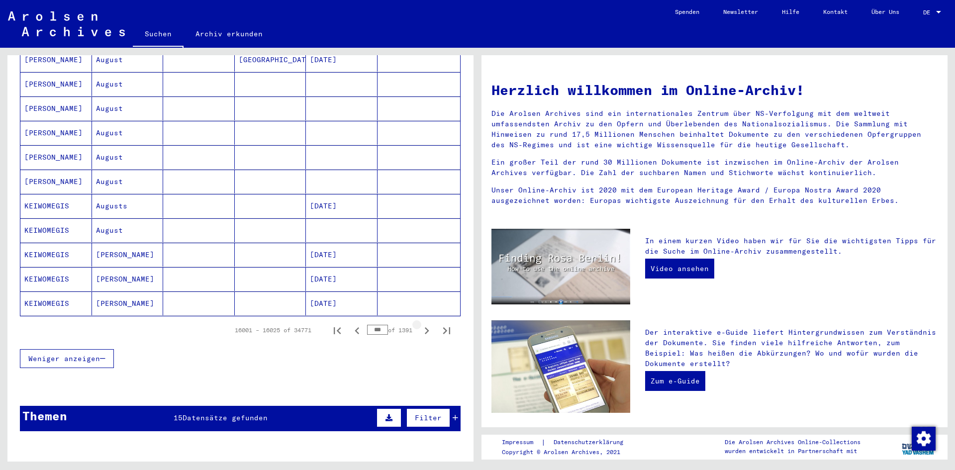
scroll to position [536, 0]
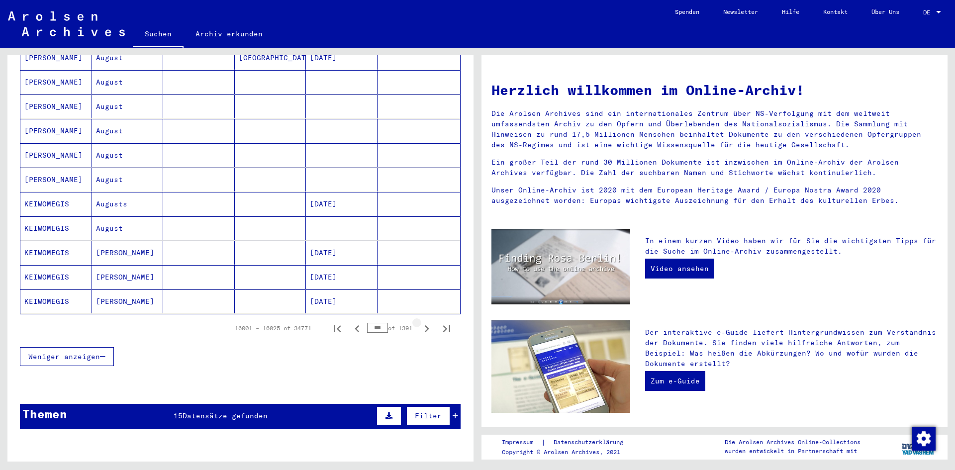
click at [425, 325] on icon "Next page" at bounding box center [427, 328] width 4 height 7
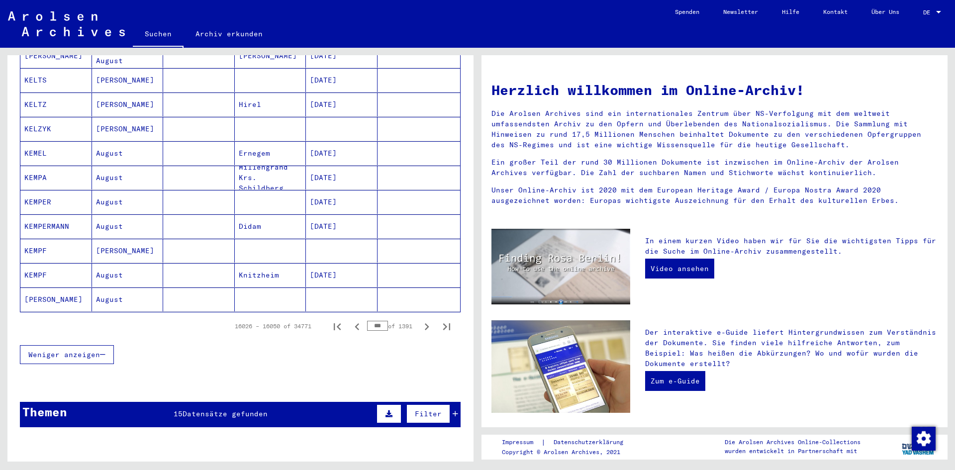
scroll to position [534, 0]
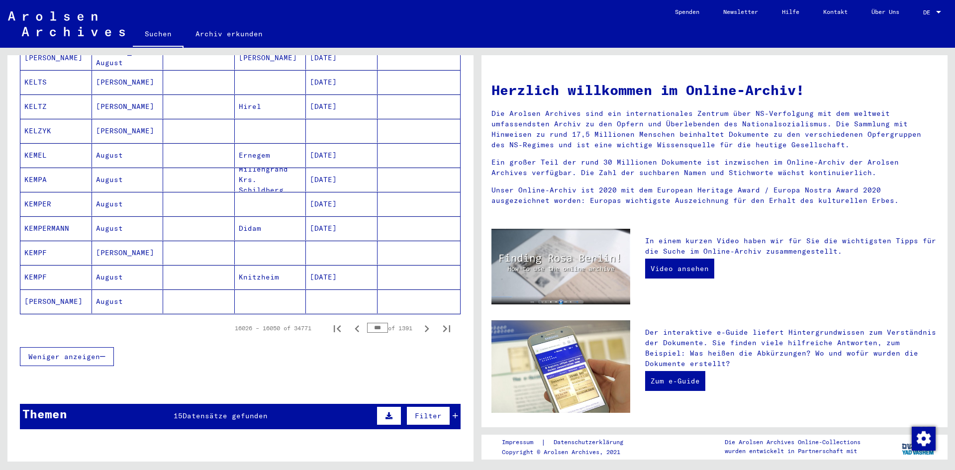
click at [425, 325] on icon "Next page" at bounding box center [427, 328] width 4 height 7
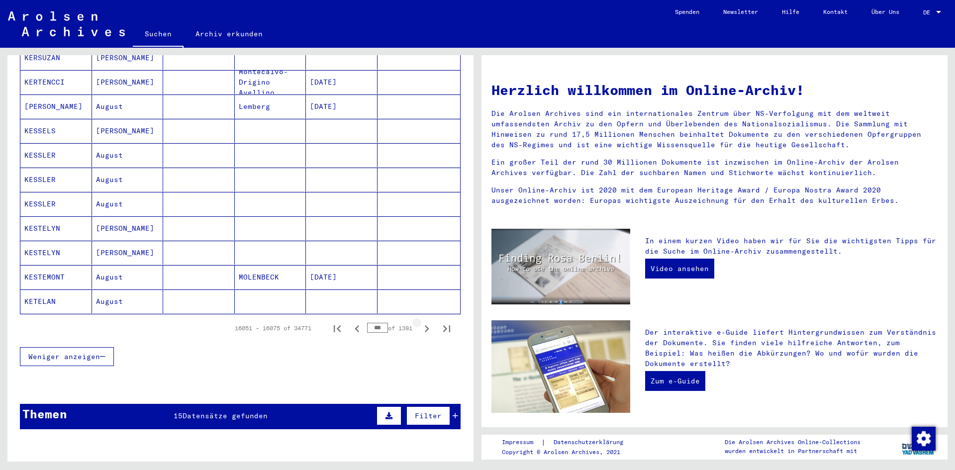
click at [425, 325] on icon "Next page" at bounding box center [427, 328] width 4 height 7
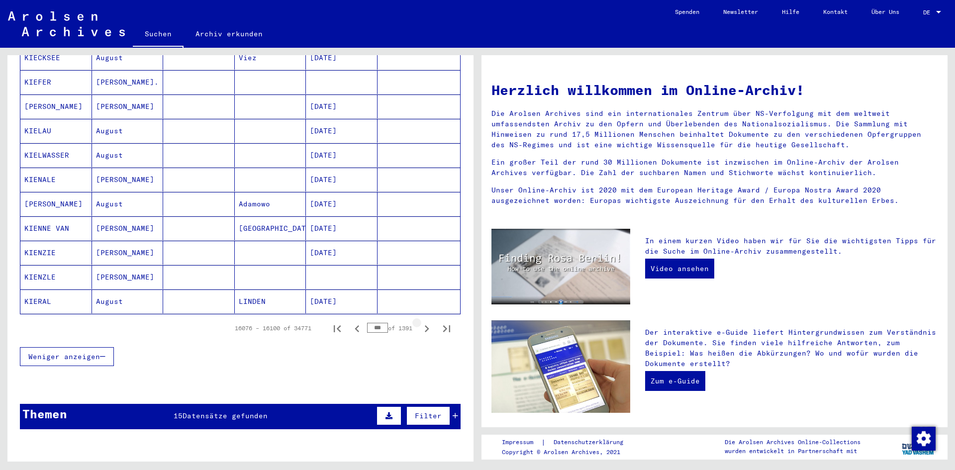
click at [425, 325] on icon "Next page" at bounding box center [427, 328] width 4 height 7
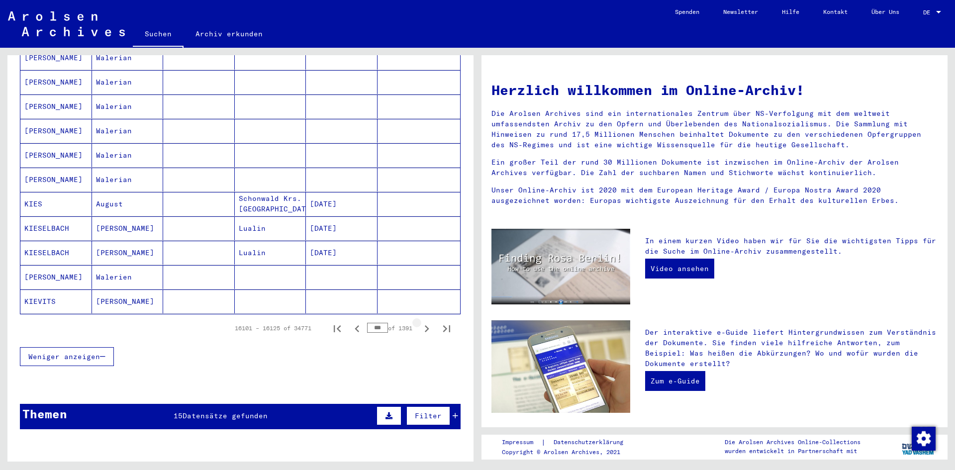
click at [425, 325] on icon "Next page" at bounding box center [427, 328] width 4 height 7
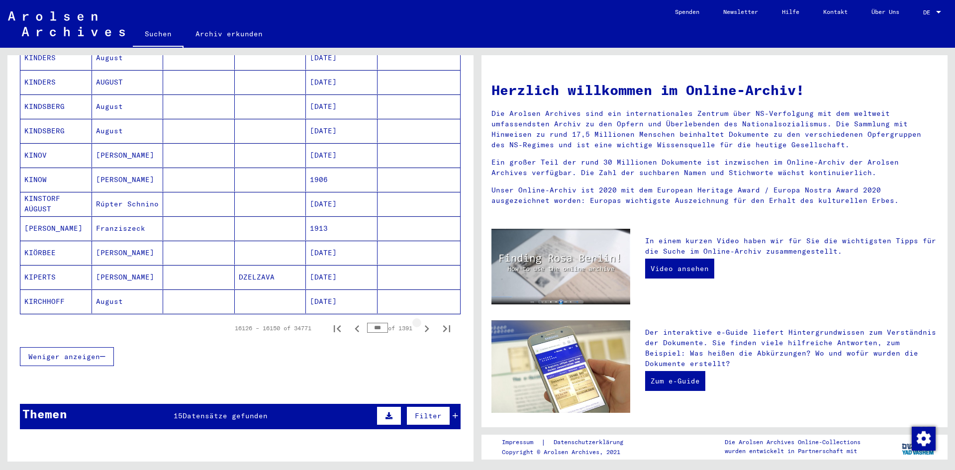
click at [425, 325] on icon "Next page" at bounding box center [427, 328] width 4 height 7
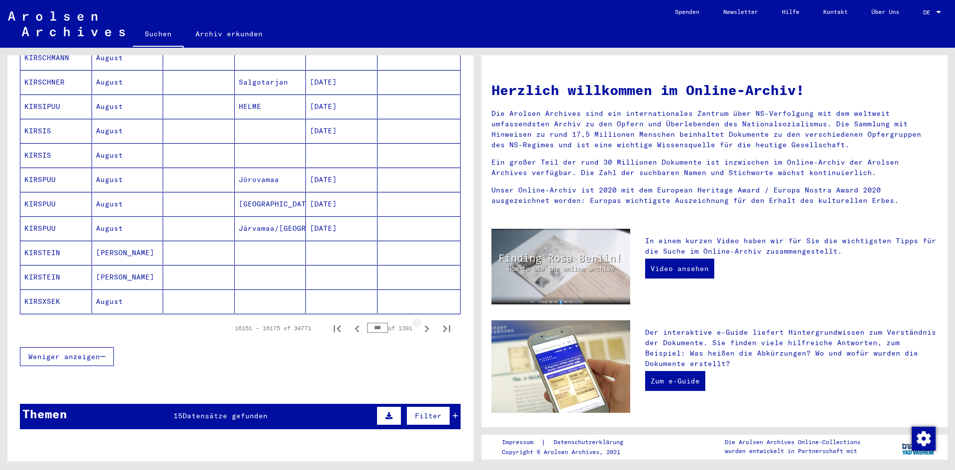
click at [425, 325] on icon "Next page" at bounding box center [427, 328] width 4 height 7
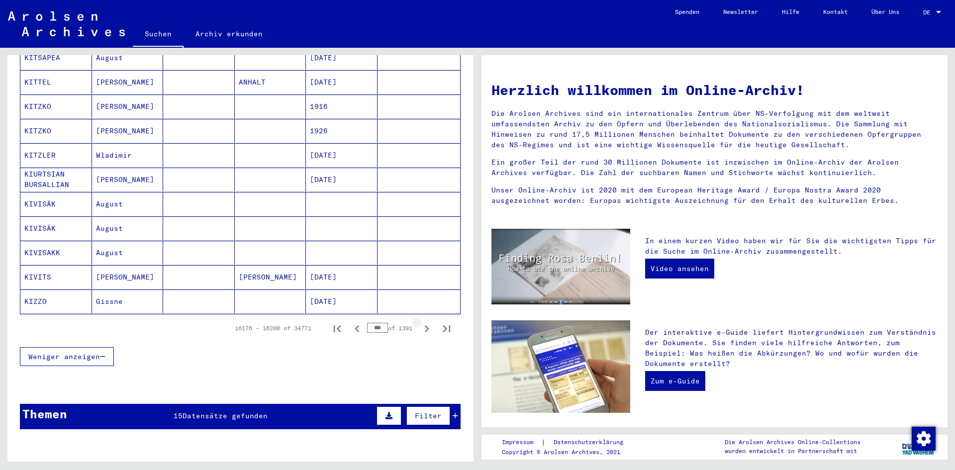
click at [425, 325] on icon "Next page" at bounding box center [427, 328] width 4 height 7
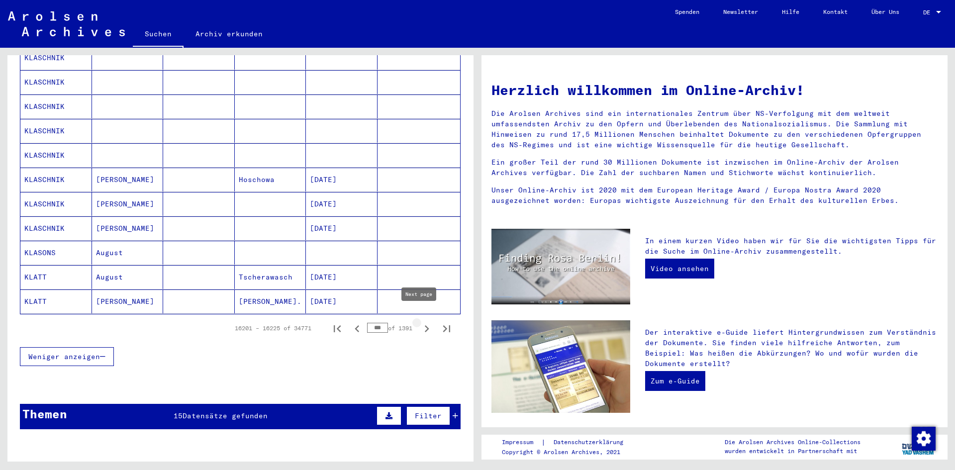
click at [422, 322] on icon "Next page" at bounding box center [427, 329] width 14 height 14
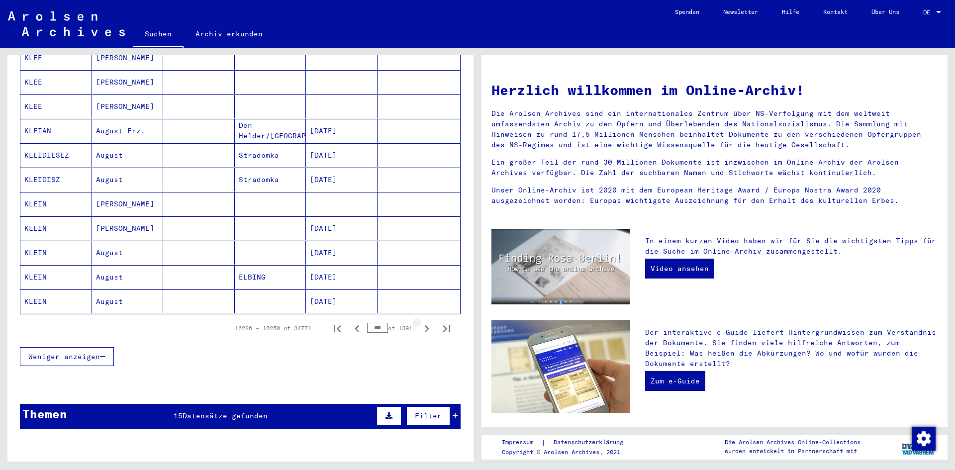
click at [422, 322] on icon "Next page" at bounding box center [427, 329] width 14 height 14
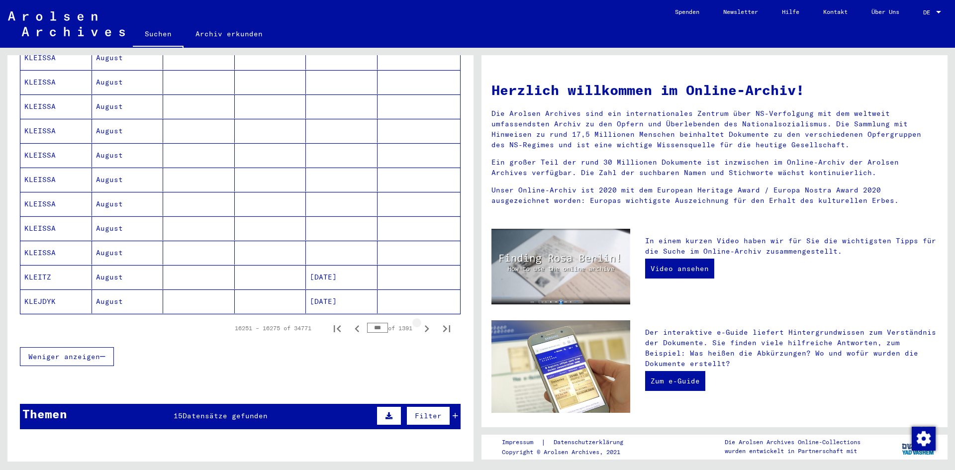
click at [422, 322] on icon "Next page" at bounding box center [427, 329] width 14 height 14
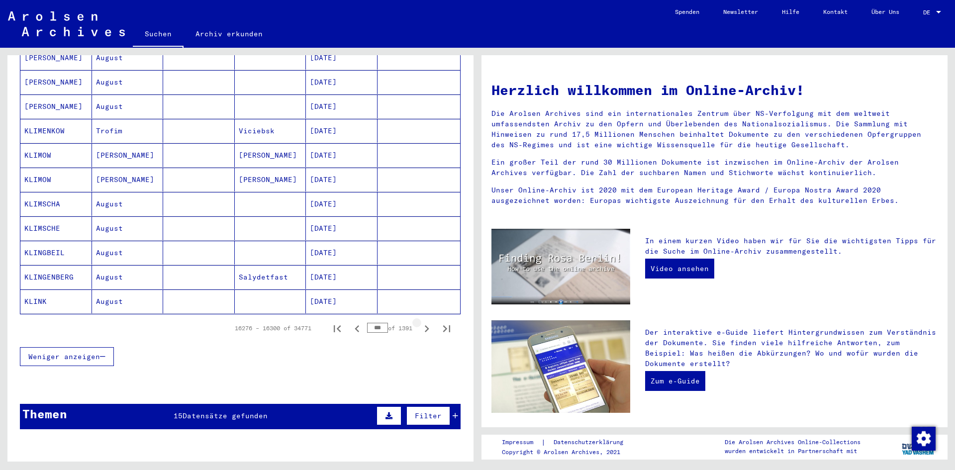
click at [422, 322] on icon "Next page" at bounding box center [427, 329] width 14 height 14
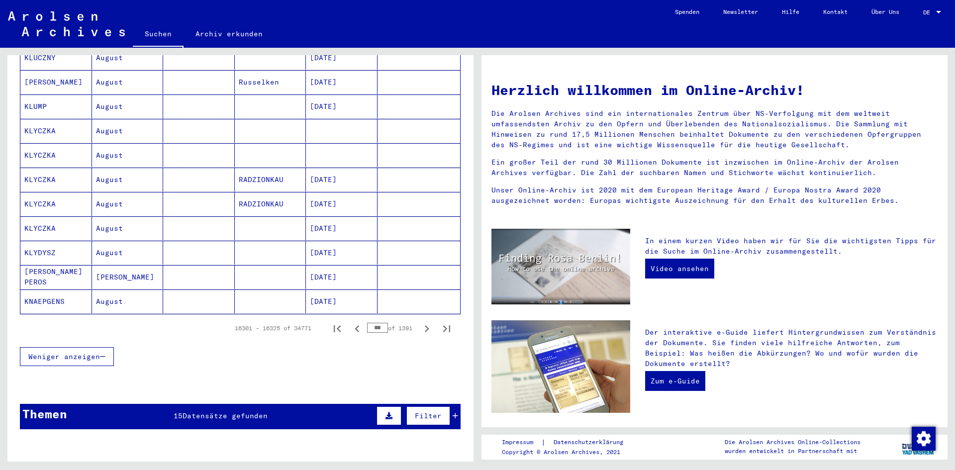
click at [422, 322] on icon "Next page" at bounding box center [427, 329] width 14 height 14
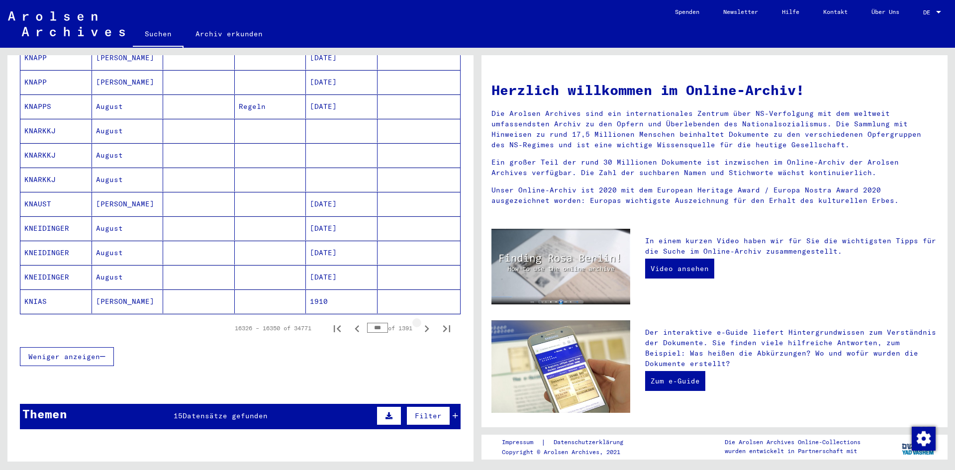
click at [422, 322] on icon "Next page" at bounding box center [427, 329] width 14 height 14
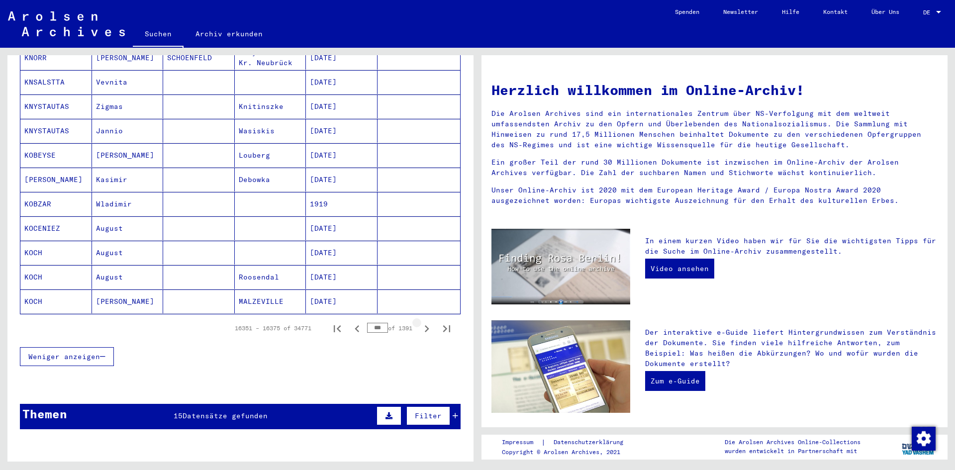
click at [422, 322] on icon "Next page" at bounding box center [427, 329] width 14 height 14
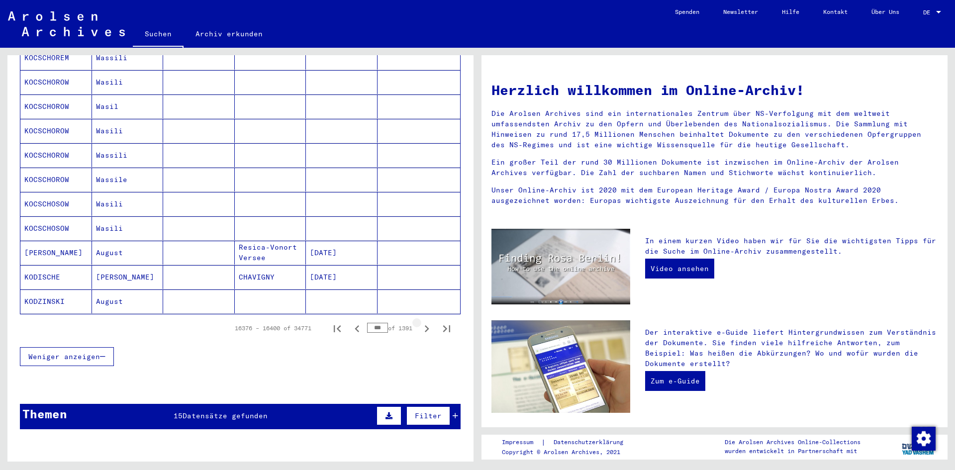
click at [422, 322] on icon "Next page" at bounding box center [427, 329] width 14 height 14
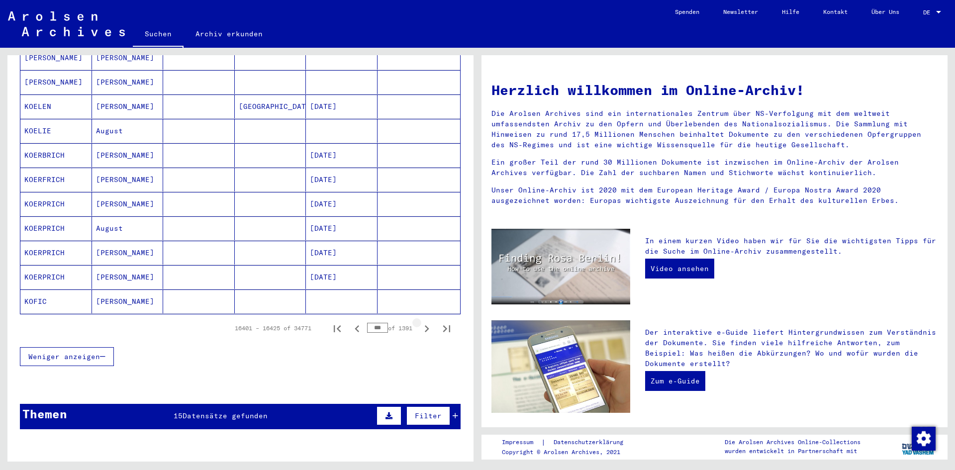
click at [422, 322] on icon "Next page" at bounding box center [427, 329] width 14 height 14
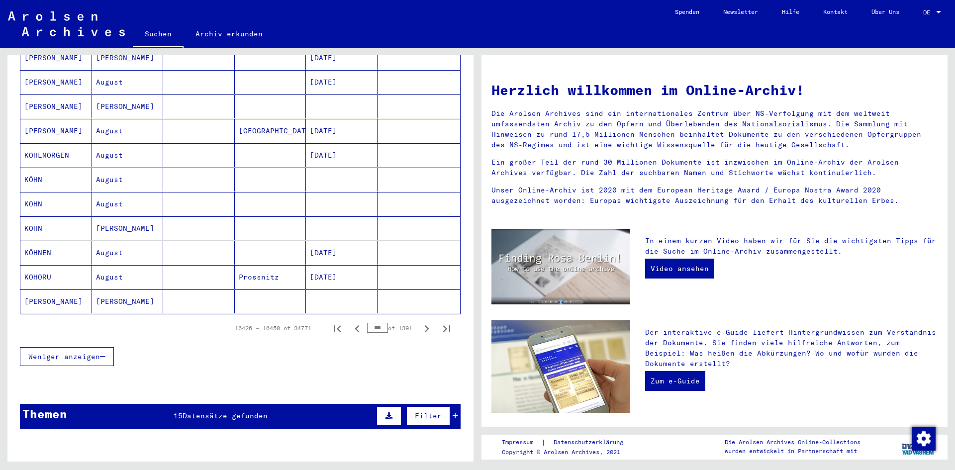
click at [422, 322] on icon "Next page" at bounding box center [427, 329] width 14 height 14
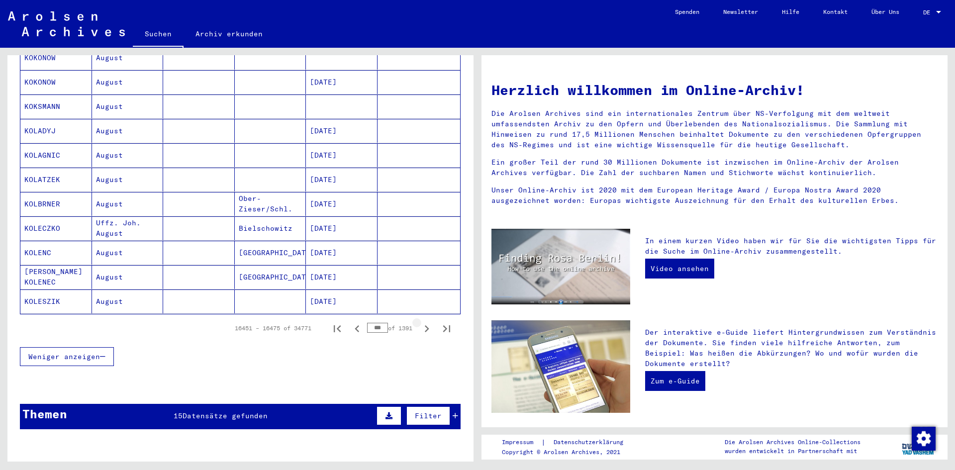
click at [422, 322] on icon "Next page" at bounding box center [427, 329] width 14 height 14
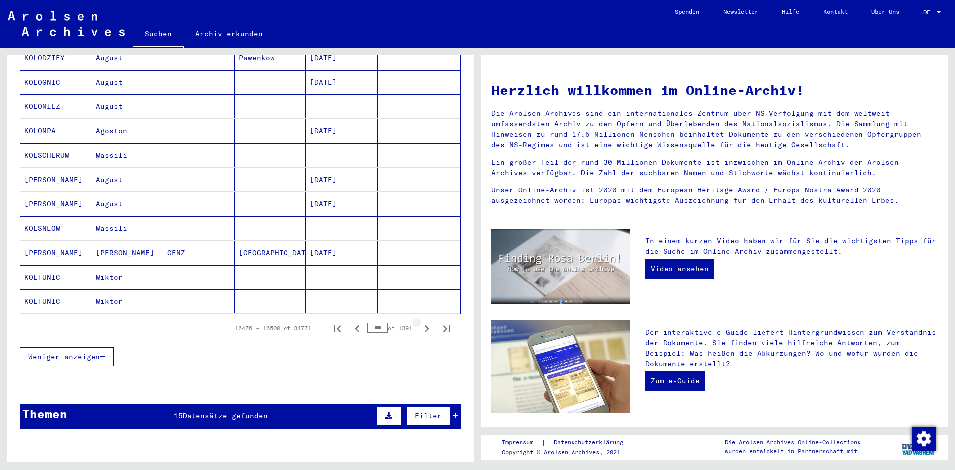
click at [422, 322] on icon "Next page" at bounding box center [427, 329] width 14 height 14
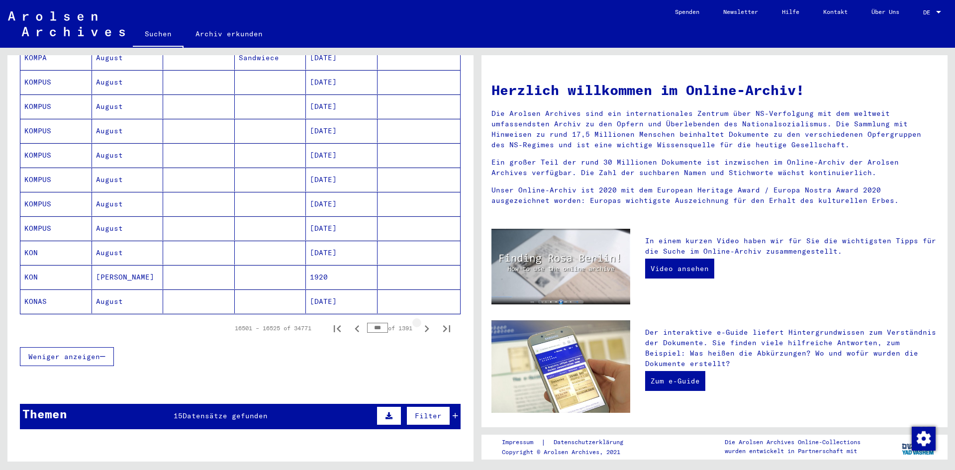
click at [422, 322] on icon "Next page" at bounding box center [427, 329] width 14 height 14
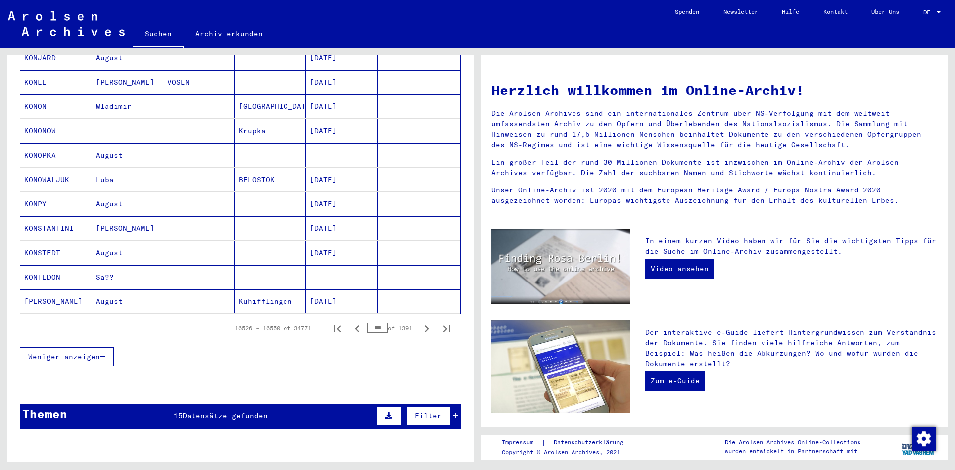
click at [422, 322] on icon "Next page" at bounding box center [427, 329] width 14 height 14
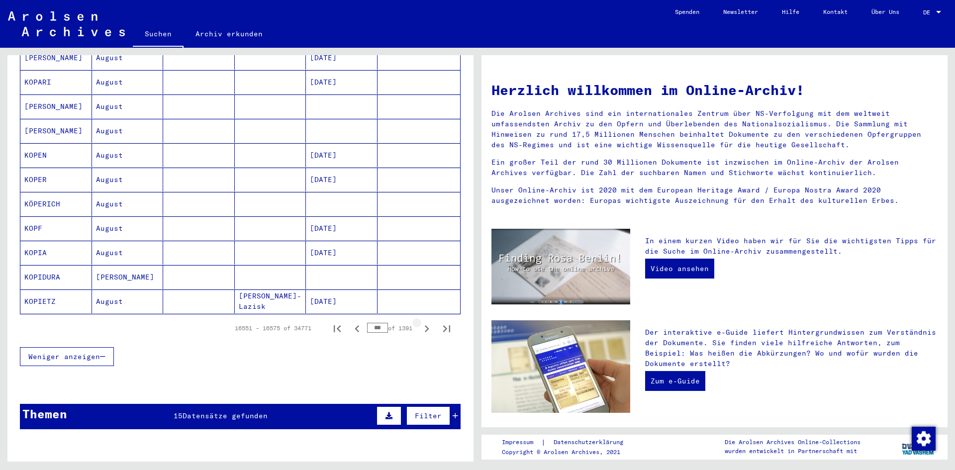
click at [422, 322] on icon "Next page" at bounding box center [427, 329] width 14 height 14
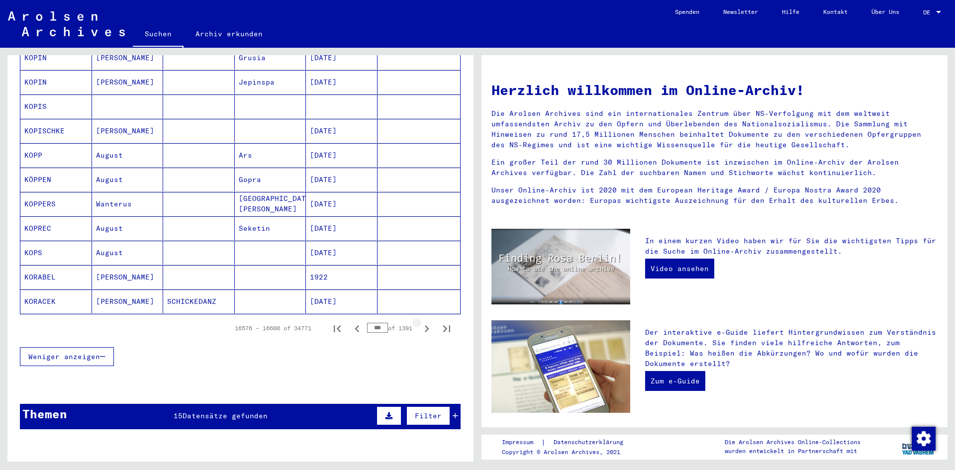
click at [422, 322] on icon "Next page" at bounding box center [427, 329] width 14 height 14
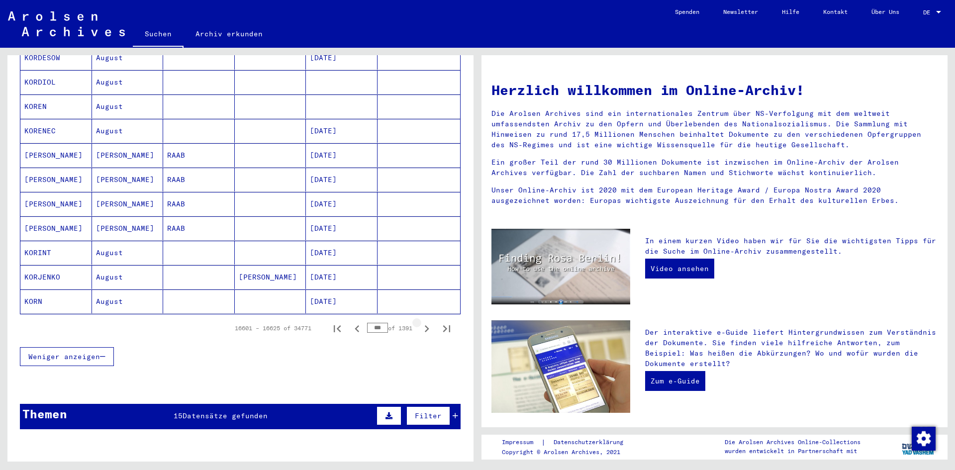
click at [422, 322] on icon "Next page" at bounding box center [427, 329] width 14 height 14
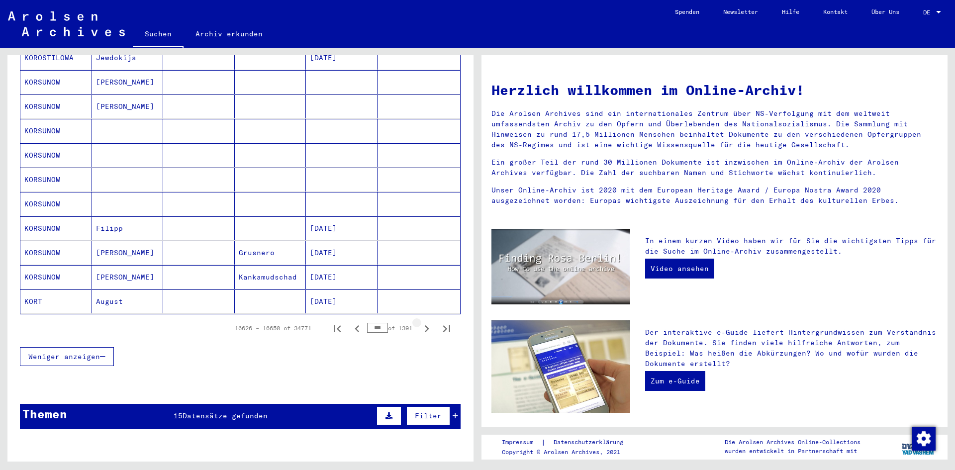
click at [422, 322] on icon "Next page" at bounding box center [427, 329] width 14 height 14
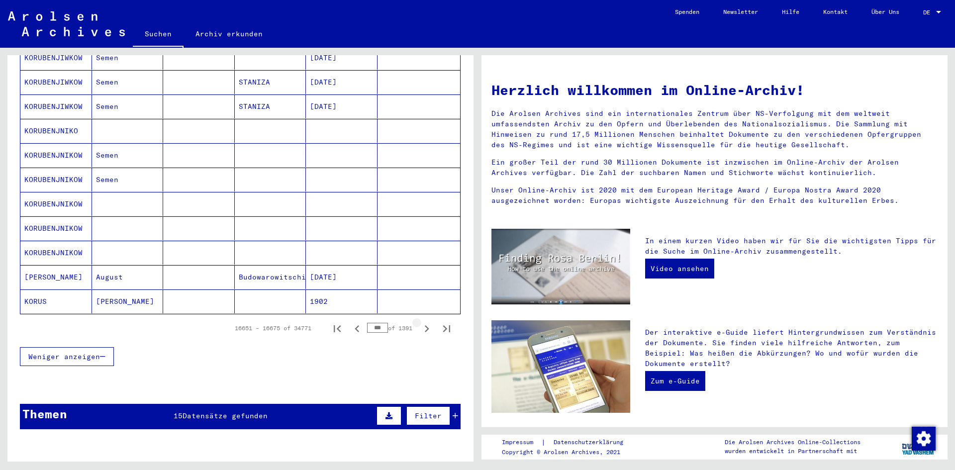
click at [422, 322] on icon "Next page" at bounding box center [427, 329] width 14 height 14
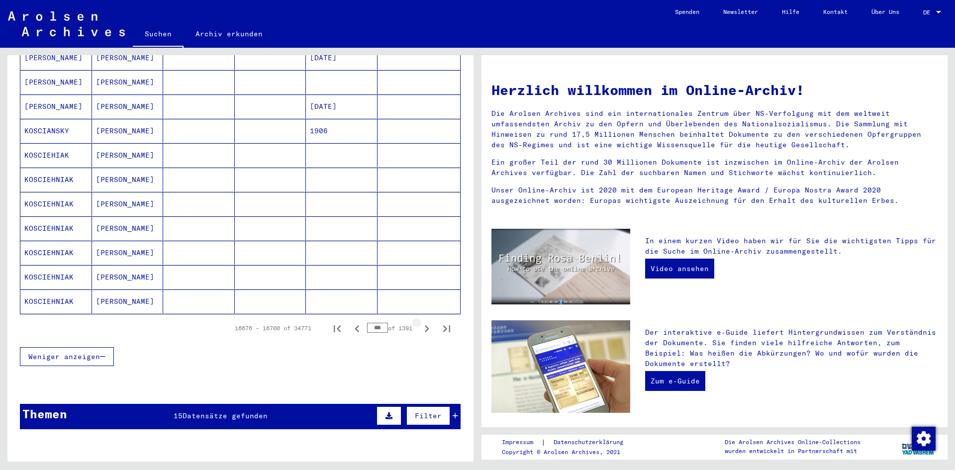
click at [422, 322] on icon "Next page" at bounding box center [427, 329] width 14 height 14
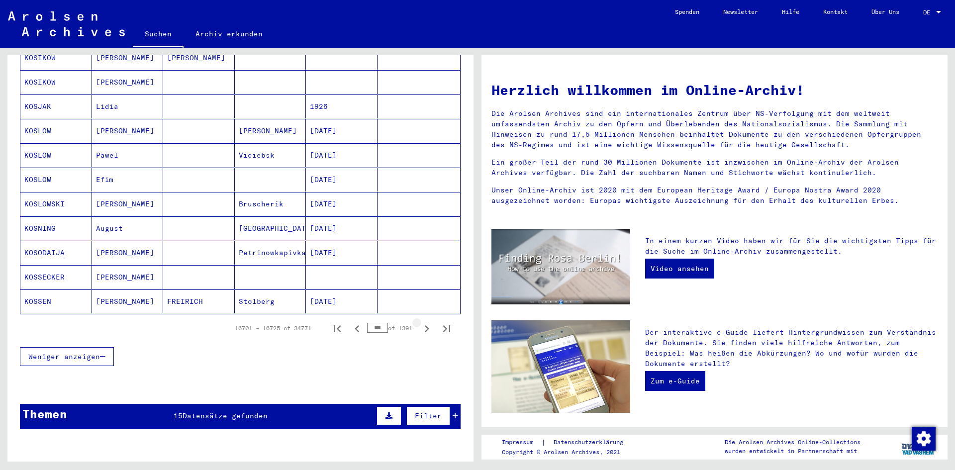
click at [422, 322] on icon "Next page" at bounding box center [427, 329] width 14 height 14
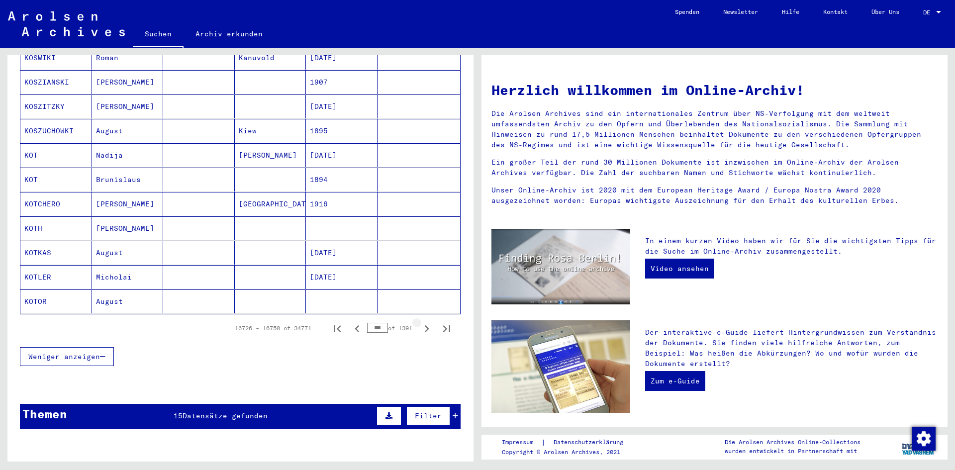
click at [422, 322] on icon "Next page" at bounding box center [427, 329] width 14 height 14
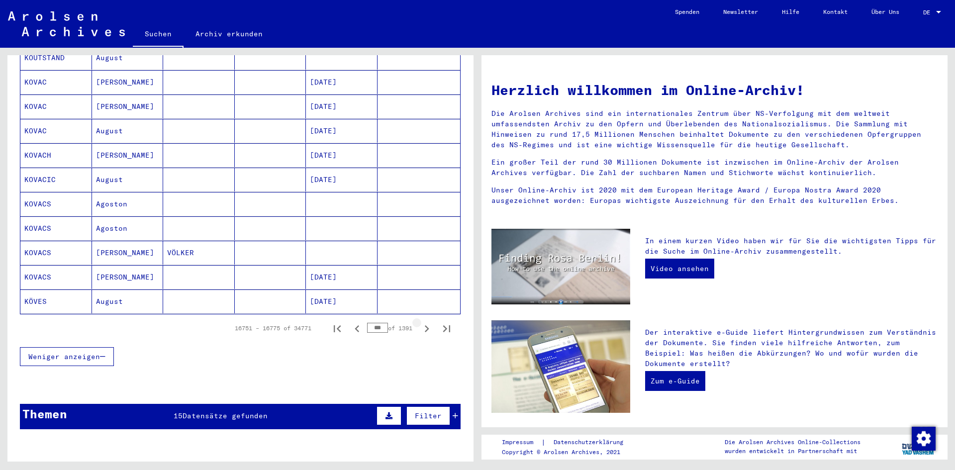
click at [422, 322] on icon "Next page" at bounding box center [427, 329] width 14 height 14
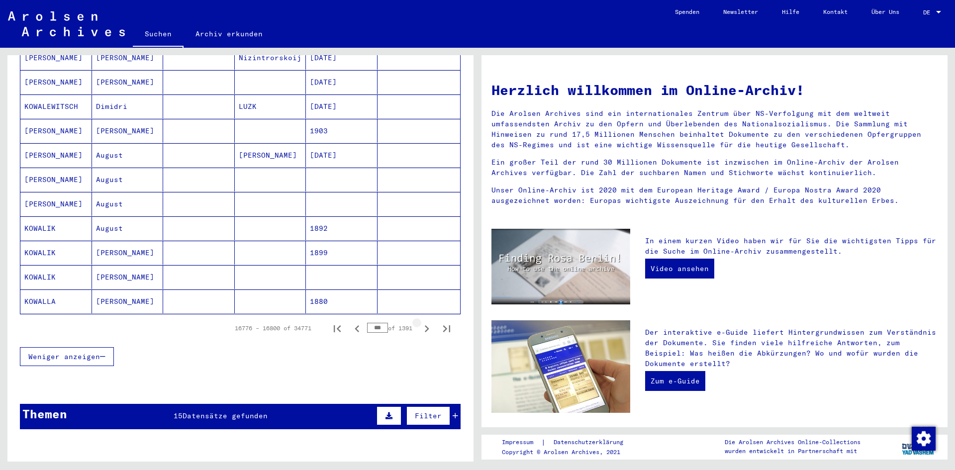
click at [422, 322] on icon "Next page" at bounding box center [427, 329] width 14 height 14
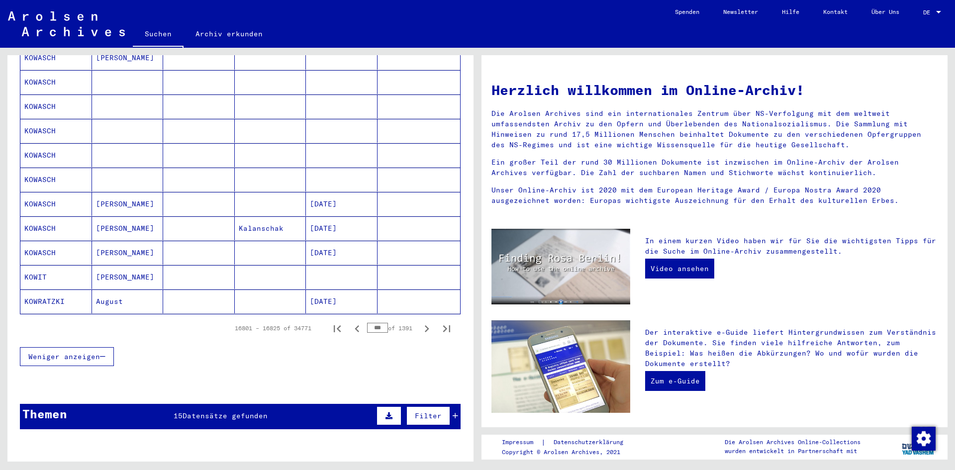
click at [422, 322] on icon "Next page" at bounding box center [427, 329] width 14 height 14
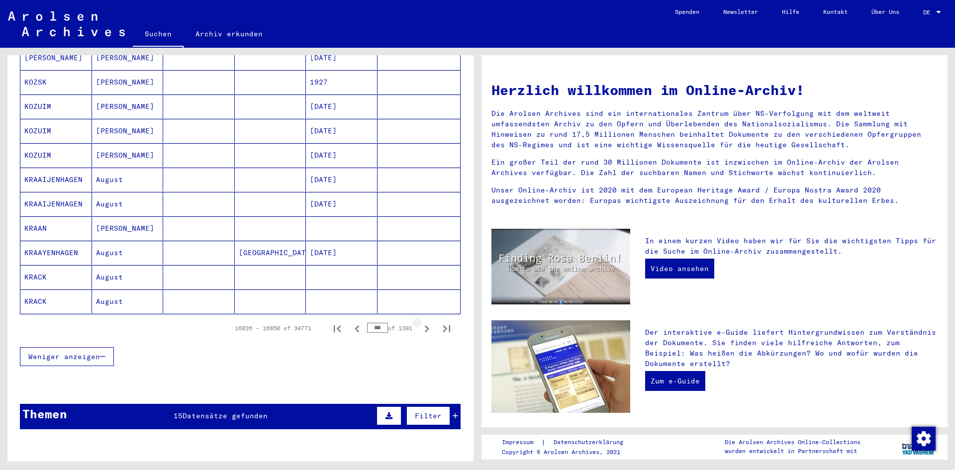
click at [422, 322] on icon "Next page" at bounding box center [427, 329] width 14 height 14
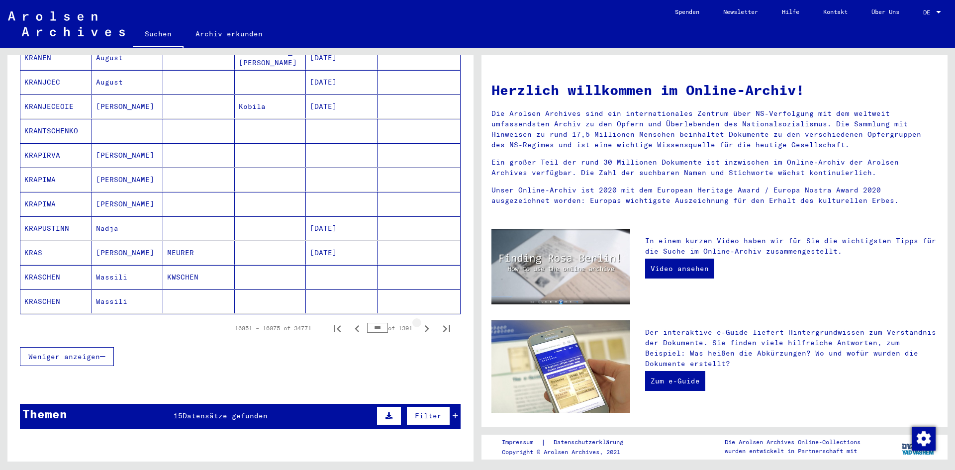
click at [422, 322] on icon "Next page" at bounding box center [427, 329] width 14 height 14
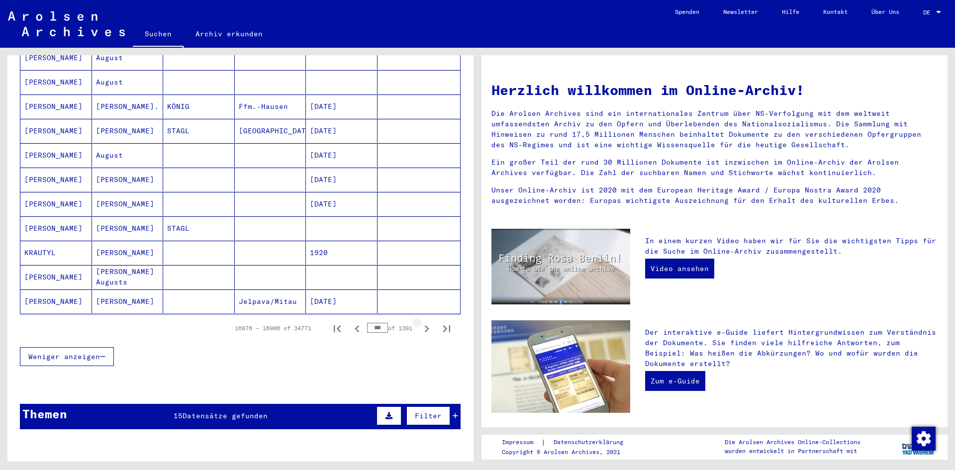
click at [422, 322] on icon "Next page" at bounding box center [427, 329] width 14 height 14
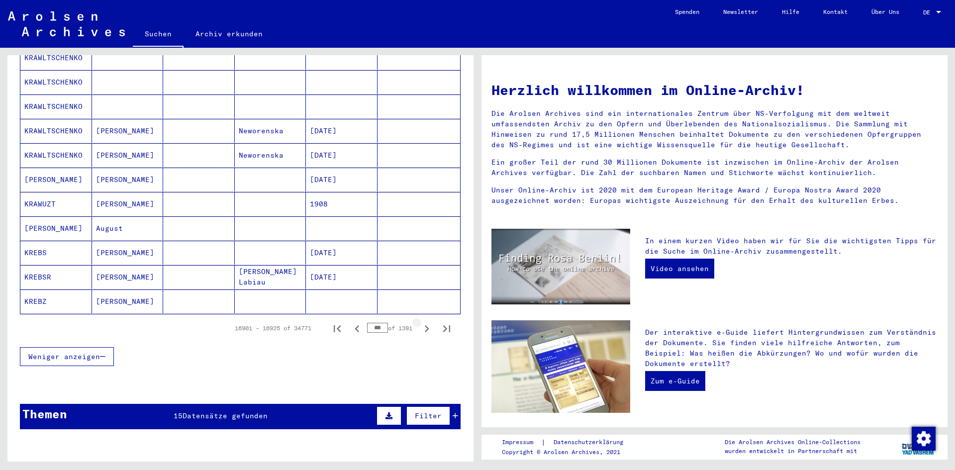
click at [422, 322] on icon "Next page" at bounding box center [427, 329] width 14 height 14
type input "***"
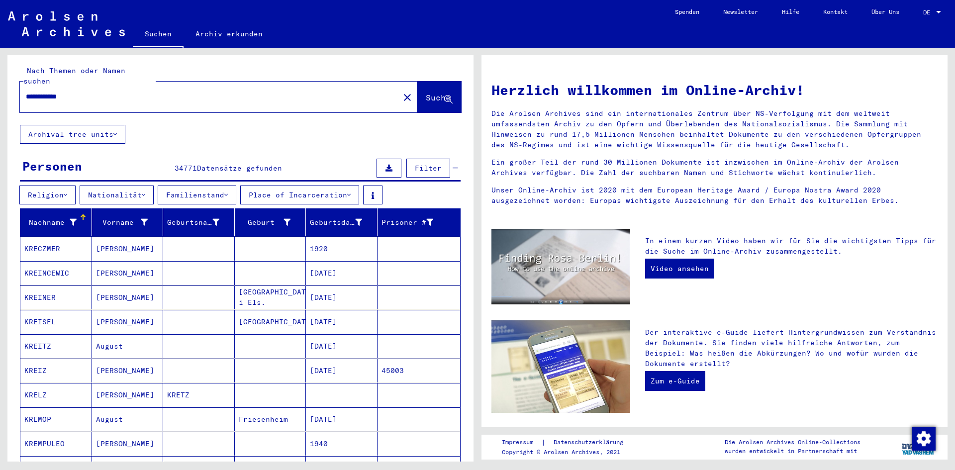
scroll to position [0, 0]
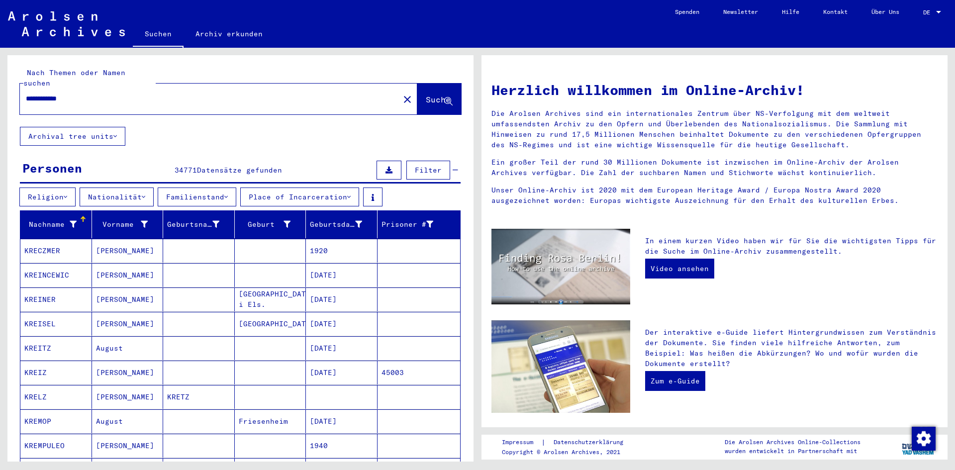
click at [49, 94] on input "**********" at bounding box center [207, 99] width 362 height 10
click at [51, 94] on input "**********" at bounding box center [207, 99] width 362 height 10
type input "**********"
click at [426, 95] on span "Suche" at bounding box center [438, 100] width 25 height 10
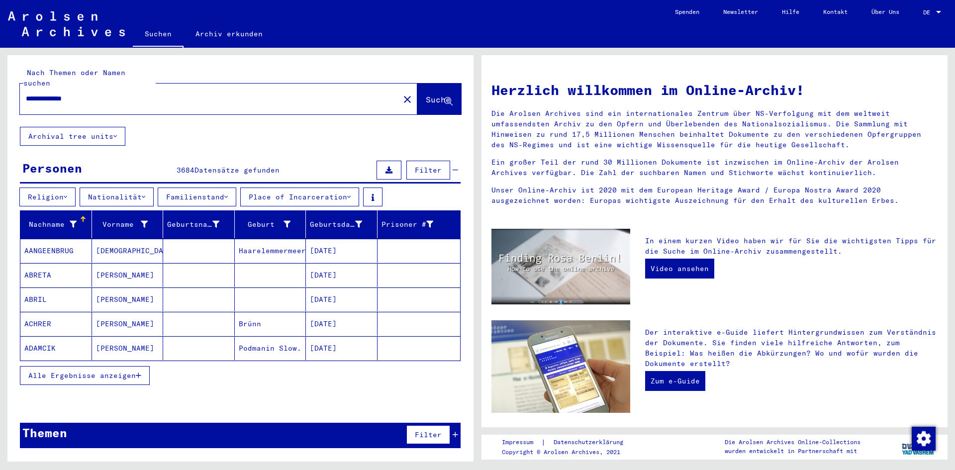
click at [140, 372] on icon "button" at bounding box center [138, 375] width 5 height 7
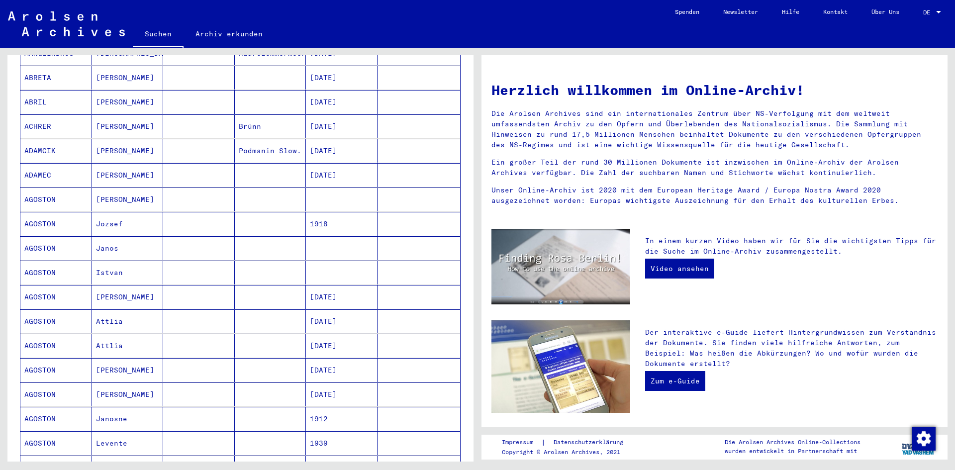
scroll to position [255, 0]
